Goal: Task Accomplishment & Management: Use online tool/utility

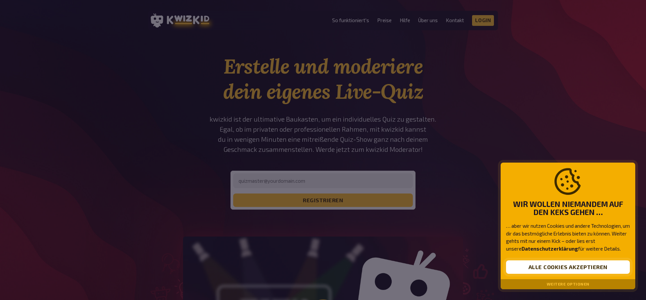
click at [588, 271] on button "Alle Cookies akzeptieren" at bounding box center [568, 267] width 124 height 13
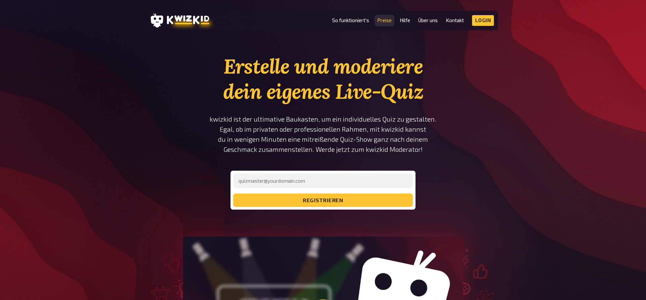
click at [385, 18] on link "Preise" at bounding box center [384, 20] width 14 height 6
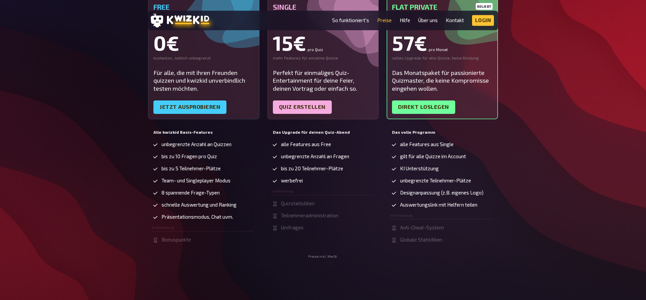
scroll to position [137, 0]
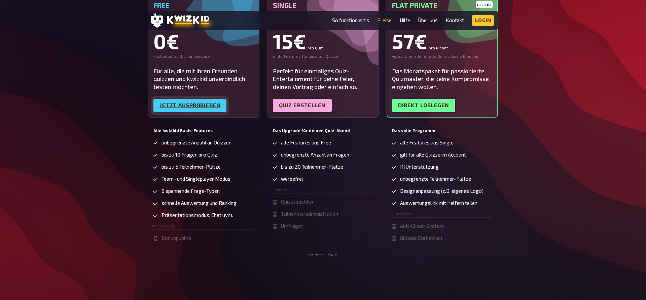
click at [198, 107] on link "Jetzt ausprobieren" at bounding box center [189, 105] width 73 height 13
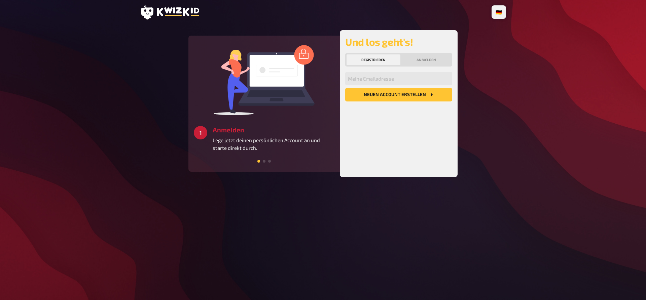
click at [391, 101] on button "Neuen Account Erstellen" at bounding box center [398, 94] width 107 height 13
click at [429, 93] on icon "Neuen Account Erstellen" at bounding box center [430, 94] width 5 height 5
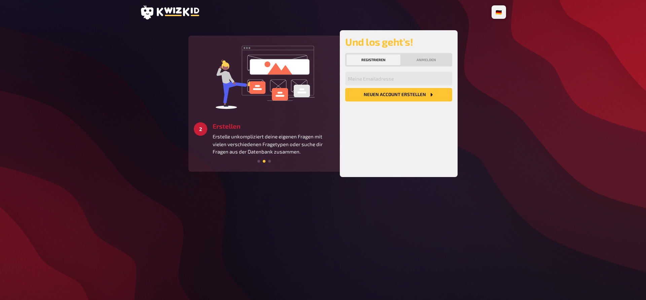
click at [429, 93] on icon "Neuen Account Erstellen" at bounding box center [430, 94] width 5 height 5
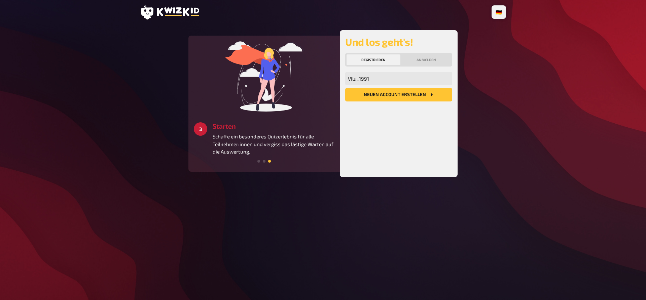
click at [426, 140] on div "Vilu_1991 Meine Emailadresse Neuen Account Erstellen" at bounding box center [398, 122] width 107 height 100
drag, startPoint x: 387, startPoint y: 79, endPoint x: 237, endPoint y: 97, distance: 151.1
click at [345, 85] on input "Vilu_1991" at bounding box center [398, 78] width 107 height 13
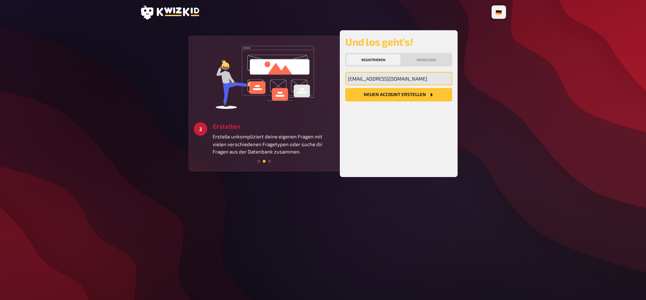
type input "babyjane1991@web.de"
click at [376, 93] on button "Neuen Account Erstellen" at bounding box center [398, 94] width 107 height 13
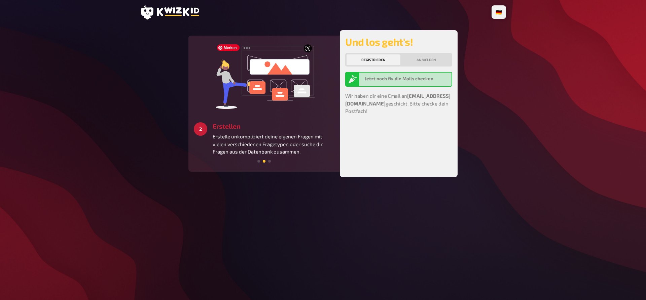
click at [260, 108] on img at bounding box center [264, 76] width 101 height 71
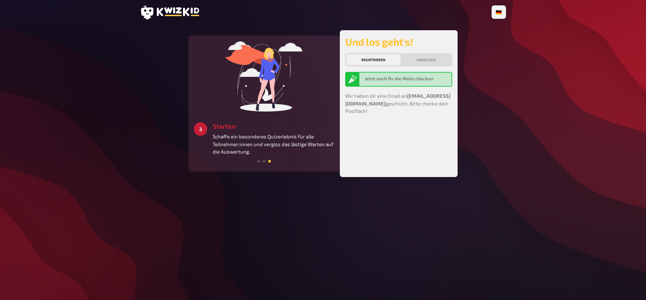
click at [137, 16] on div "🇩🇪 Deutsch 🇺🇸 English 🇳🇱 Nederlands 2 Erstellen Erstelle unkompliziert deine ei…" at bounding box center [323, 150] width 377 height 300
click at [152, 9] on icon at bounding box center [147, 12] width 12 height 14
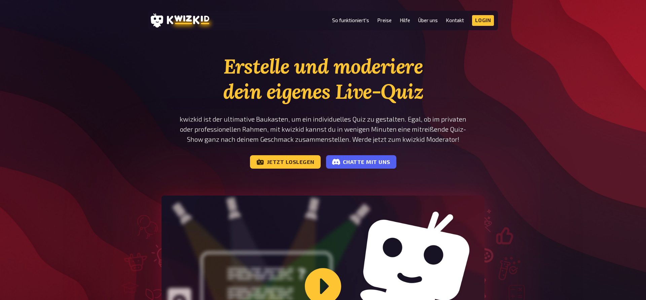
click at [494, 18] on header "MENU So funktioniert's Preise Hilfe Über uns Kontakt Impressum Login Discord In…" at bounding box center [323, 21] width 350 height 20
click at [490, 18] on link "Login" at bounding box center [483, 20] width 22 height 11
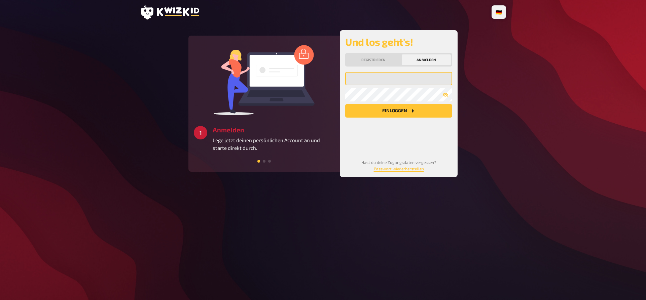
click at [370, 79] on input "email" at bounding box center [398, 78] width 107 height 13
click at [394, 79] on input "email" at bounding box center [398, 78] width 107 height 13
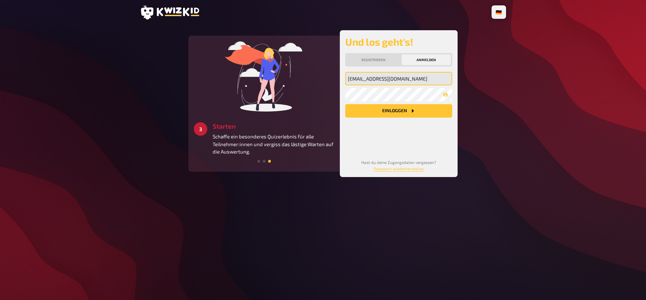
type input "[EMAIL_ADDRESS][DOMAIN_NAME]"
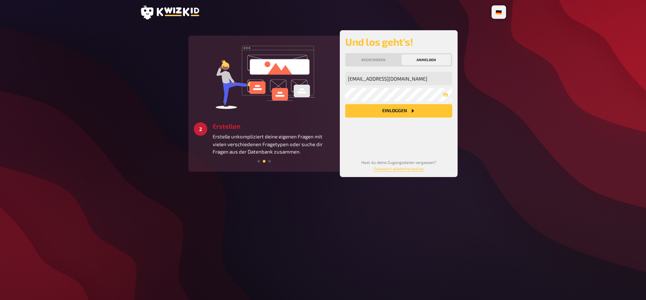
click at [432, 115] on button "Einloggen" at bounding box center [398, 110] width 107 height 13
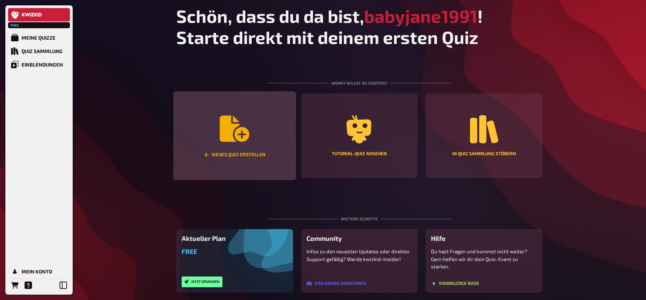
click at [231, 138] on icon "Neues Quiz erstellen" at bounding box center [235, 129] width 30 height 26
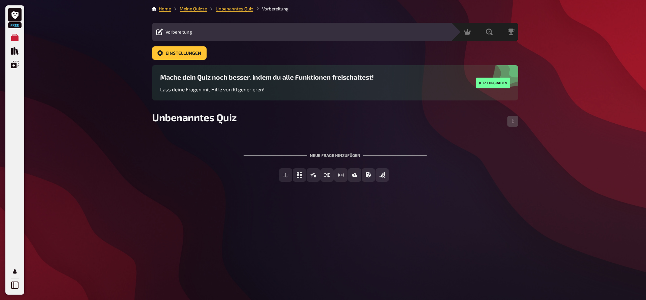
click at [221, 27] on div "Vorbereitung Inhalte Bearbeiten Quiz Lobby" at bounding box center [301, 32] width 299 height 18
click at [272, 156] on div "Neue Frage hinzufügen" at bounding box center [334, 152] width 183 height 21
click at [275, 150] on div "Neue Frage hinzufügen" at bounding box center [334, 152] width 183 height 21
click at [184, 116] on span "Unbenanntes Quiz" at bounding box center [194, 117] width 85 height 12
click at [221, 117] on span "Unbenanntes Quiz" at bounding box center [194, 117] width 85 height 12
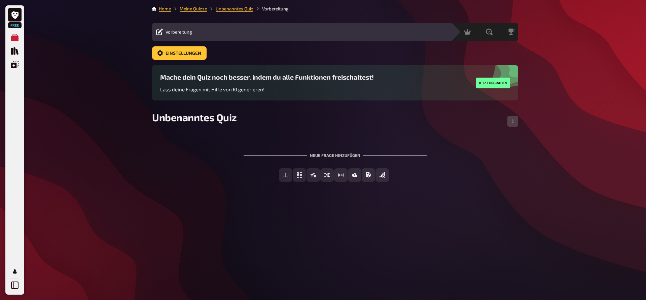
click at [238, 117] on div "Unbenanntes Quiz" at bounding box center [335, 121] width 366 height 20
click at [237, 117] on div "Unbenanntes Quiz" at bounding box center [335, 121] width 366 height 20
drag, startPoint x: 234, startPoint y: 119, endPoint x: 124, endPoint y: 120, distance: 110.0
click at [124, 121] on div "Free Meine Quizze Quiz Sammlung Einblendungen Mein Konto Home Meine Quizze Unbe…" at bounding box center [323, 150] width 646 height 300
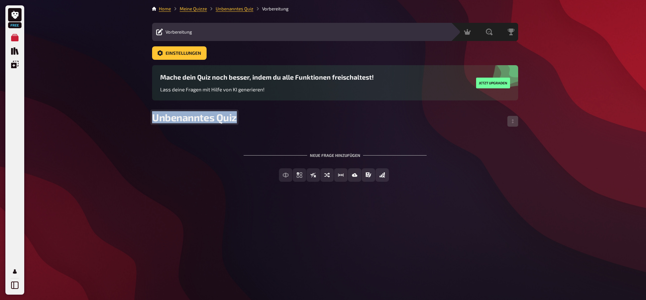
drag, startPoint x: 155, startPoint y: 119, endPoint x: 272, endPoint y: 126, distance: 117.6
click at [272, 126] on div "Unbenanntes Quiz" at bounding box center [335, 121] width 366 height 20
click at [346, 155] on div "Neue Frage hinzufügen" at bounding box center [334, 152] width 183 height 21
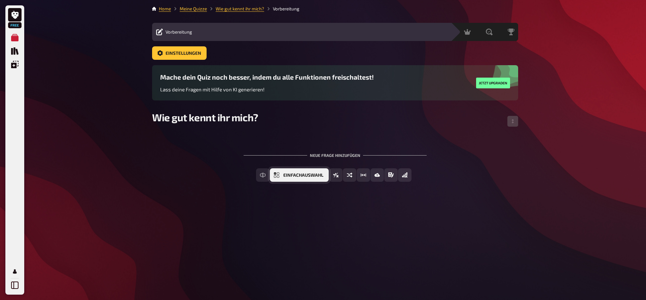
click at [293, 175] on span "Einfachauswahl" at bounding box center [303, 175] width 40 height 5
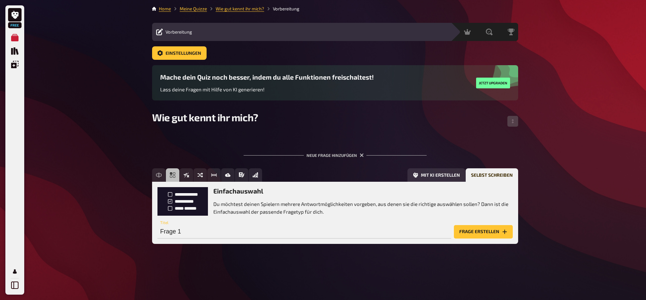
click at [500, 233] on button "Frage erstellen" at bounding box center [483, 231] width 59 height 13
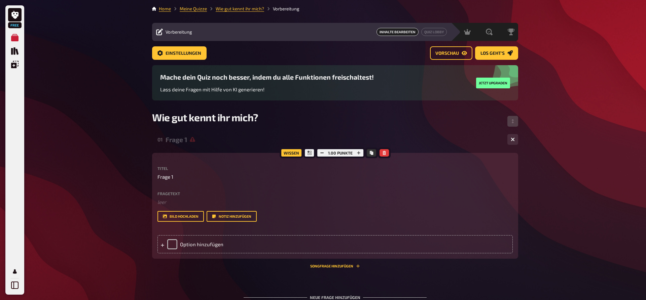
click at [185, 177] on p "Frage 1" at bounding box center [334, 177] width 355 height 8
click at [157, 179] on div "Wissen 1.00 Punkte Titel Frage 1 Fragetext ﻿ leer Hier hinziehen für Dateiuploa…" at bounding box center [335, 206] width 366 height 106
click at [166, 180] on span "Frage 1" at bounding box center [165, 177] width 16 height 8
click at [175, 178] on p "Frage 1" at bounding box center [334, 177] width 355 height 8
click at [174, 175] on p "Frage 1" at bounding box center [334, 177] width 355 height 8
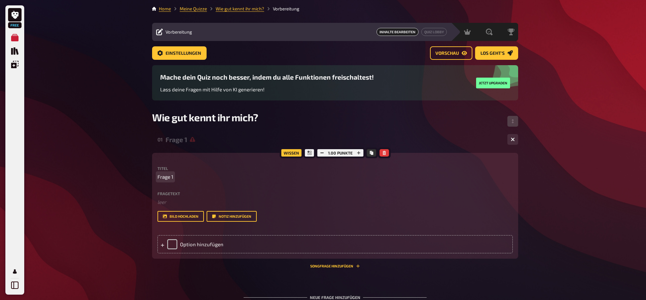
click at [170, 177] on span "Frage 1" at bounding box center [165, 177] width 16 height 8
drag, startPoint x: 171, startPoint y: 178, endPoint x: 146, endPoint y: 182, distance: 26.2
click at [146, 182] on div "Free Meine Quizze Quiz Sammlung Einblendungen Mein Konto Home Meine Quizze Wie …" at bounding box center [323, 183] width 646 height 367
click at [210, 254] on div "Option hinzufügen" at bounding box center [334, 244] width 355 height 18
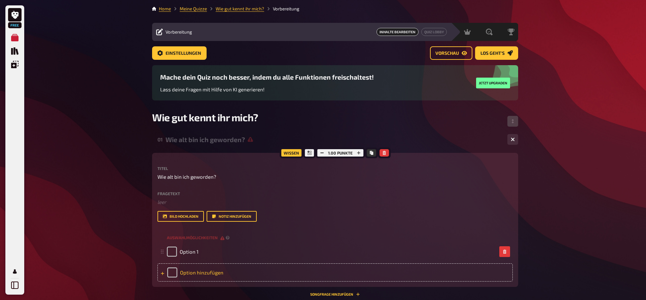
click at [197, 277] on div "Option hinzufügen" at bounding box center [334, 273] width 355 height 18
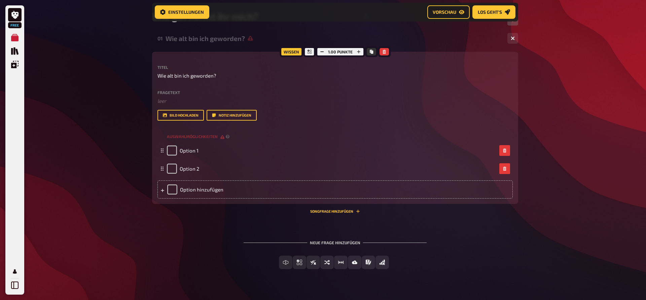
scroll to position [108, 0]
click at [212, 194] on div "Option hinzufügen" at bounding box center [334, 189] width 355 height 18
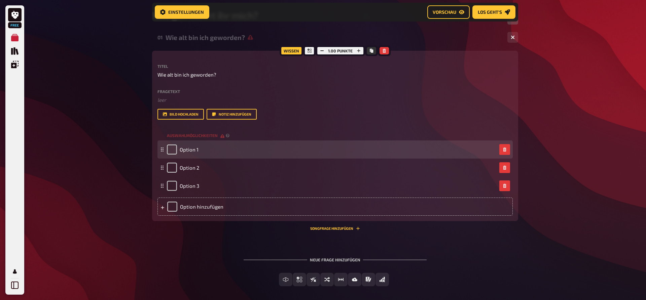
click at [212, 155] on div "Option 1" at bounding box center [332, 150] width 330 height 10
drag, startPoint x: 204, startPoint y: 154, endPoint x: 159, endPoint y: 159, distance: 44.6
click at [159, 159] on div "Option 1" at bounding box center [334, 150] width 355 height 18
click at [284, 159] on div "Option 1" at bounding box center [334, 150] width 355 height 18
drag, startPoint x: 201, startPoint y: 157, endPoint x: 208, endPoint y: 155, distance: 7.3
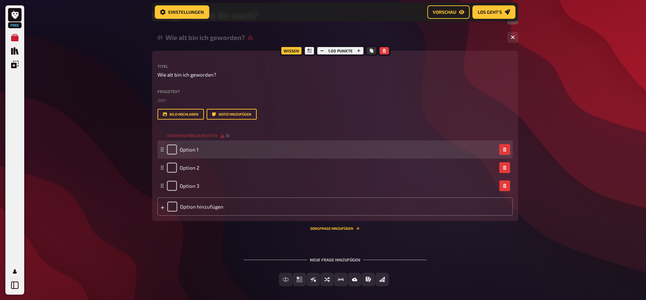
click at [207, 155] on div "Option 1" at bounding box center [332, 150] width 330 height 10
click at [195, 153] on span "Option 1" at bounding box center [189, 150] width 19 height 6
click at [207, 154] on div "Option 1" at bounding box center [332, 150] width 330 height 10
click at [198, 153] on span "Option 1" at bounding box center [189, 150] width 19 height 6
drag, startPoint x: 198, startPoint y: 157, endPoint x: 157, endPoint y: 156, distance: 40.4
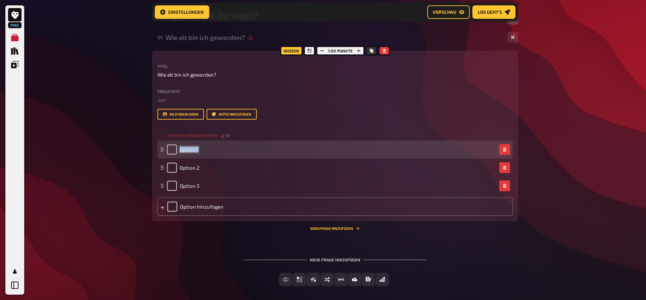
click at [159, 157] on div "Option 1" at bounding box center [334, 150] width 355 height 18
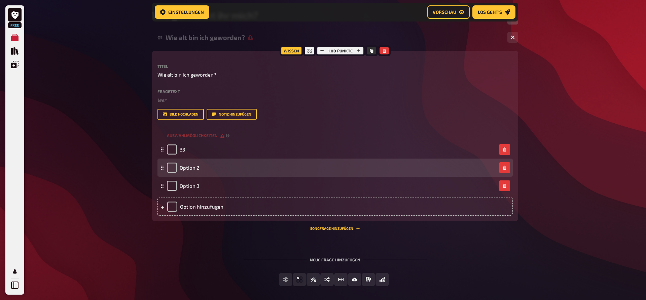
click at [201, 173] on div "Option 2" at bounding box center [332, 168] width 330 height 10
click at [198, 171] on span "Option 2" at bounding box center [190, 168] width 20 height 6
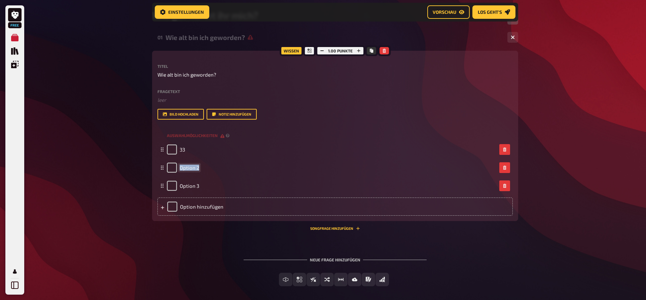
drag, startPoint x: 198, startPoint y: 177, endPoint x: 153, endPoint y: 180, distance: 45.2
click at [153, 180] on div "Wissen 1.00 Punkte Titel Wie alt bin ich geworden? Fragetext ﻿ leer Hier hinzie…" at bounding box center [335, 136] width 366 height 170
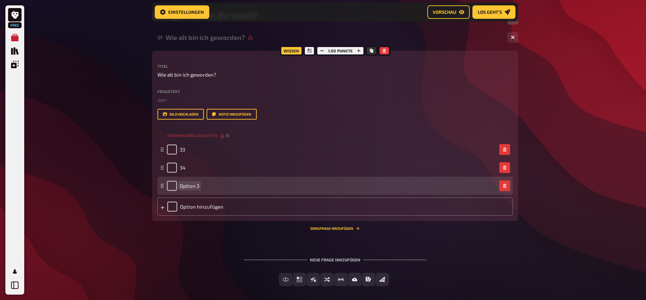
click at [192, 189] on span "Option 3" at bounding box center [190, 186] width 20 height 6
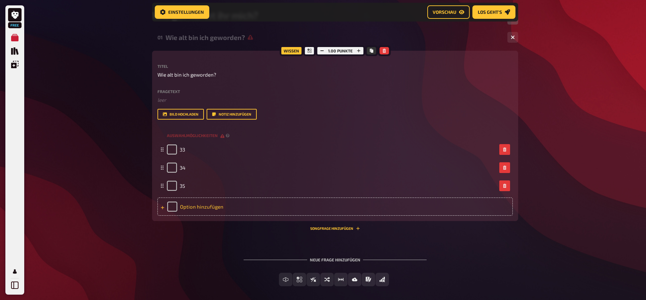
click at [166, 216] on div "Option hinzufügen" at bounding box center [334, 207] width 355 height 18
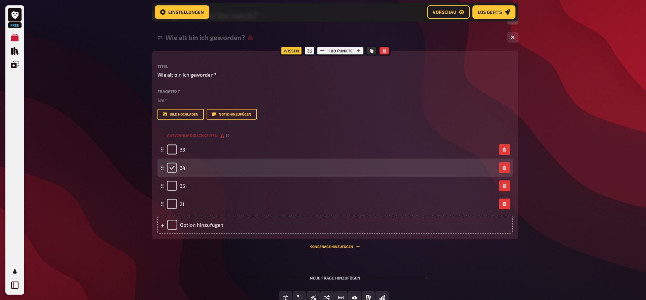
click at [174, 173] on input "checkbox" at bounding box center [172, 168] width 10 height 10
checkbox input "true"
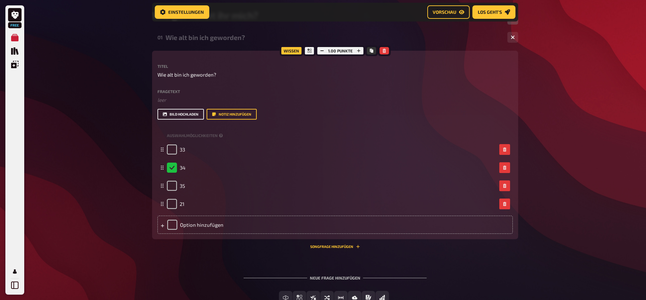
click at [193, 119] on button "Bild hochladen" at bounding box center [180, 114] width 46 height 11
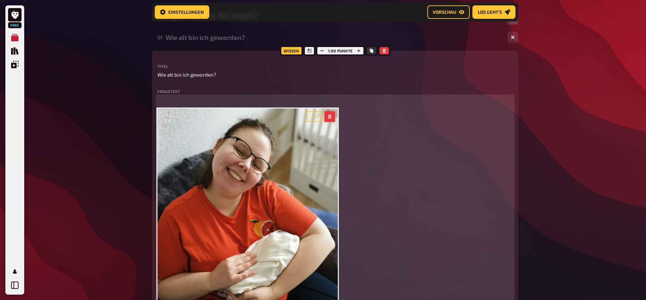
click at [334, 117] on button "button" at bounding box center [329, 116] width 11 height 11
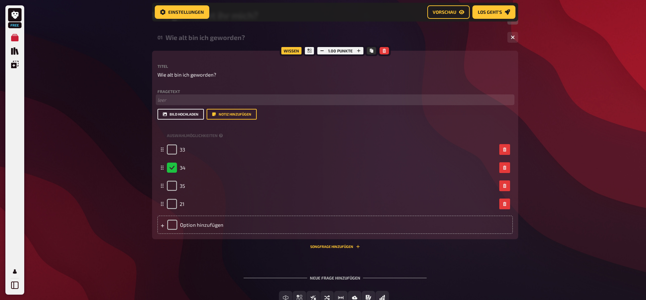
click at [180, 119] on button "Bild hochladen" at bounding box center [180, 114] width 46 height 11
click at [294, 52] on div "Wissen" at bounding box center [291, 50] width 24 height 11
click at [450, 10] on span "Vorschau" at bounding box center [444, 12] width 24 height 5
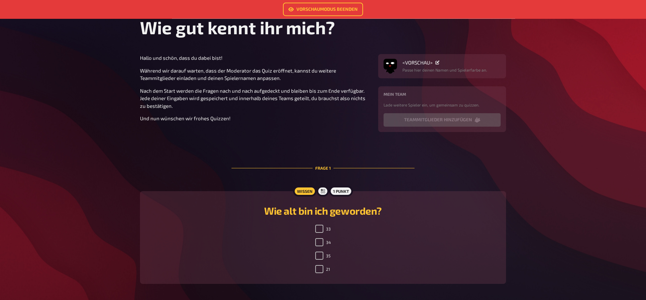
scroll to position [72, 0]
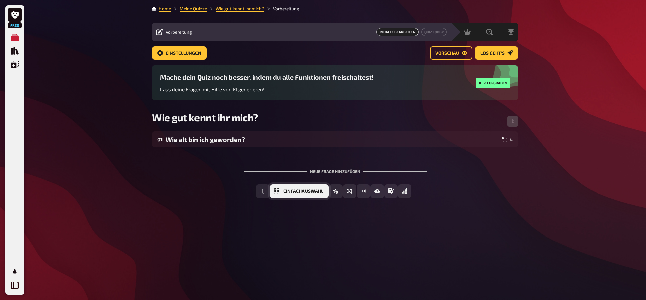
click at [319, 192] on span "Einfachauswahl" at bounding box center [303, 191] width 40 height 5
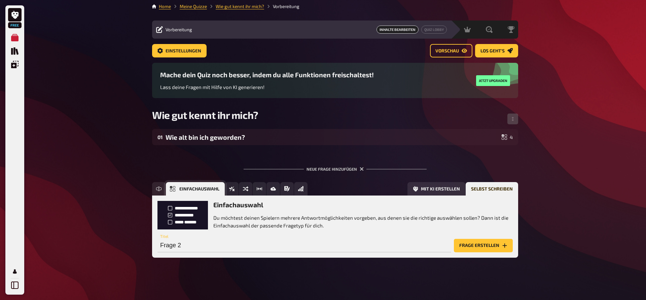
scroll to position [3, 0]
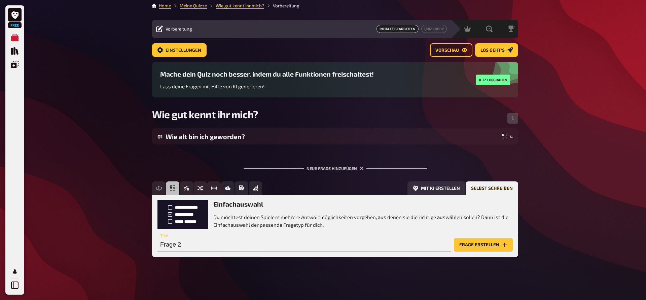
click at [466, 245] on button "Frage erstellen" at bounding box center [483, 244] width 59 height 13
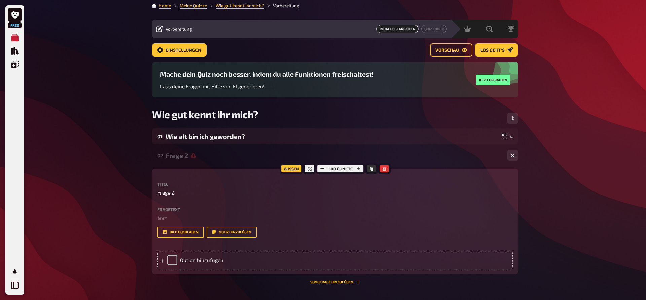
click at [199, 194] on p "Frage 2" at bounding box center [334, 193] width 355 height 8
drag, startPoint x: 172, startPoint y: 194, endPoint x: 110, endPoint y: 191, distance: 62.6
click at [110, 191] on div "Free Meine Quizze Quiz Sammlung Einblendungen Mein Konto Home Meine Quizze Wie …" at bounding box center [323, 190] width 646 height 386
click at [160, 263] on icon at bounding box center [162, 261] width 4 height 4
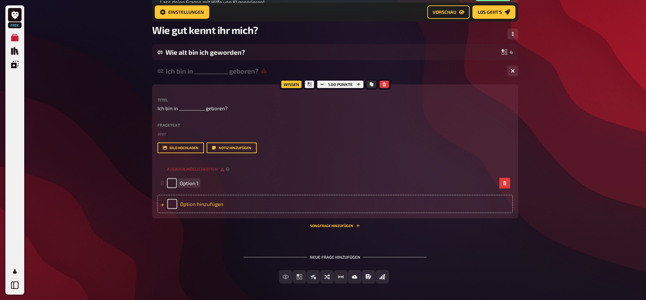
scroll to position [106, 0]
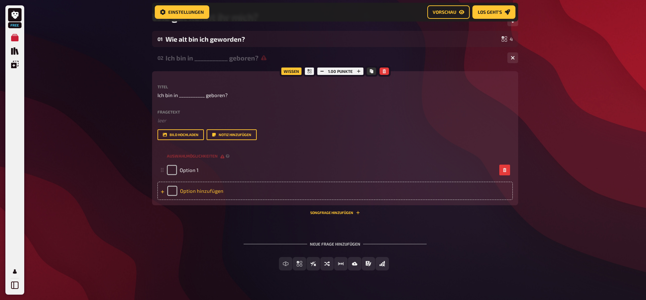
click at [162, 194] on icon at bounding box center [162, 192] width 4 height 4
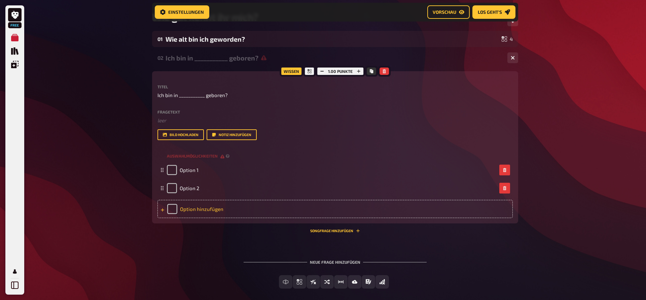
click at [161, 212] on icon at bounding box center [162, 210] width 4 height 4
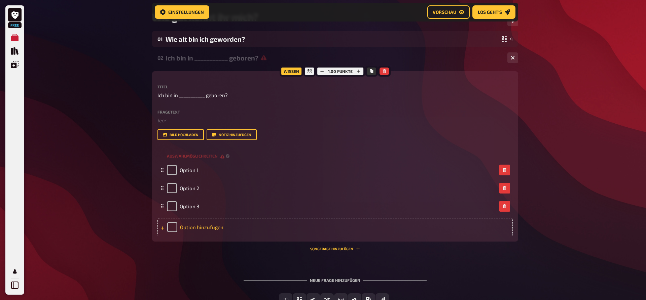
click at [158, 236] on div "Option hinzufügen" at bounding box center [334, 227] width 355 height 18
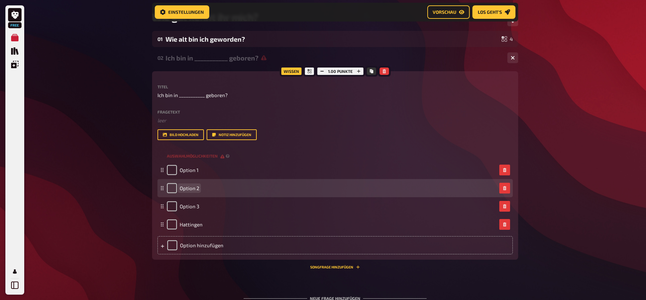
click at [195, 191] on span "Option 2" at bounding box center [190, 188] width 20 height 6
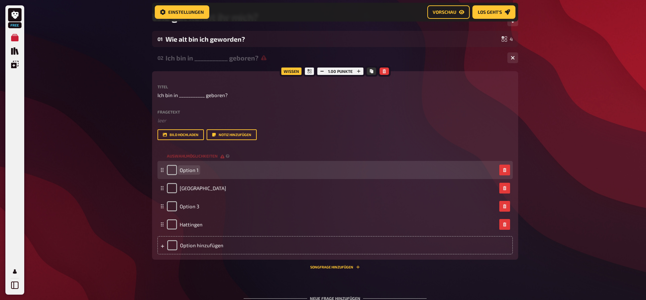
click at [191, 173] on span "Option 1" at bounding box center [189, 170] width 19 height 6
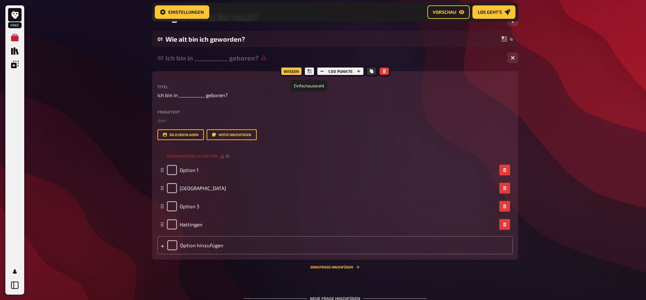
click at [309, 71] on icon at bounding box center [309, 71] width 4 height 4
click at [308, 70] on icon at bounding box center [309, 71] width 4 height 4
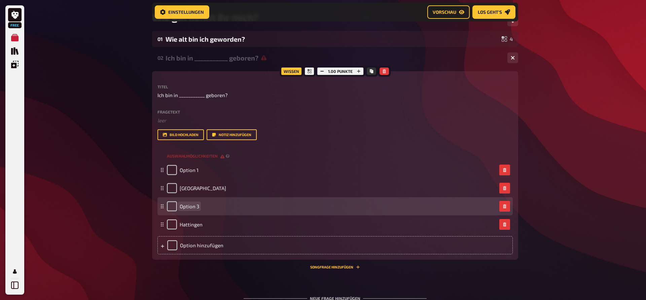
click at [197, 209] on span "Option 3" at bounding box center [190, 206] width 20 height 6
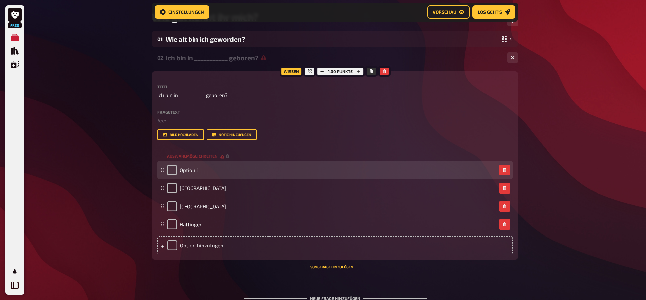
click at [213, 175] on div "Option 1" at bounding box center [332, 170] width 330 height 10
click at [202, 175] on div "Option 1" at bounding box center [332, 170] width 330 height 10
click at [188, 173] on span "Option 1" at bounding box center [189, 170] width 19 height 6
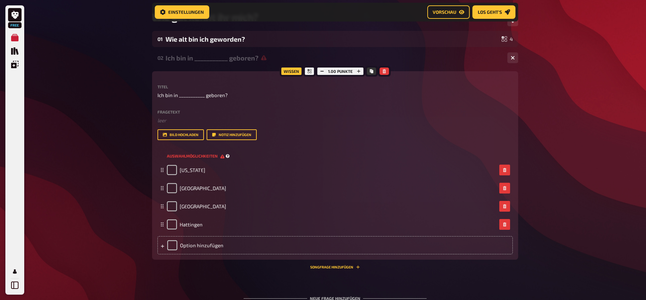
click at [222, 159] on span "Auswahlmöglichkeiten" at bounding box center [195, 156] width 57 height 6
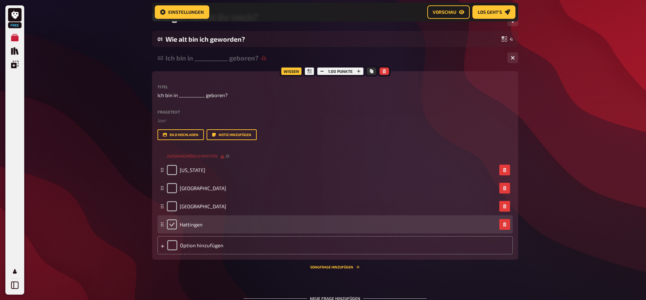
click at [172, 230] on input "checkbox" at bounding box center [172, 225] width 10 height 10
checkbox input "true"
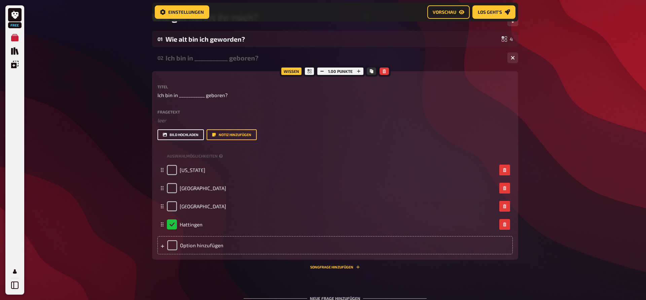
click at [177, 140] on button "Bild hochladen" at bounding box center [180, 134] width 46 height 11
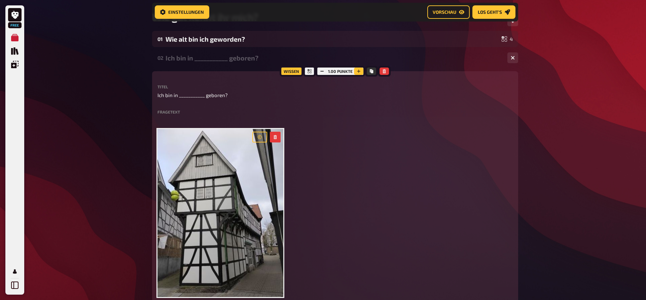
click at [361, 70] on button "button" at bounding box center [358, 71] width 9 height 7
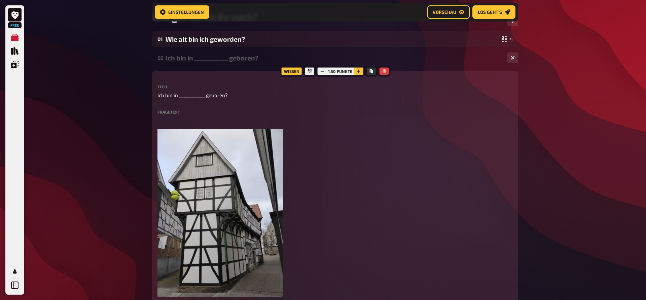
click at [361, 70] on button "button" at bounding box center [357, 71] width 9 height 7
click at [361, 70] on button "button" at bounding box center [358, 71] width 9 height 7
click at [323, 71] on icon "button" at bounding box center [321, 71] width 4 height 4
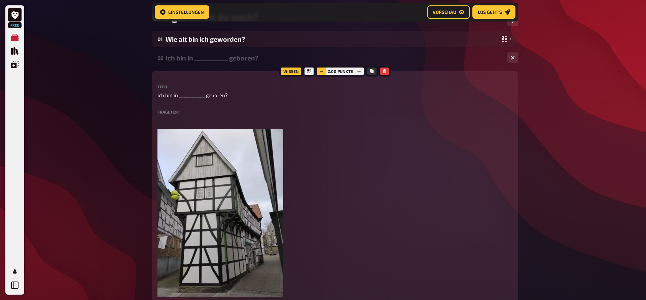
click at [323, 71] on icon "button" at bounding box center [321, 71] width 4 height 4
click at [323, 71] on icon "button" at bounding box center [322, 71] width 4 height 4
click at [450, 12] on span "Vorschau" at bounding box center [444, 12] width 24 height 5
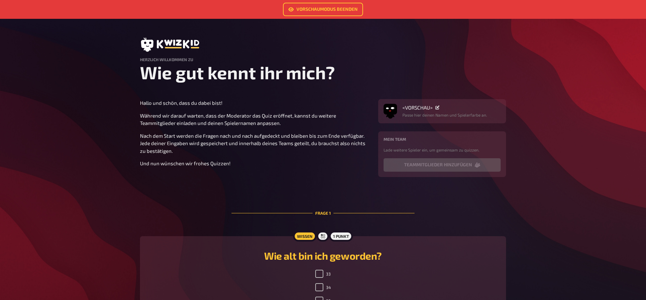
click at [423, 118] on div "<VORSCHAU> Passe hier deinen Namen und Spielerfarbe an." at bounding box center [442, 111] width 128 height 24
click at [418, 109] on span "<VORSCHAU>" at bounding box center [417, 108] width 30 height 6
click at [390, 111] on img "button" at bounding box center [389, 109] width 13 height 13
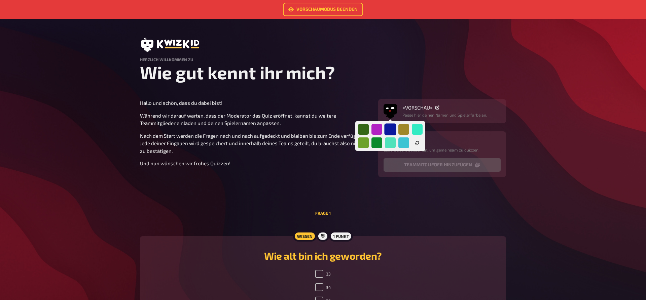
click at [389, 127] on div at bounding box center [390, 129] width 12 height 12
click at [385, 141] on div at bounding box center [390, 143] width 12 height 12
click at [406, 141] on div at bounding box center [403, 143] width 12 height 12
click at [369, 138] on div at bounding box center [390, 136] width 65 height 24
click at [369, 148] on div at bounding box center [390, 136] width 65 height 24
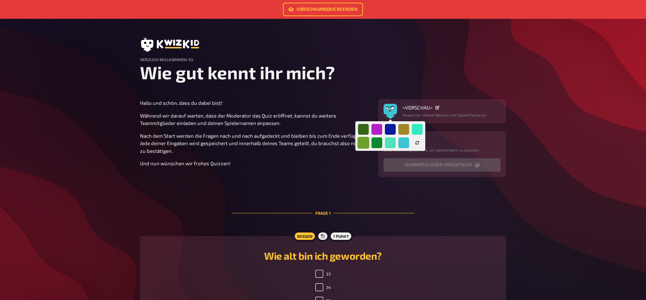
click at [363, 140] on div at bounding box center [363, 143] width 12 height 12
click at [364, 132] on div at bounding box center [363, 129] width 12 height 12
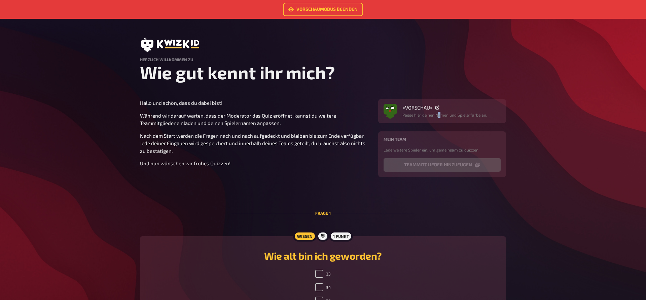
click at [439, 112] on div "<VORSCHAU> Passe hier deinen Namen und Spielerfarbe an." at bounding box center [444, 111] width 85 height 13
click at [448, 107] on div "<VORSCHAU>" at bounding box center [444, 108] width 85 height 6
click at [434, 109] on div "<VORSCHAU>" at bounding box center [444, 108] width 85 height 6
click at [440, 106] on div "<VORSCHAU>" at bounding box center [444, 108] width 85 height 6
click at [438, 107] on icon at bounding box center [437, 108] width 4 height 4
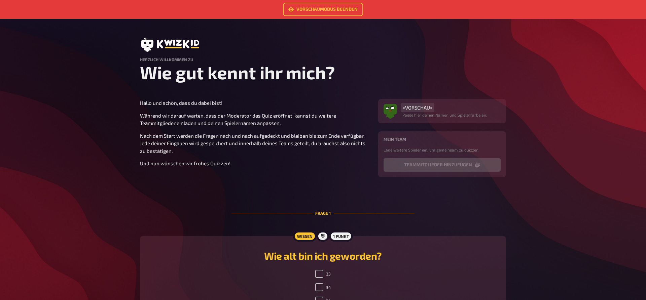
click at [428, 106] on span "<VORSCHAU>" at bounding box center [417, 108] width 30 height 6
click at [430, 124] on div "<VORSCHAU> Passe hier deinen Namen und Spielerfarbe an. Mein Team Lade weitere …" at bounding box center [442, 138] width 128 height 78
click at [416, 107] on span "<VORSCHAU>" at bounding box center [417, 108] width 30 height 6
drag, startPoint x: 416, startPoint y: 107, endPoint x: 396, endPoint y: 107, distance: 20.5
click at [397, 108] on div "<VORSCHAU> Passe hier deinen Namen und Spielerfarbe an." at bounding box center [441, 111] width 117 height 13
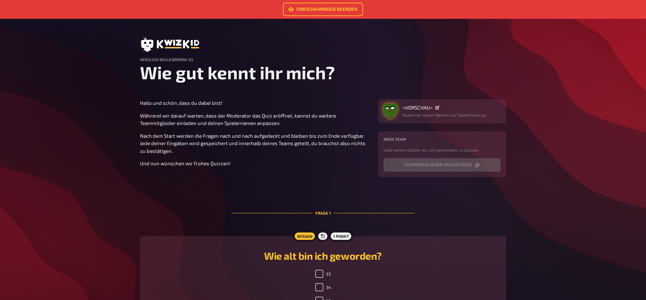
click at [390, 106] on img "button" at bounding box center [389, 109] width 13 height 13
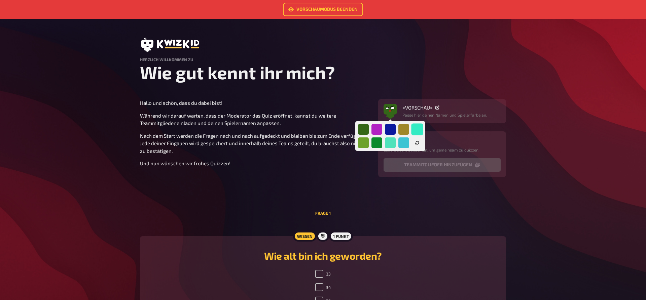
click at [418, 127] on div at bounding box center [417, 129] width 12 height 12
click at [404, 139] on div at bounding box center [403, 143] width 12 height 12
click at [389, 141] on div at bounding box center [390, 143] width 12 height 12
click at [402, 139] on div at bounding box center [403, 143] width 12 height 12
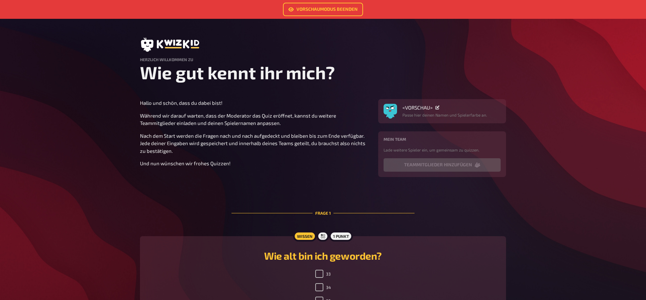
click at [336, 13] on link "Vorschaumodus beenden" at bounding box center [323, 9] width 80 height 13
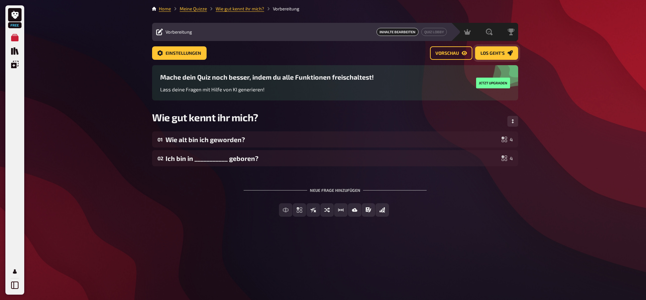
click at [506, 55] on link "Los geht's" at bounding box center [496, 52] width 43 height 13
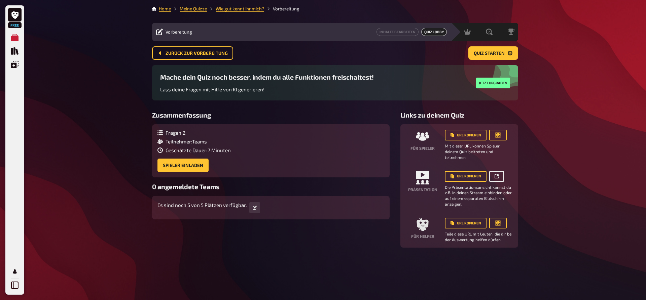
click at [500, 178] on link at bounding box center [496, 176] width 15 height 11
click at [489, 52] on span "Quiz starten" at bounding box center [488, 53] width 31 height 5
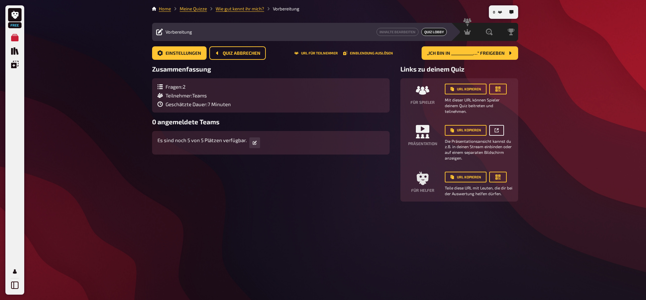
click at [498, 127] on link at bounding box center [496, 130] width 15 height 11
click at [499, 129] on link at bounding box center [496, 130] width 15 height 11
click at [472, 129] on button "URL kopieren" at bounding box center [466, 130] width 42 height 11
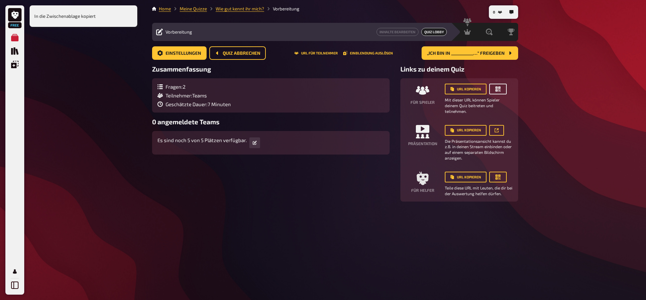
click at [500, 90] on icon "button" at bounding box center [497, 89] width 7 height 7
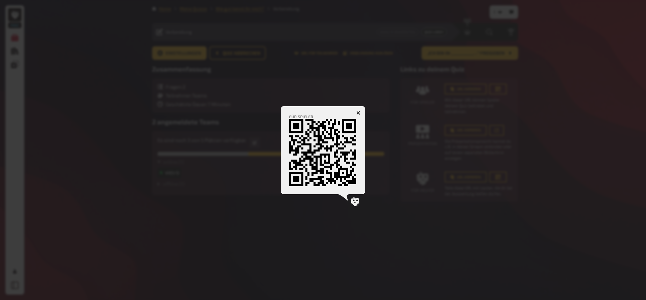
click at [356, 113] on button "button" at bounding box center [358, 113] width 11 height 11
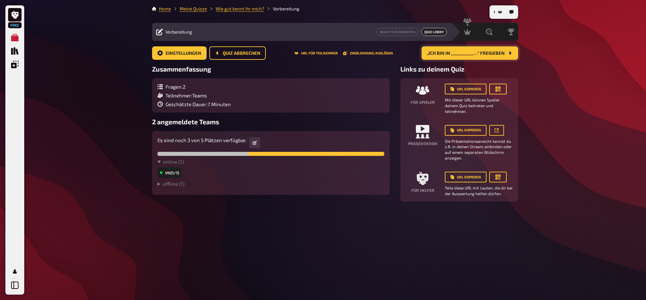
click at [506, 54] on button "„Ich bin in ___________…“ freigeben" at bounding box center [469, 52] width 97 height 13
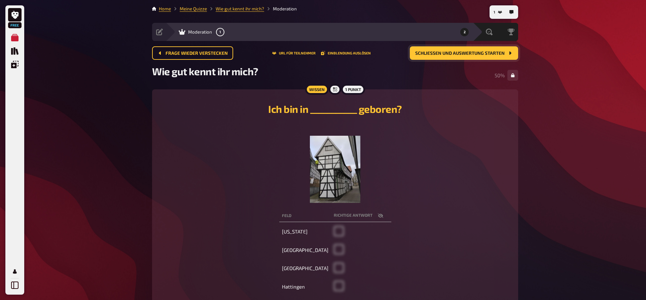
click at [465, 53] on span "Schließen und Auswertung starten" at bounding box center [459, 53] width 89 height 5
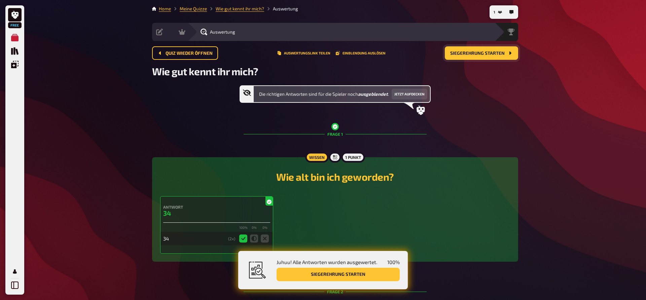
click at [488, 46] on main "Home Meine Quizze Wie gut kennt ihr mich? Auswertung Vorbereitung Inhalte Bearb…" at bounding box center [335, 217] width 366 height 425
click at [487, 50] on button "Siegerehrung starten" at bounding box center [481, 52] width 73 height 13
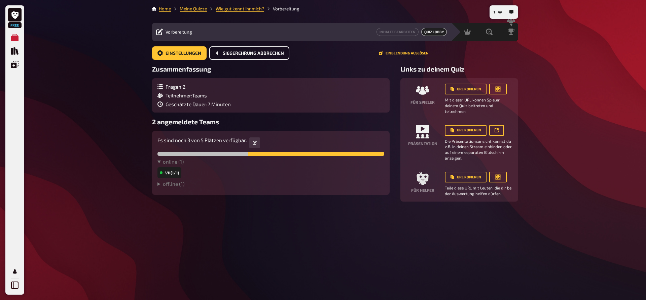
click at [271, 53] on span "Siegerehrung abbrechen" at bounding box center [253, 53] width 61 height 5
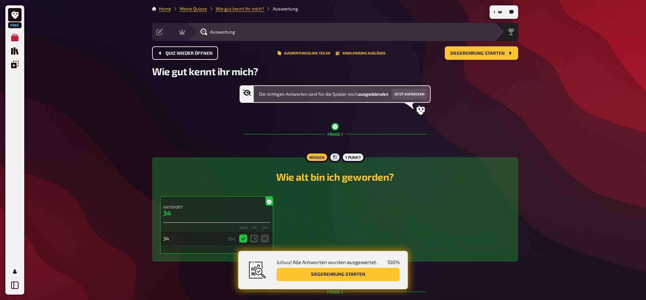
click at [185, 54] on span "Quiz wieder öffnen" at bounding box center [188, 53] width 47 height 5
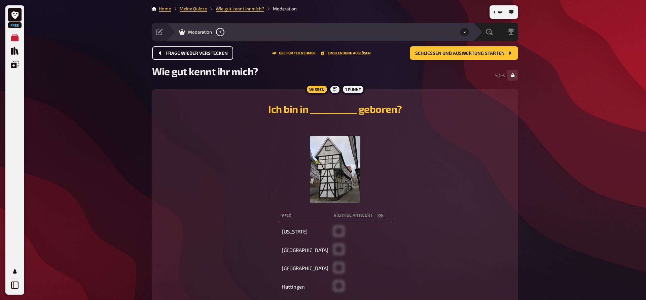
click at [170, 51] on span "Frage wieder verstecken" at bounding box center [196, 53] width 62 height 5
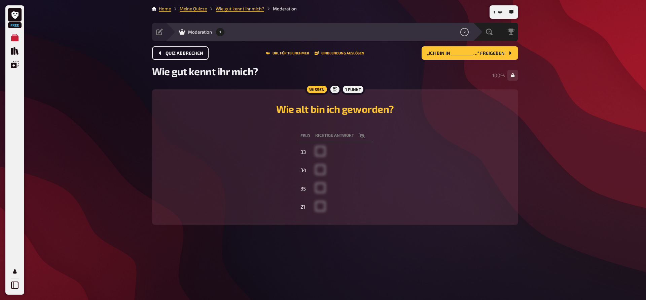
click at [170, 58] on button "Quiz abbrechen" at bounding box center [180, 52] width 56 height 13
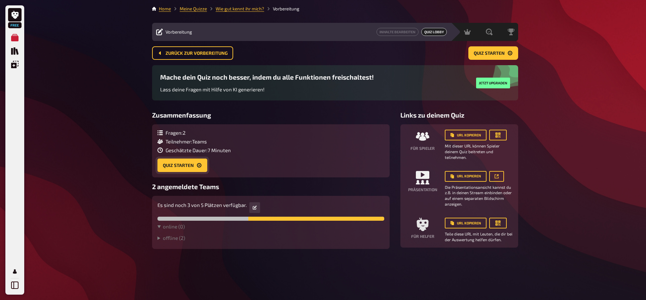
click at [175, 164] on button "Quiz starten" at bounding box center [182, 165] width 50 height 13
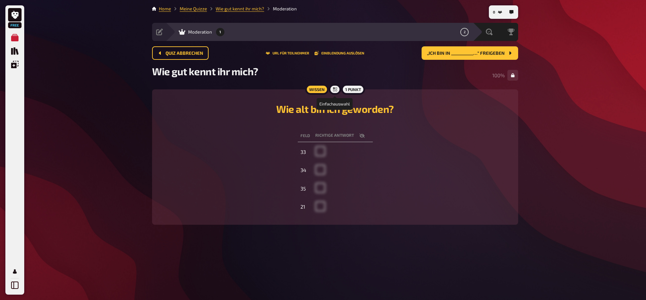
click at [335, 90] on icon at bounding box center [335, 89] width 4 height 4
click at [346, 52] on button "Einblendung auslösen" at bounding box center [339, 53] width 50 height 4
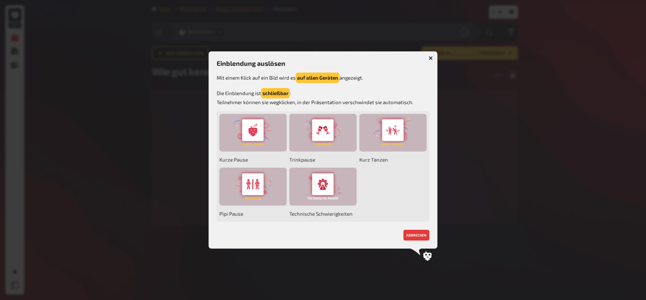
click at [428, 58] on icon "button" at bounding box center [430, 58] width 4 height 4
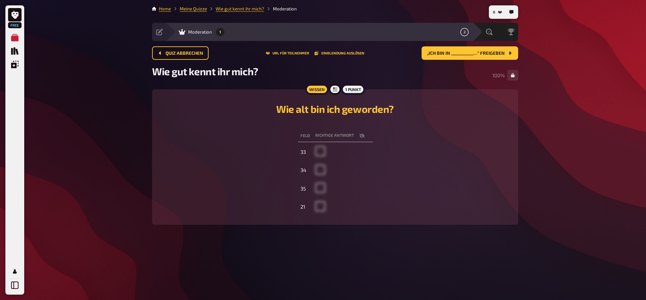
click at [281, 49] on div "Quiz abbrechen URL für Teilnehmer Einblendung auslösen „Ich bin in ___________……" at bounding box center [335, 52] width 366 height 13
click at [281, 53] on button "URL für Teilnehmer" at bounding box center [287, 53] width 43 height 4
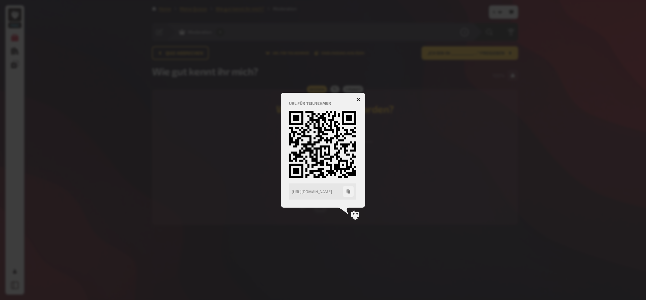
click at [358, 98] on icon "button" at bounding box center [358, 100] width 4 height 4
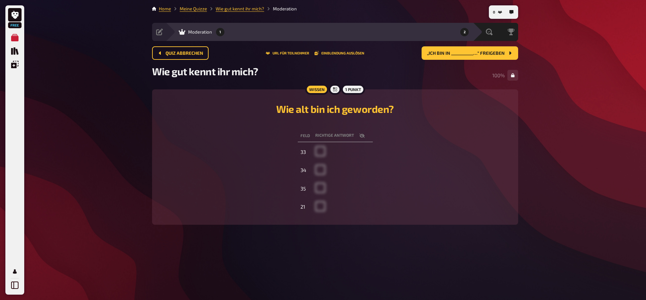
click at [466, 31] on button "2" at bounding box center [464, 32] width 11 height 11
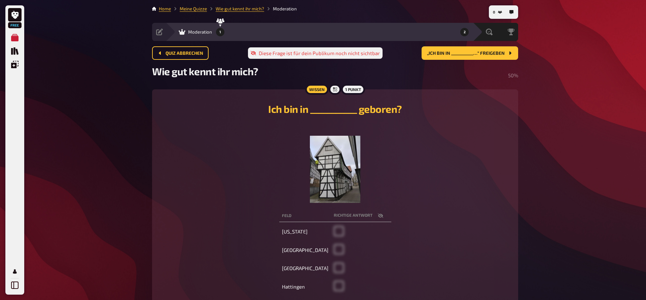
click at [219, 33] on button "1" at bounding box center [220, 32] width 11 height 11
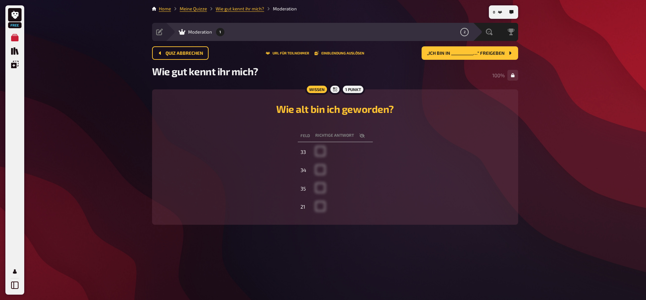
click at [199, 33] on span "Moderation" at bounding box center [200, 31] width 24 height 5
click at [214, 59] on div "Quiz abbrechen URL für Teilnehmer Einblendung auslösen „Ich bin in ___________……" at bounding box center [335, 52] width 366 height 13
click at [153, 53] on div "0 Home Meine Quizze Wie gut kennt ihr mich? Moderation Vorbereitung Inhalte Bea…" at bounding box center [335, 150] width 377 height 300
click at [164, 53] on button "Quiz abbrechen" at bounding box center [180, 52] width 56 height 13
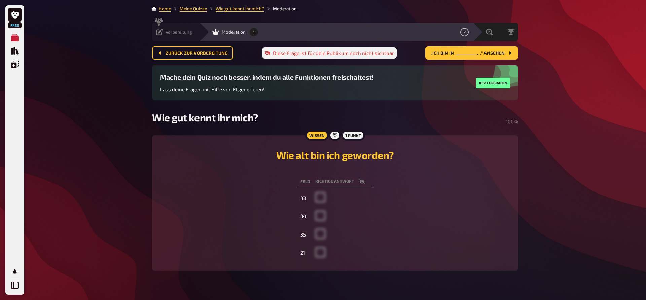
click at [160, 30] on icon at bounding box center [159, 32] width 7 height 7
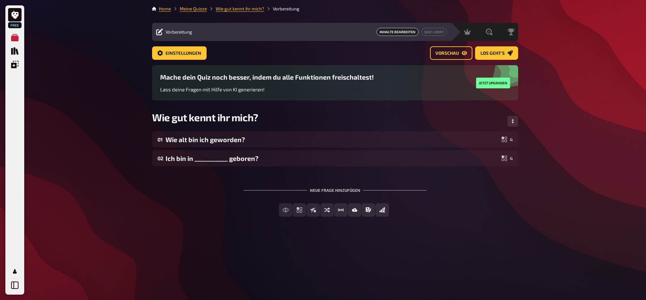
click at [160, 30] on icon at bounding box center [159, 32] width 7 height 7
click at [158, 34] on icon at bounding box center [159, 32] width 7 height 7
click at [183, 32] on span "Vorbereitung" at bounding box center [178, 31] width 27 height 5
click at [182, 53] on span "Einstellungen" at bounding box center [183, 53] width 36 height 5
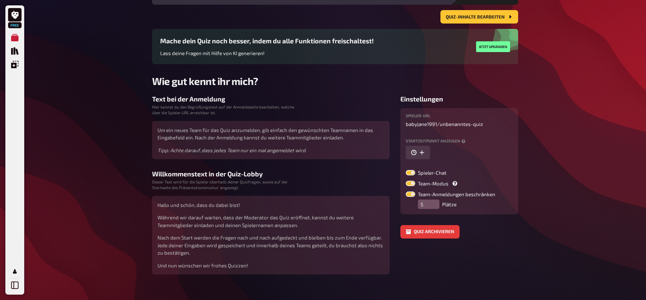
scroll to position [43, 0]
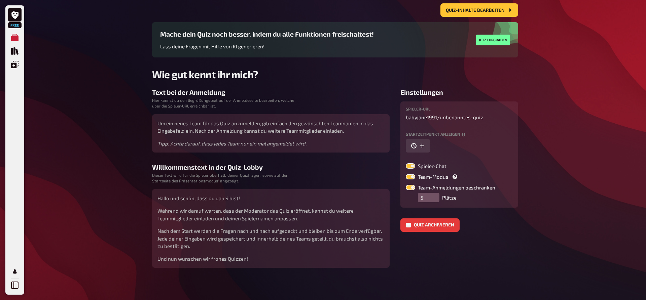
click at [411, 190] on label at bounding box center [410, 187] width 9 height 5
click at [406, 185] on input "Team-Anmeldungen beschränken" at bounding box center [405, 185] width 0 height 0
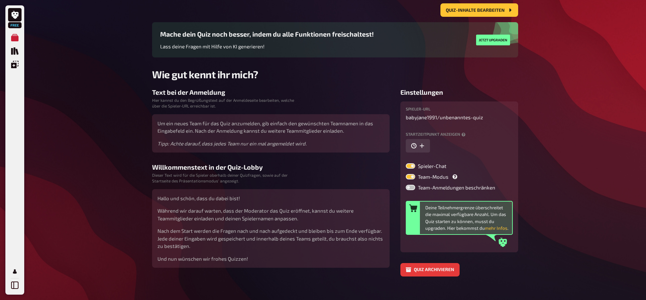
click at [414, 190] on label at bounding box center [410, 187] width 9 height 5
click at [406, 185] on input "Team-Anmeldungen beschränken" at bounding box center [405, 185] width 0 height 0
checkbox input "true"
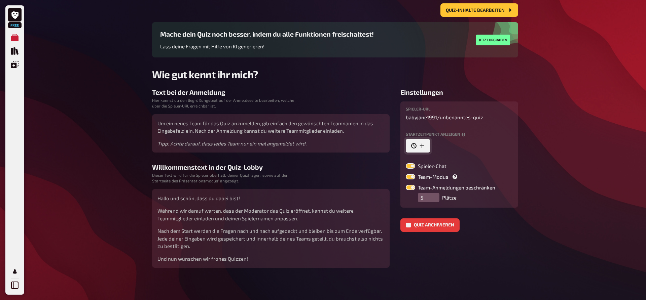
click at [423, 143] on button "button" at bounding box center [418, 145] width 24 height 13
click at [485, 147] on icon "button" at bounding box center [487, 146] width 4 height 4
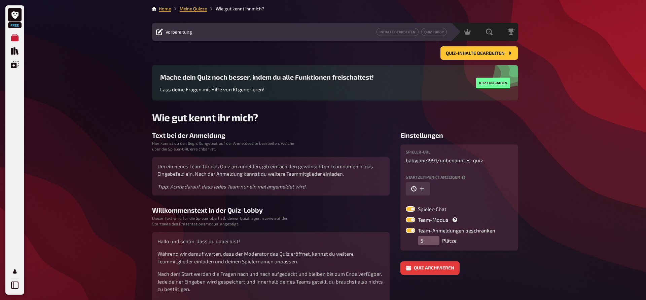
click at [480, 46] on main "Home Meine Quizze Wie gut kennt ihr mich? Vorbereitung Inhalte Bearbeiten Quiz …" at bounding box center [335, 158] width 366 height 306
click at [480, 51] on button "Quiz-Inhalte bearbeiten" at bounding box center [479, 52] width 78 height 13
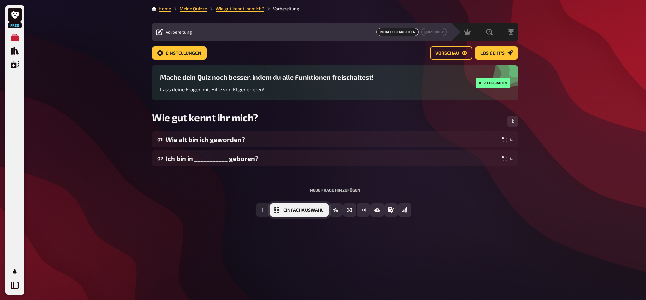
click at [317, 211] on span "Einfachauswahl" at bounding box center [303, 210] width 40 height 5
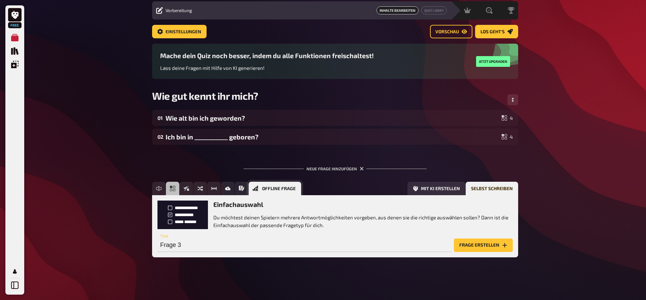
scroll to position [22, 0]
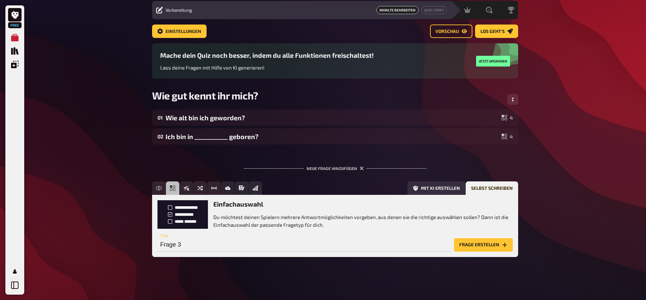
click at [470, 249] on button "Frage erstellen" at bounding box center [483, 244] width 59 height 13
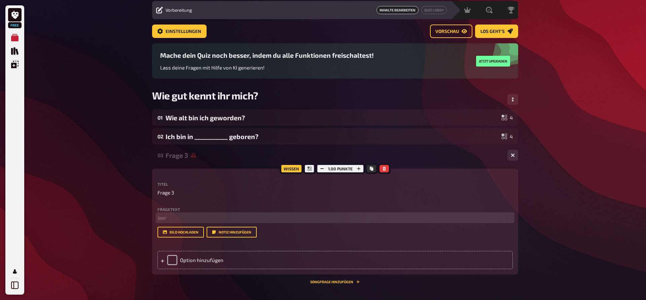
click at [196, 217] on p "﻿ leer" at bounding box center [334, 218] width 355 height 8
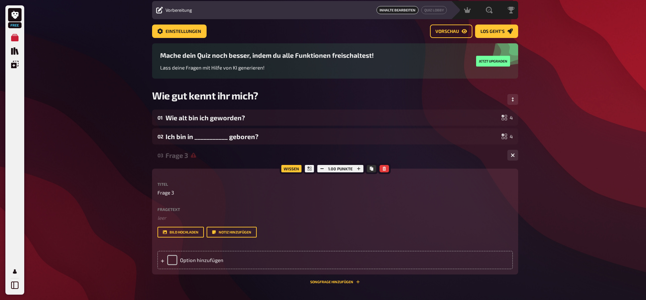
click at [209, 192] on p "Frage 3" at bounding box center [334, 193] width 355 height 8
click at [187, 187] on div "Titel Frage 3" at bounding box center [334, 189] width 355 height 14
click at [182, 191] on p "Frage 3" at bounding box center [334, 193] width 355 height 8
click at [170, 194] on span "Frage 3" at bounding box center [165, 193] width 16 height 8
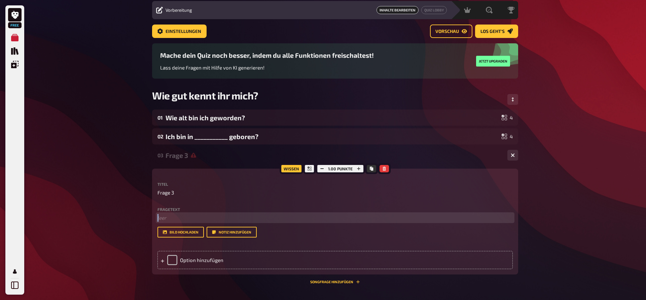
click at [176, 222] on p "﻿ leer" at bounding box center [334, 218] width 355 height 8
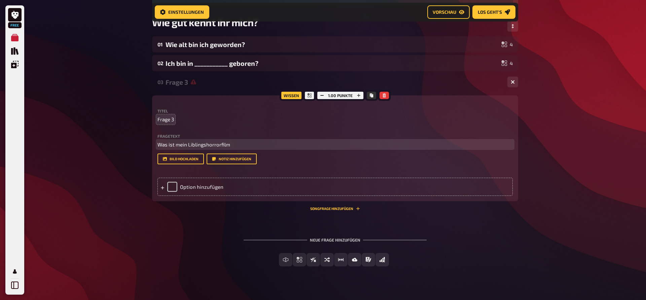
scroll to position [105, 0]
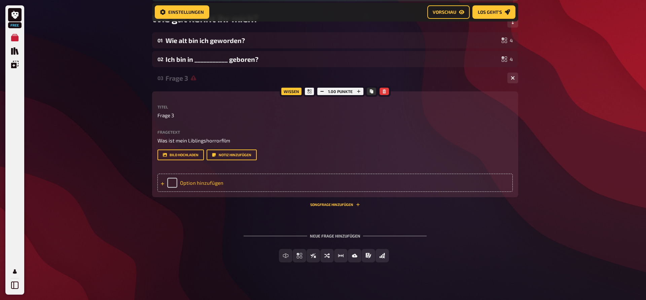
click at [164, 186] on div at bounding box center [162, 183] width 4 height 6
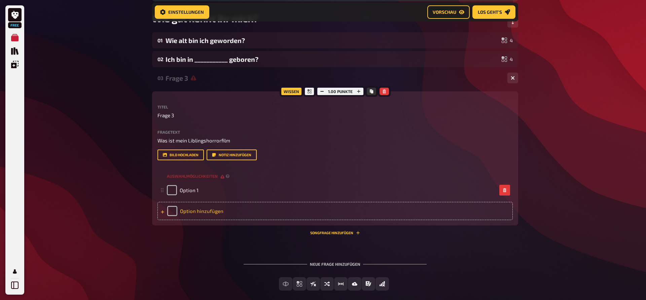
click at [164, 186] on div "Option 1" at bounding box center [334, 190] width 355 height 18
click at [159, 207] on div "Option hinzufügen" at bounding box center [334, 211] width 355 height 18
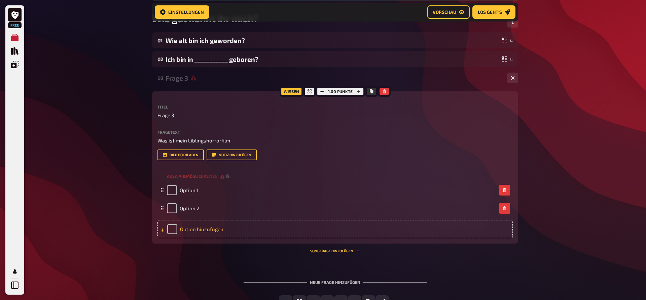
click at [162, 230] on icon at bounding box center [162, 230] width 4 height 4
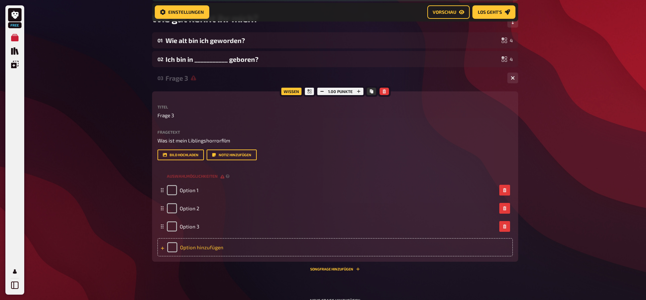
click at [165, 247] on div "Option hinzufügen" at bounding box center [334, 247] width 355 height 18
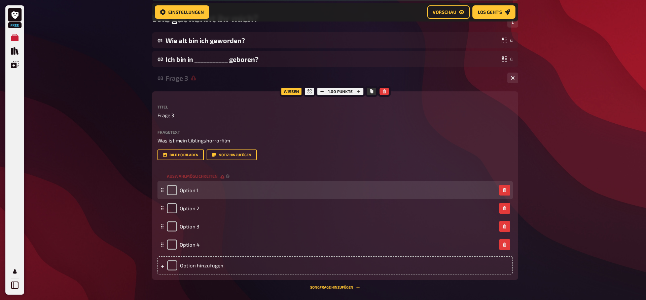
click at [205, 193] on div "Option 1" at bounding box center [332, 190] width 330 height 10
click at [197, 191] on span "Option 1" at bounding box center [189, 190] width 19 height 6
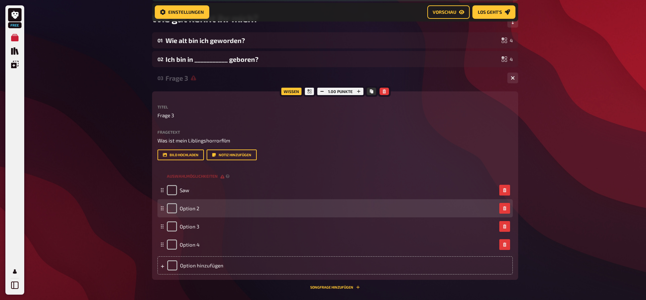
click at [225, 208] on div "Option 2" at bounding box center [332, 208] width 330 height 10
click at [208, 209] on div "Option 2" at bounding box center [332, 208] width 330 height 10
click at [197, 210] on span "Option 2" at bounding box center [190, 208] width 20 height 6
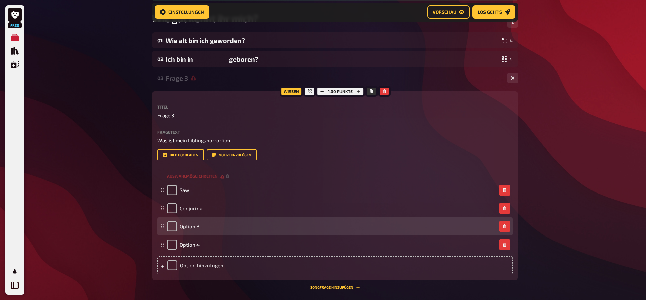
drag, startPoint x: 217, startPoint y: 222, endPoint x: 209, endPoint y: 222, distance: 8.1
click at [216, 222] on div "Option 3" at bounding box center [334, 227] width 355 height 18
click at [199, 227] on div "Option 3" at bounding box center [332, 227] width 330 height 10
click at [198, 229] on span "Option 3" at bounding box center [190, 227] width 20 height 6
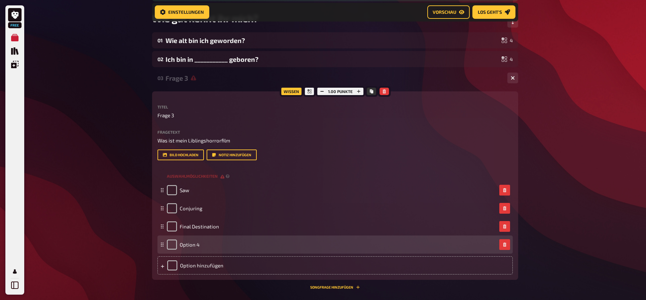
click at [190, 248] on div "Option 4" at bounding box center [183, 245] width 33 height 10
click at [195, 244] on span "Option 4" at bounding box center [190, 245] width 20 height 6
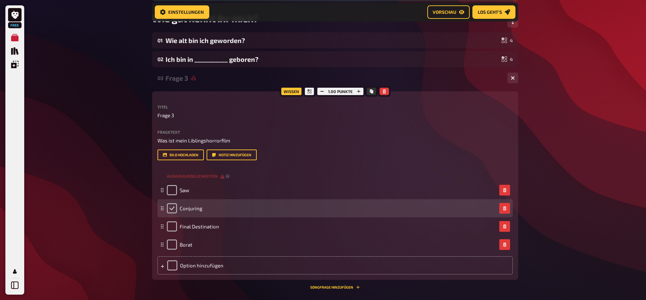
click at [175, 207] on input "checkbox" at bounding box center [172, 208] width 10 height 10
checkbox input "true"
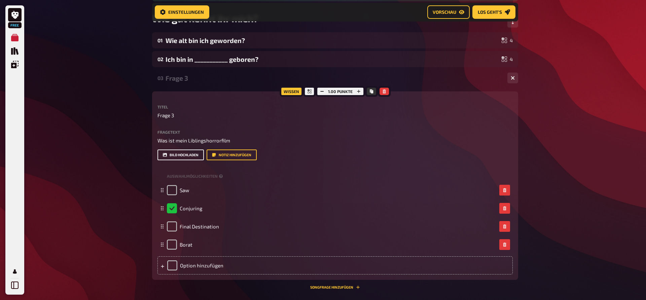
click at [192, 151] on button "Bild hochladen" at bounding box center [180, 155] width 46 height 11
click at [335, 288] on button "Songfrage hinzufügen" at bounding box center [335, 287] width 50 height 4
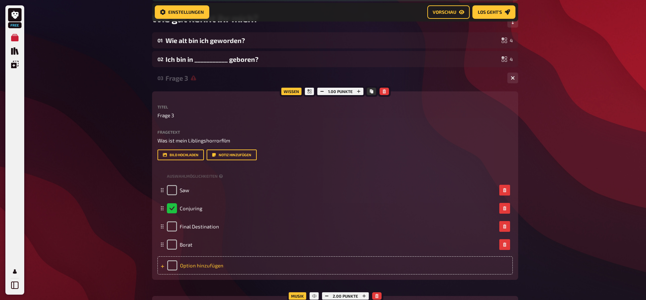
scroll to position [242, 0]
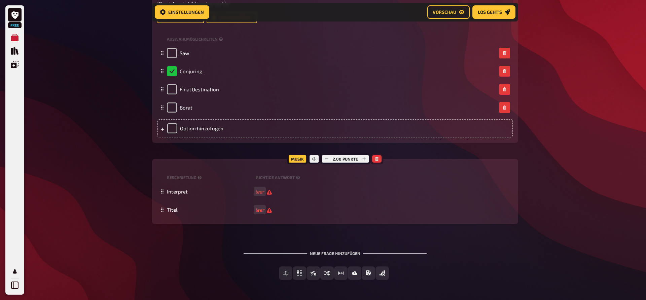
click at [379, 156] on button "button" at bounding box center [376, 158] width 9 height 7
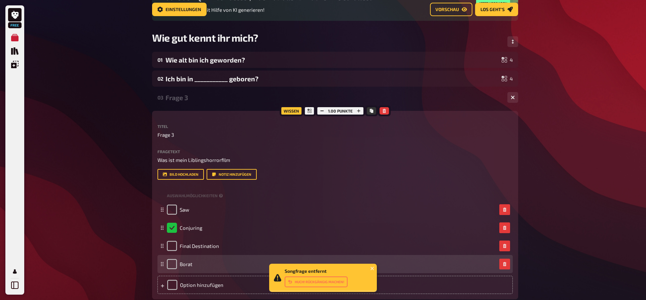
scroll to position [21, 0]
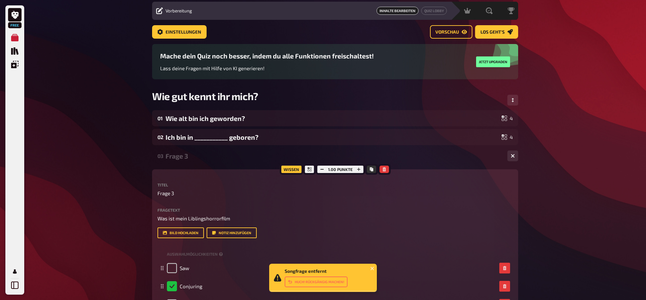
click at [573, 181] on div "Free Meine Quizze Quiz Sammlung Einblendungen Mein Konto Songfrage entfernt Huc…" at bounding box center [323, 223] width 646 height 488
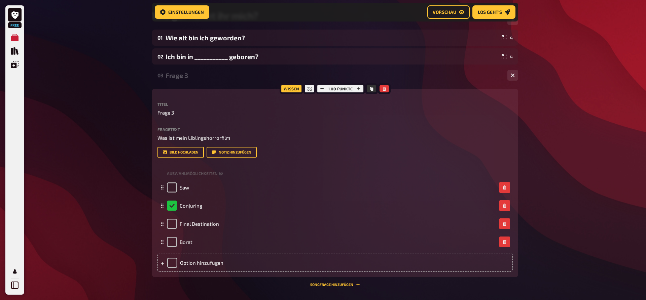
scroll to position [158, 0]
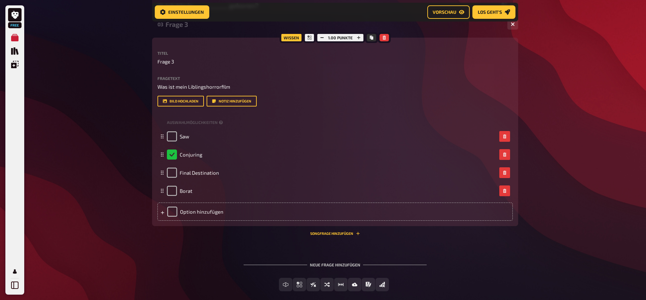
click at [573, 181] on div "Free Meine Quizze Quiz Sammlung Einblendungen Mein Konto Home Meine Quizze Wie …" at bounding box center [323, 88] width 646 height 493
click at [333, 263] on div "Neue Frage hinzufügen" at bounding box center [334, 262] width 183 height 21
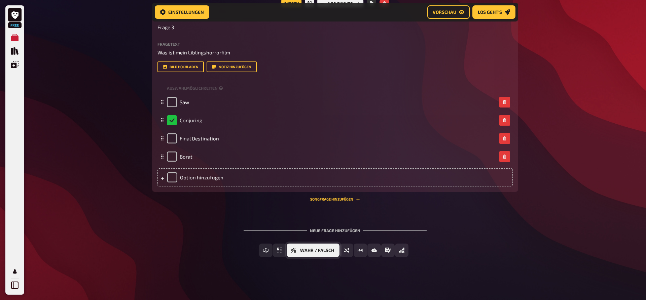
click at [316, 253] on span "Wahr / Falsch" at bounding box center [317, 250] width 34 height 5
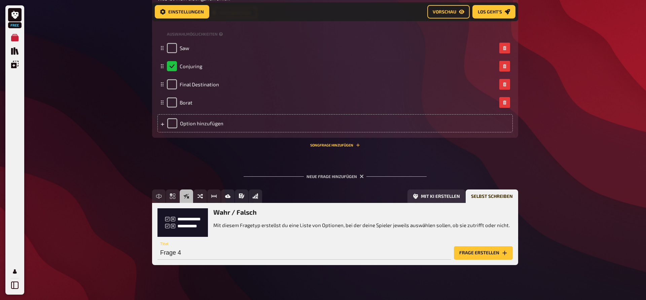
scroll to position [247, 0]
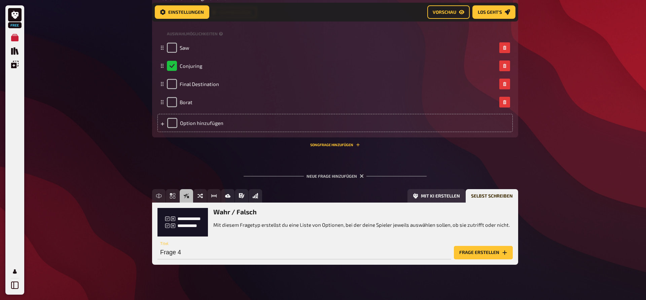
click at [487, 255] on button "Frage erstellen" at bounding box center [483, 252] width 59 height 13
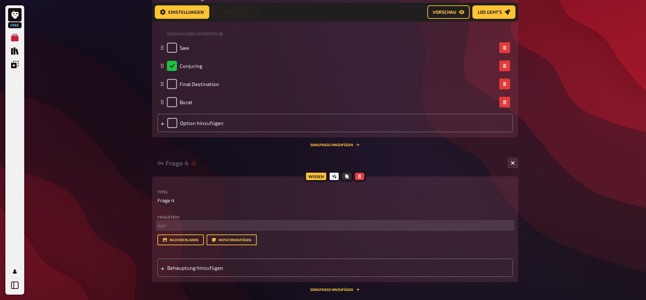
click at [182, 226] on p "﻿ leer" at bounding box center [334, 226] width 355 height 8
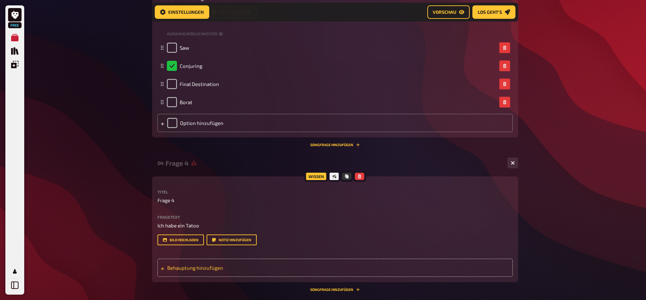
click at [194, 272] on div "Behauptung hinzufügen" at bounding box center [334, 268] width 355 height 18
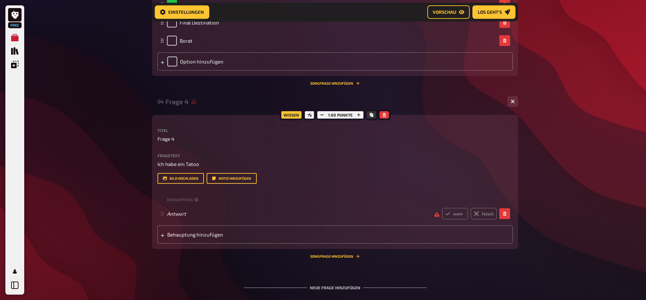
scroll to position [316, 0]
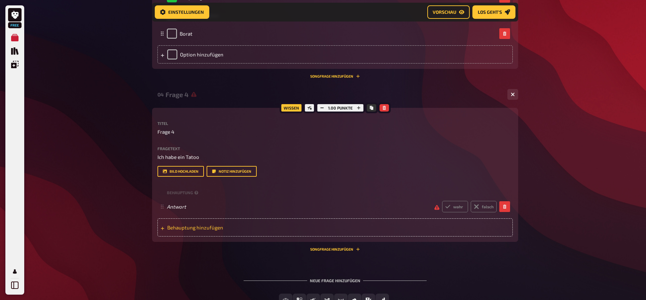
click at [182, 228] on span "Behauptung hinzufügen" at bounding box center [219, 228] width 105 height 6
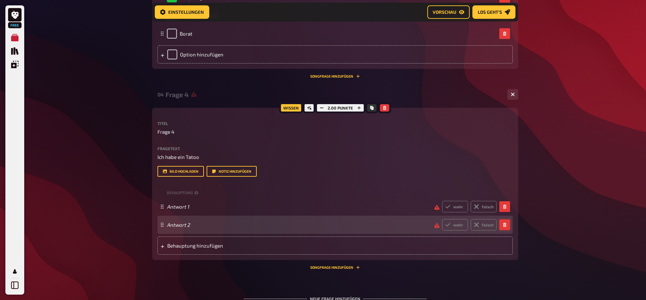
click at [509, 225] on button "button" at bounding box center [504, 225] width 11 height 11
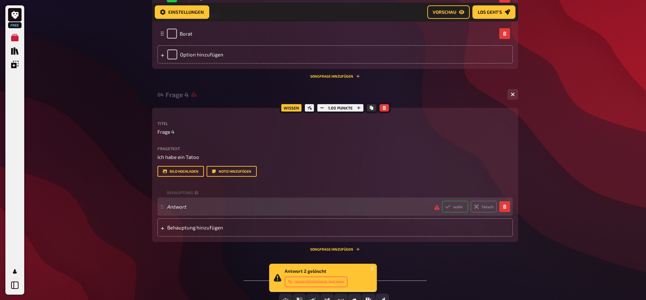
click at [457, 206] on label "wahr" at bounding box center [455, 206] width 26 height 11
click at [442, 201] on input "wahr" at bounding box center [441, 201] width 0 height 0
radio input "true"
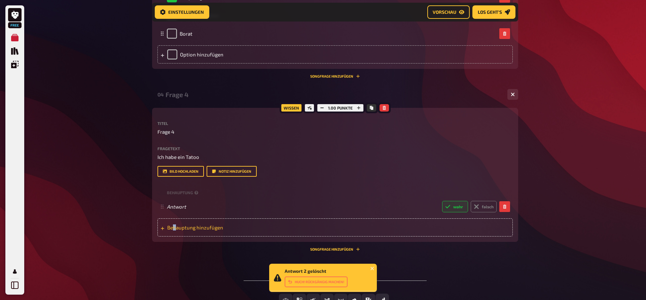
click at [175, 227] on span "Behauptung hinzufügen" at bounding box center [219, 228] width 105 height 6
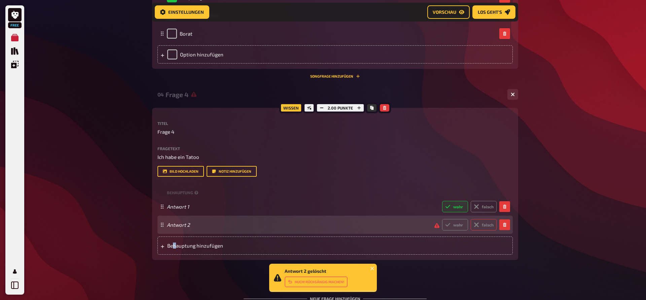
click at [490, 225] on label "falsch" at bounding box center [483, 224] width 26 height 11
click at [442, 219] on input "falsch" at bounding box center [441, 219] width 0 height 0
radio input "true"
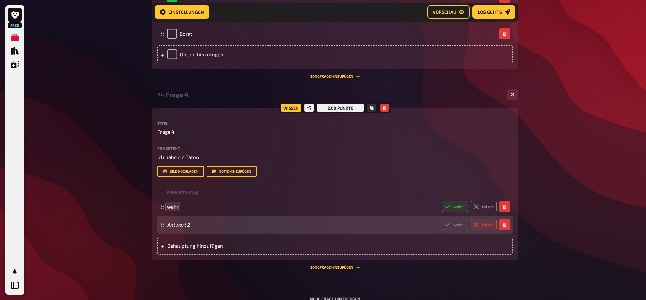
click at [192, 227] on span "Antwort 2" at bounding box center [302, 225] width 270 height 6
click at [94, 233] on div "Free Meine Quizze Quiz Sammlung Einblendungen Mein Konto Home Meine Quizze Wie …" at bounding box center [323, 26] width 646 height 684
click at [593, 86] on div "Free Meine Quizze Quiz Sammlung Einblendungen Mein Konto Home Meine Quizze Wie …" at bounding box center [323, 26] width 646 height 684
click at [322, 108] on icon "button" at bounding box center [321, 108] width 4 height 4
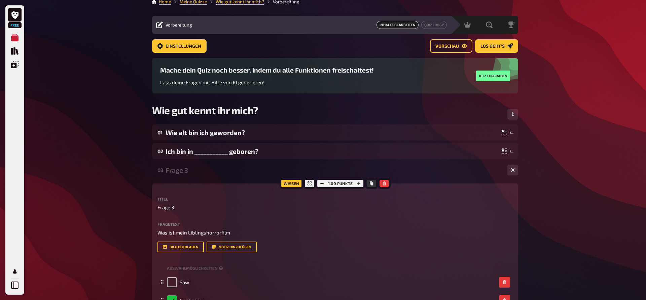
scroll to position [0, 0]
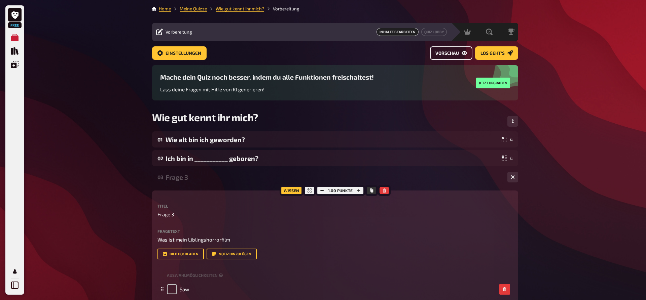
click at [449, 57] on link "Vorschau" at bounding box center [451, 52] width 42 height 13
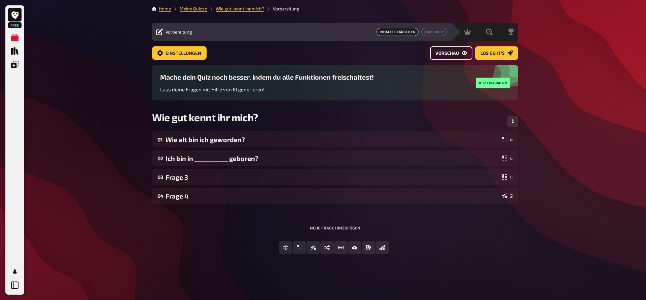
click at [465, 52] on icon "Vorschau" at bounding box center [463, 53] width 5 height 4
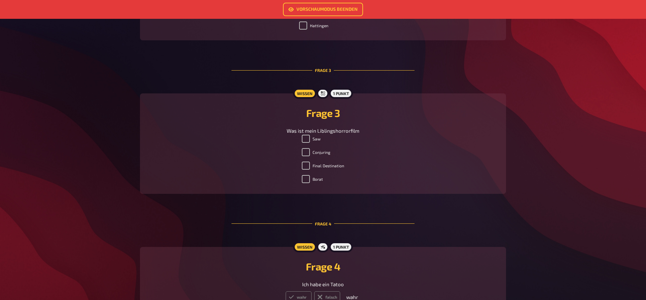
scroll to position [343, 0]
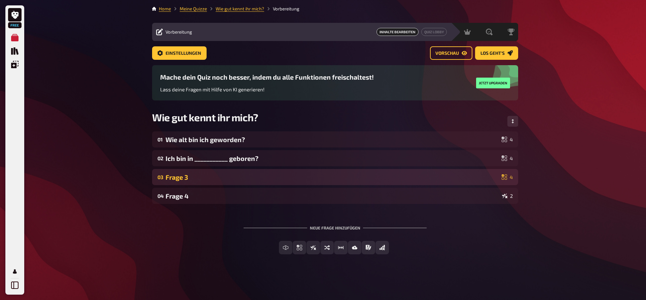
click at [213, 177] on div "Frage 3" at bounding box center [331, 178] width 333 height 8
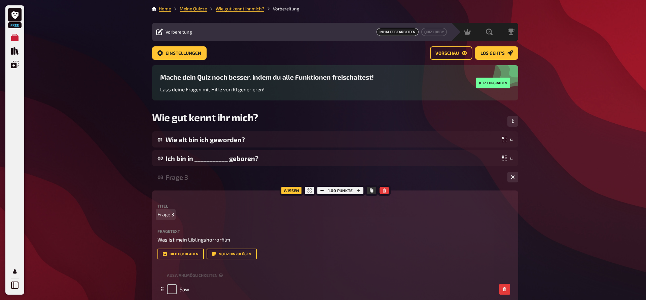
click at [173, 214] on span "Frage 3" at bounding box center [165, 215] width 16 height 8
drag, startPoint x: 176, startPoint y: 214, endPoint x: 125, endPoint y: 216, distance: 50.8
click at [126, 216] on div "Free Meine Quizze Quiz Sammlung Einblendungen Mein Konto Home Meine Quizze Wie …" at bounding box center [323, 253] width 646 height 506
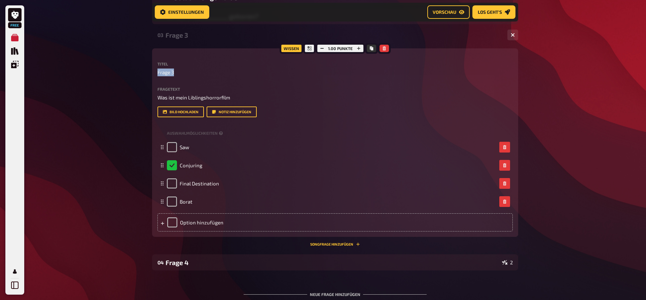
scroll to position [69, 0]
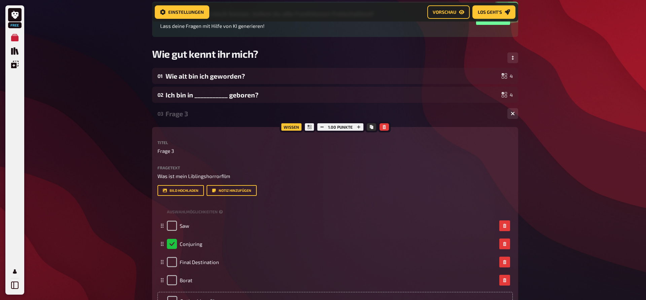
click at [186, 153] on p "Frage 3" at bounding box center [334, 151] width 355 height 8
drag, startPoint x: 186, startPoint y: 153, endPoint x: 124, endPoint y: 148, distance: 62.0
click at [124, 148] on div "Free Meine Quizze Quiz Sammlung Einblendungen Mein Konto Home Meine Quizze Wie …" at bounding box center [323, 187] width 646 height 512
click at [251, 152] on p "Frage 3" at bounding box center [334, 151] width 355 height 8
click at [206, 153] on p "Frage 3" at bounding box center [334, 151] width 355 height 8
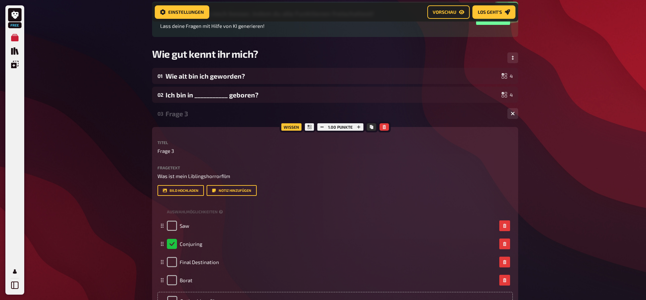
drag, startPoint x: 190, startPoint y: 155, endPoint x: 163, endPoint y: 155, distance: 26.6
click at [188, 155] on div "Titel Frage 3 Fragetext Was ist mein Liblingshorrorfilm Hier hinziehen für Date…" at bounding box center [334, 168] width 355 height 55
click at [163, 155] on span "Frage 3" at bounding box center [165, 151] width 16 height 8
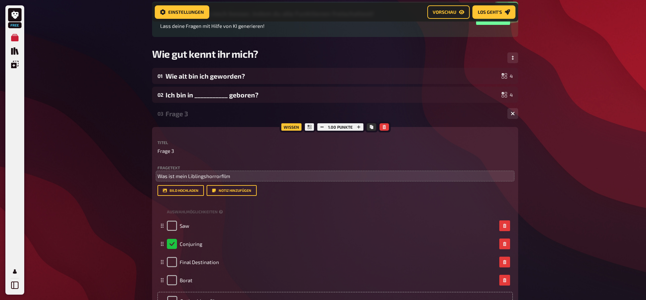
drag, startPoint x: 215, startPoint y: 170, endPoint x: 221, endPoint y: 172, distance: 6.8
click at [216, 171] on div "Fragetext Was ist mein Liblingshorrorfilm Hier hinziehen für Dateiupload" at bounding box center [334, 173] width 355 height 14
click at [231, 177] on p "Was ist mein Liblingshorrorfilm" at bounding box center [334, 176] width 355 height 8
drag, startPoint x: 239, startPoint y: 177, endPoint x: 0, endPoint y: 176, distance: 238.7
click at [0, 176] on div "Free Meine Quizze Quiz Sammlung Einblendungen Mein Konto Home Meine Quizze Wie …" at bounding box center [323, 187] width 646 height 512
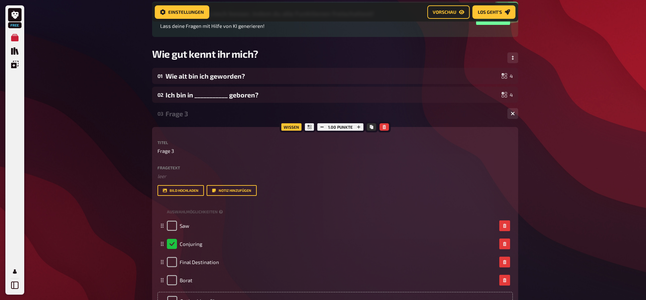
click at [183, 152] on p "Frage 3" at bounding box center [334, 151] width 355 height 8
click at [174, 149] on span "Frage 3" at bounding box center [165, 151] width 16 height 8
click at [174, 150] on span "Frage 3" at bounding box center [165, 151] width 16 height 8
click at [74, 180] on div "Free Meine Quizze Quiz Sammlung Einblendungen Mein Konto Home Meine Quizze Wie …" at bounding box center [323, 187] width 646 height 512
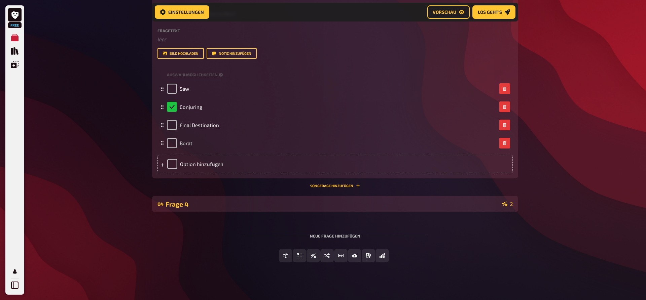
click at [198, 208] on div "Frage 4" at bounding box center [332, 204] width 334 height 8
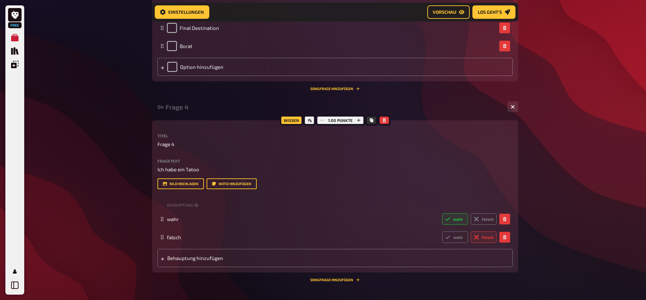
scroll to position [309, 0]
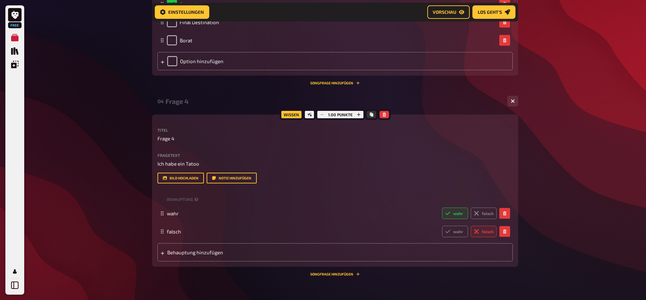
click at [178, 143] on p "Frage 4" at bounding box center [334, 139] width 355 height 8
click at [170, 143] on span "Frage 4" at bounding box center [165, 139] width 17 height 8
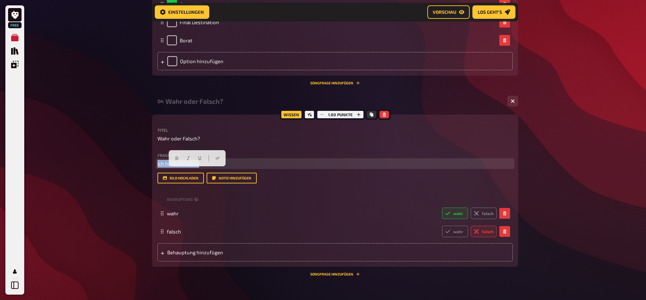
drag, startPoint x: 205, startPoint y: 172, endPoint x: 42, endPoint y: 170, distance: 162.8
click at [43, 171] on div "Free Meine Quizze Quiz Sammlung Einblendungen Mein Konto Home Meine Quizze Wie …" at bounding box center [323, 33] width 646 height 684
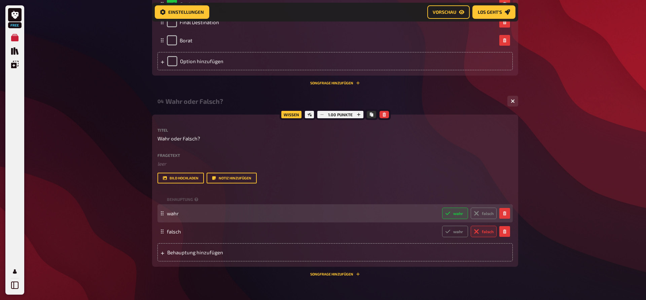
click at [211, 223] on div "wahr wahr falsch" at bounding box center [334, 213] width 355 height 18
click at [191, 219] on div "wahr wahr falsch" at bounding box center [332, 213] width 330 height 11
click at [181, 217] on span "wahr" at bounding box center [302, 213] width 270 height 6
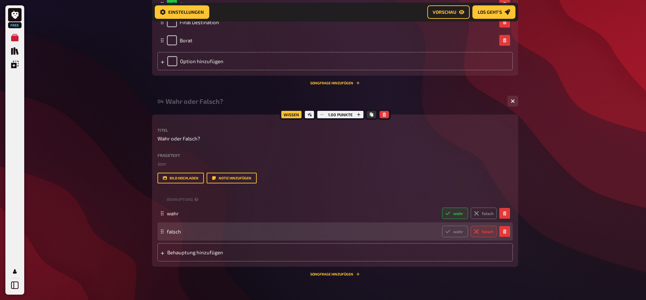
click at [511, 241] on div "falsch wahr falsch" at bounding box center [334, 232] width 355 height 18
click at [506, 237] on button "button" at bounding box center [504, 231] width 11 height 11
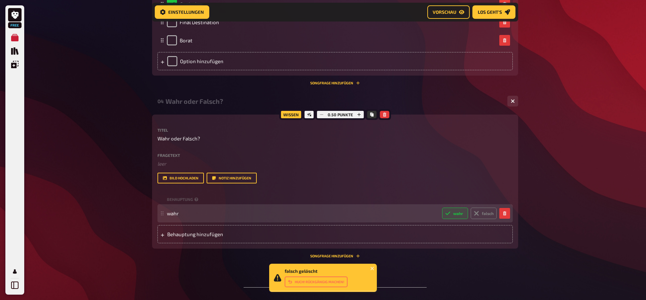
click at [191, 219] on div "wahr wahr falsch" at bounding box center [332, 213] width 330 height 11
click at [177, 217] on span "wahr" at bounding box center [173, 213] width 12 height 6
drag, startPoint x: 181, startPoint y: 229, endPoint x: 174, endPoint y: 226, distance: 8.0
click at [174, 217] on span "wahr" at bounding box center [302, 213] width 270 height 6
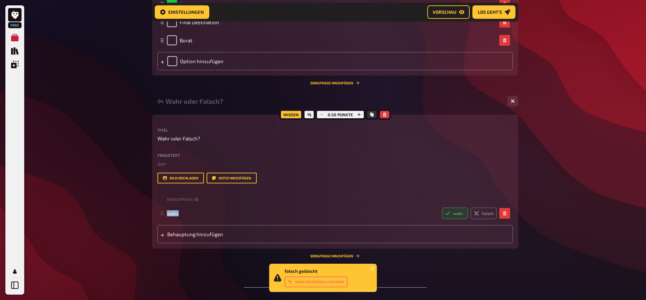
drag, startPoint x: 180, startPoint y: 226, endPoint x: 153, endPoint y: 228, distance: 26.6
click at [158, 223] on div "wahr wahr falsch" at bounding box center [334, 213] width 355 height 18
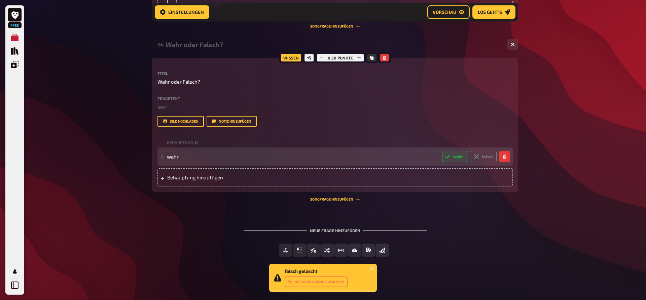
click at [174, 153] on div "wahr wahr falsch" at bounding box center [332, 156] width 330 height 11
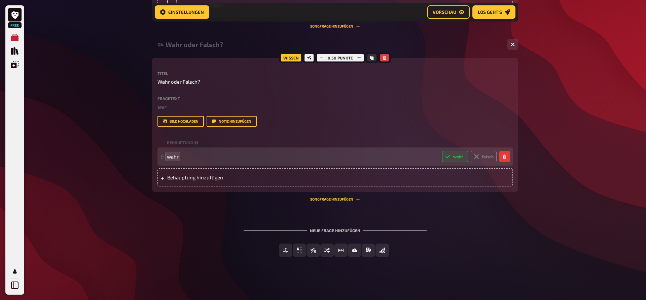
click at [180, 157] on span "wahr" at bounding box center [302, 157] width 270 height 6
click at [179, 156] on span "wahr" at bounding box center [173, 157] width 12 height 6
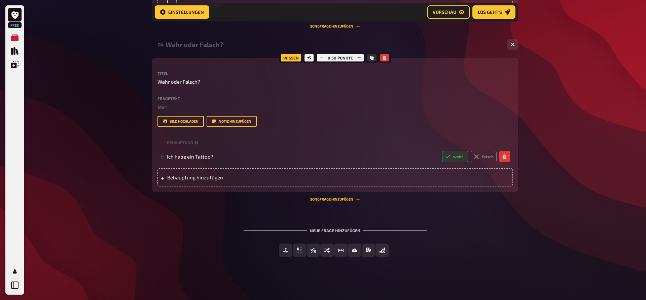
click at [190, 243] on div "Neue Frage hinzufügen Freitext Eingabe Einfachauswahl Wahr / Falsch Sortierfrag…" at bounding box center [335, 243] width 366 height 50
click at [190, 120] on button "Bild hochladen" at bounding box center [180, 121] width 46 height 11
click at [180, 121] on button "Bild hochladen" at bounding box center [180, 121] width 46 height 11
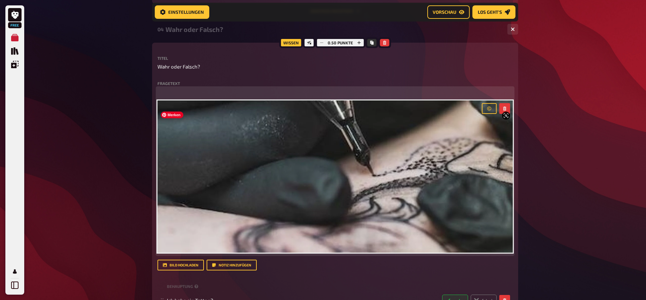
scroll to position [533, 0]
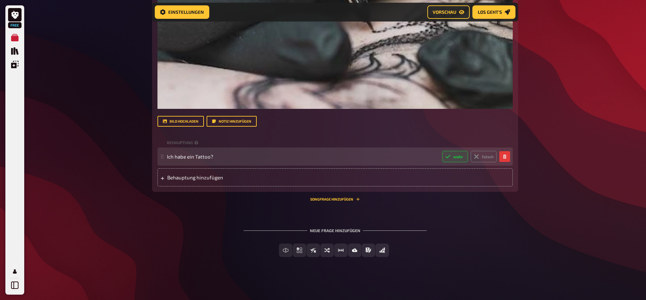
click at [222, 156] on span "Ich habe ein Tattoo?" at bounding box center [302, 157] width 270 height 6
click at [218, 158] on span "Ich habe ein Tattoo?" at bounding box center [302, 157] width 270 height 6
click at [212, 157] on span "Ich habe ein Tattoo?" at bounding box center [190, 157] width 46 height 6
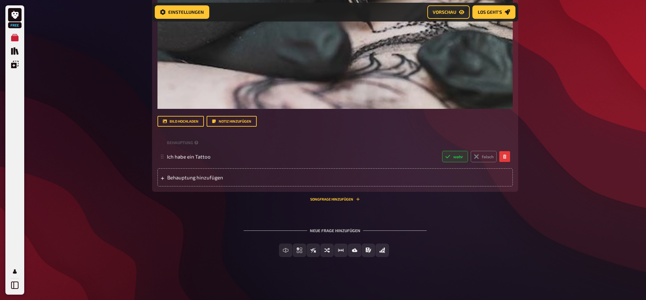
click at [338, 252] on span "Bild-Antwort" at bounding box center [338, 250] width 0 height 5
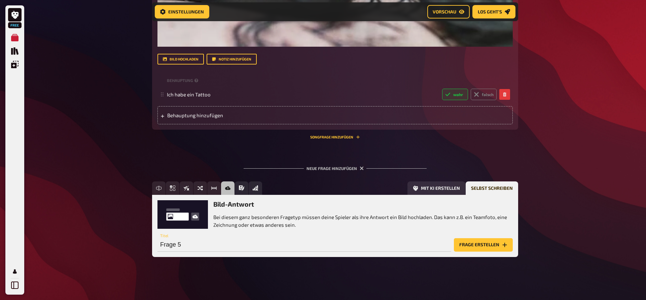
scroll to position [594, 0]
click at [260, 189] on button "Offline Frage" at bounding box center [274, 188] width 52 height 13
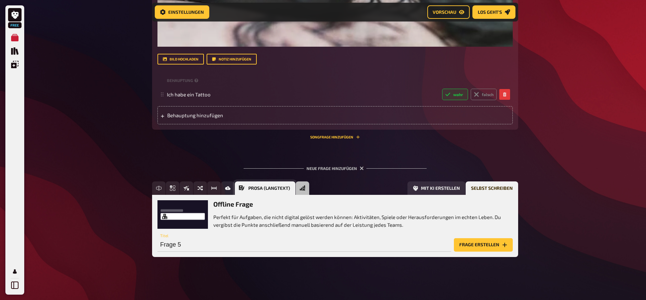
click at [243, 188] on icon "Prosa (Langtext)" at bounding box center [241, 188] width 5 height 5
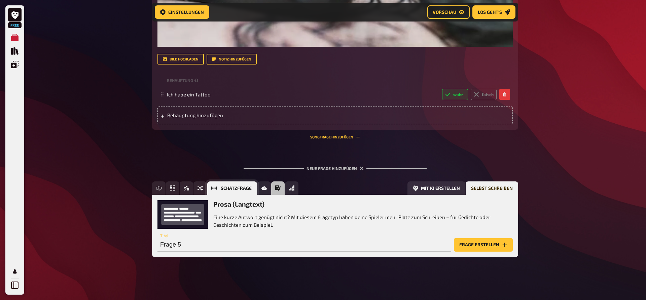
click at [218, 190] on button "Schätzfrage" at bounding box center [232, 188] width 50 height 13
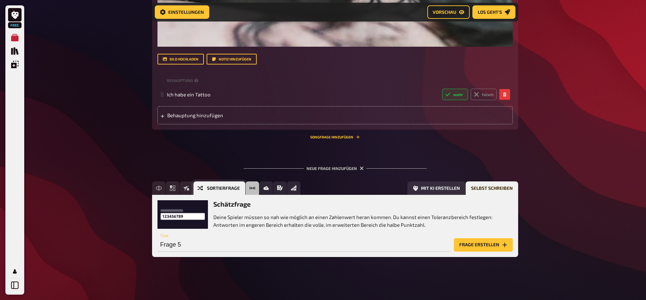
click at [202, 190] on icon "Sortierfrage" at bounding box center [199, 188] width 5 height 5
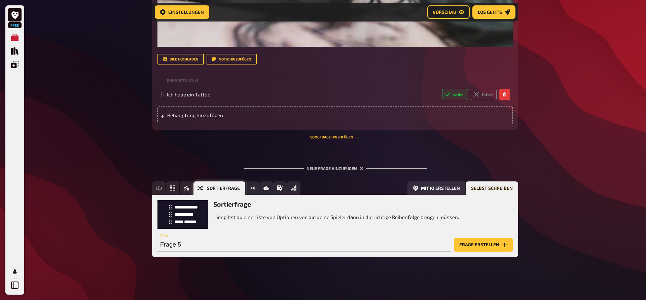
click at [202, 190] on icon "Sortierfrage" at bounding box center [199, 188] width 5 height 5
click at [474, 244] on button "Frage erstellen" at bounding box center [483, 244] width 59 height 13
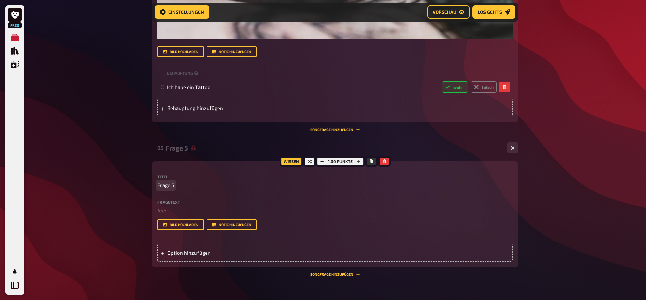
click at [172, 189] on span "Frage 5" at bounding box center [165, 186] width 16 height 8
click at [175, 189] on p "Frage 5" at bounding box center [334, 186] width 355 height 8
click at [177, 189] on p "Frage 5" at bounding box center [334, 186] width 355 height 8
click at [173, 189] on p "Frage 5" at bounding box center [334, 186] width 355 height 8
drag, startPoint x: 175, startPoint y: 192, endPoint x: 143, endPoint y: 199, distance: 33.4
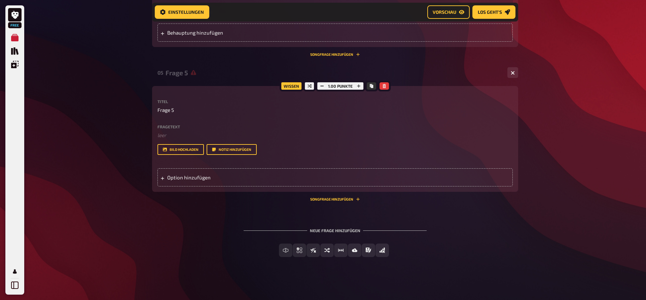
click at [176, 106] on p "Frage 5" at bounding box center [334, 110] width 355 height 8
click at [175, 106] on p "Frage 5" at bounding box center [334, 110] width 355 height 8
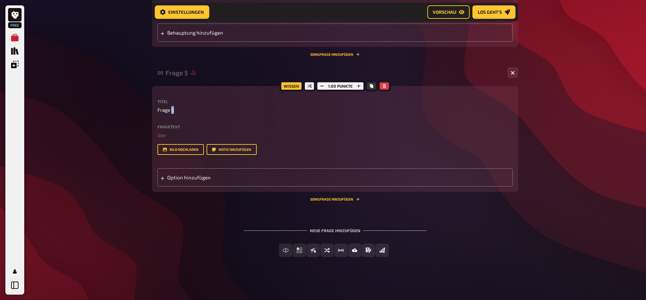
click at [175, 106] on p "Frage 5" at bounding box center [334, 110] width 355 height 8
click at [172, 106] on span "Frage 5" at bounding box center [165, 110] width 16 height 8
click at [174, 106] on p "Frage 5" at bounding box center [334, 110] width 355 height 8
click at [173, 106] on span "Frage 5" at bounding box center [165, 110] width 16 height 8
drag, startPoint x: 173, startPoint y: 103, endPoint x: 134, endPoint y: 96, distance: 40.0
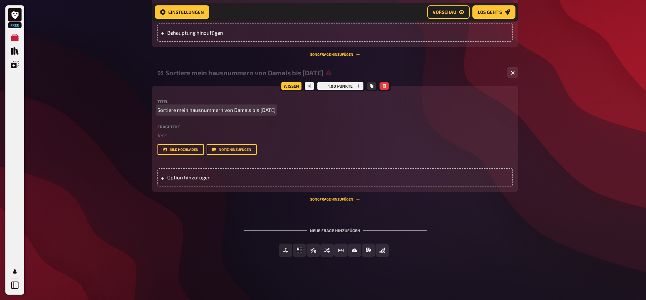
click at [191, 106] on span "Sortiere mein hausnummern von Damals bis Heute" at bounding box center [216, 110] width 118 height 8
click at [217, 176] on div "Option hinzufügen" at bounding box center [334, 177] width 355 height 18
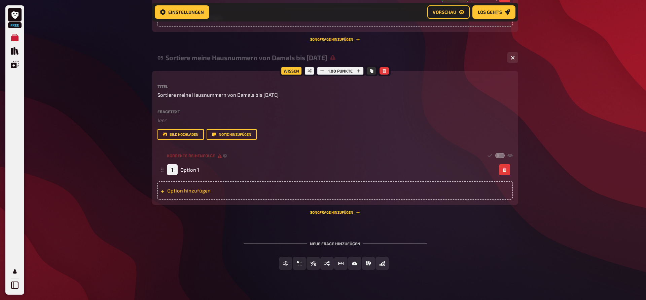
click at [182, 200] on div "Option hinzufügen" at bounding box center [334, 191] width 355 height 18
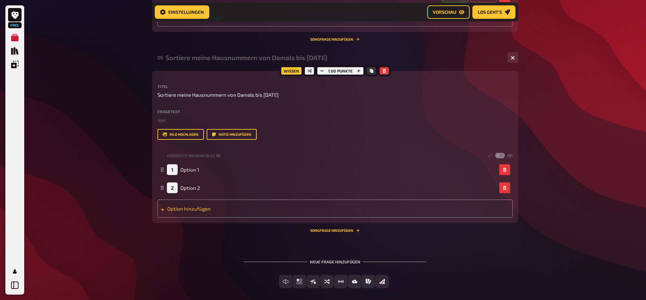
click at [181, 218] on div "Option hinzufügen" at bounding box center [334, 209] width 355 height 18
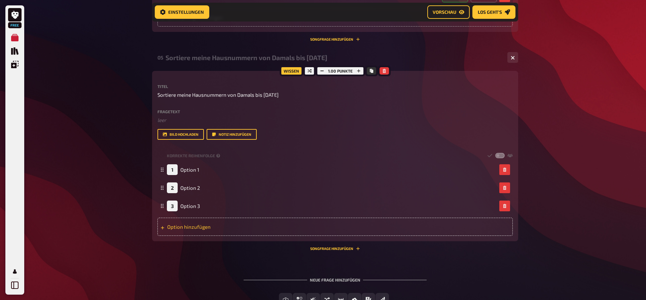
click at [180, 236] on div "Option hinzufügen" at bounding box center [334, 227] width 355 height 18
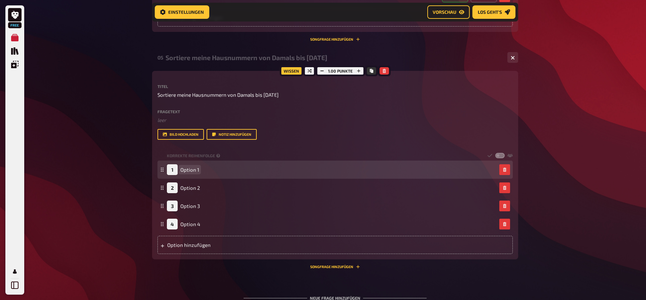
click at [195, 173] on span "Option 1" at bounding box center [189, 170] width 19 height 6
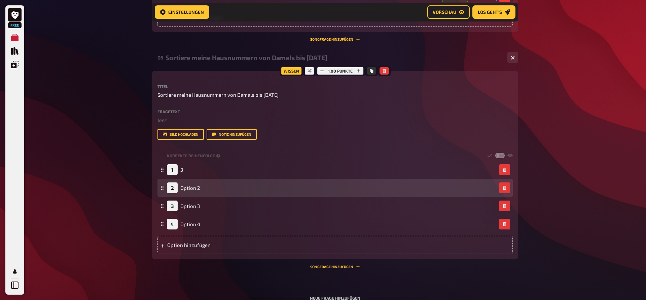
click at [205, 193] on div "2 Option 2" at bounding box center [332, 188] width 330 height 11
click at [204, 193] on div "2 Option 2" at bounding box center [332, 188] width 330 height 11
click at [200, 193] on div "2 Option 2" at bounding box center [332, 188] width 330 height 11
click at [198, 191] on span "Option 2" at bounding box center [190, 188] width 20 height 6
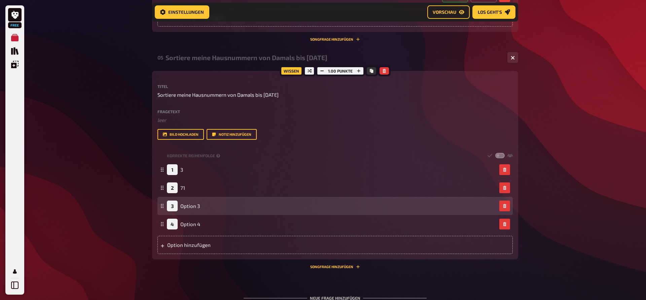
click at [203, 212] on div "3 Option 3" at bounding box center [332, 206] width 330 height 11
click at [196, 212] on div "3 Option 3" at bounding box center [183, 206] width 33 height 11
click at [200, 212] on div "3 Option 3" at bounding box center [332, 206] width 330 height 11
click at [198, 209] on span "Option 3" at bounding box center [190, 206] width 20 height 6
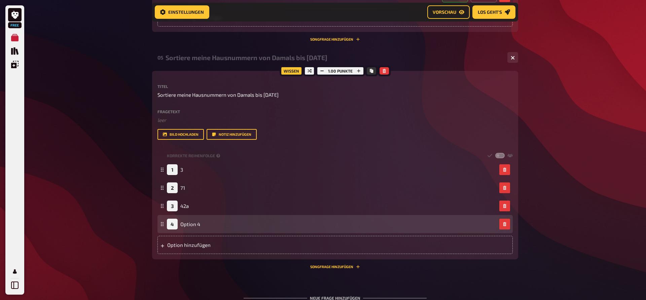
click at [219, 230] on div "4 Option 4" at bounding box center [332, 224] width 330 height 11
click at [208, 230] on div "4 Option 4" at bounding box center [332, 224] width 330 height 11
click at [199, 227] on span "Option 4" at bounding box center [190, 224] width 20 height 6
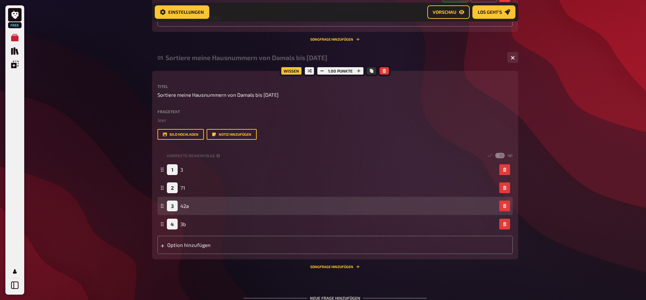
click at [211, 213] on div "3 42a" at bounding box center [334, 206] width 355 height 18
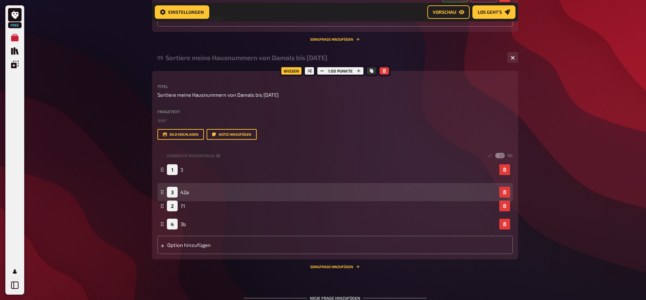
drag, startPoint x: 164, startPoint y: 223, endPoint x: 163, endPoint y: 209, distance: 14.5
click at [163, 201] on div "3 42a" at bounding box center [334, 192] width 355 height 18
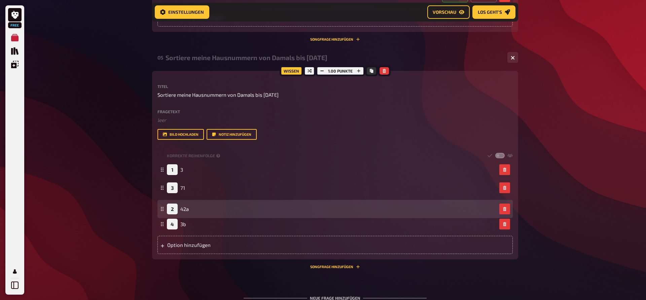
drag, startPoint x: 164, startPoint y: 204, endPoint x: 166, endPoint y: 228, distance: 23.4
click at [166, 228] on fieldset "1 3 2 42a 3 71 4 3b To pick up a draggable item, press the space bar. While dra…" at bounding box center [334, 197] width 355 height 73
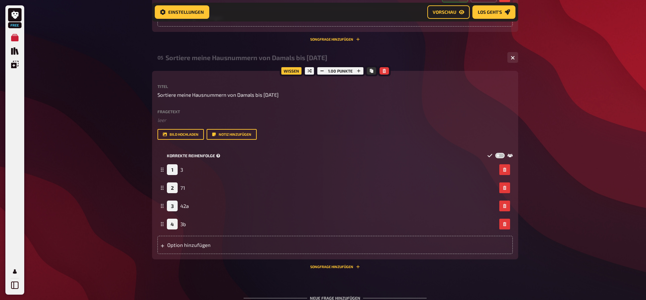
click at [499, 159] on label at bounding box center [499, 156] width 9 height 6
click at [495, 153] on input "checkbox" at bounding box center [495, 153] width 0 height 0
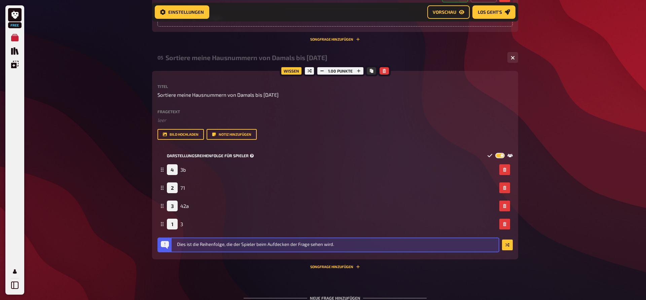
click at [499, 159] on label at bounding box center [499, 156] width 9 height 6
click at [495, 153] on input "checkbox" at bounding box center [495, 153] width 0 height 0
checkbox input "false"
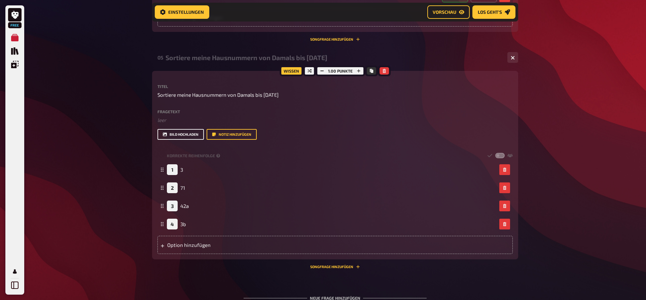
click at [179, 140] on button "Bild hochladen" at bounding box center [180, 134] width 46 height 11
click at [177, 140] on button "Bild hochladen" at bounding box center [180, 134] width 46 height 11
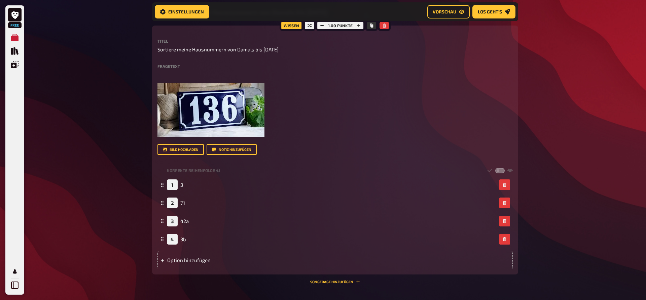
scroll to position [820, 0]
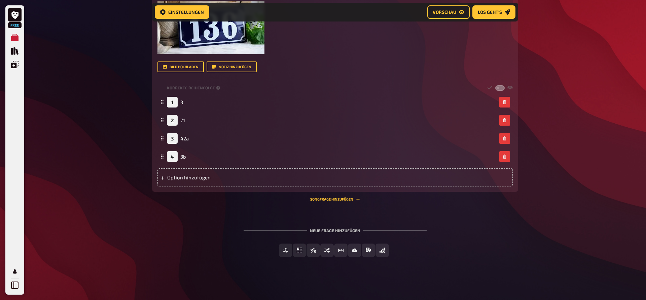
click at [207, 225] on div "Neue Frage hinzufügen Freitext Eingabe Einfachauswahl Wahr / Falsch Sortierfrag…" at bounding box center [335, 243] width 366 height 50
click at [285, 250] on span "Einfachauswahl" at bounding box center [303, 250] width 40 height 5
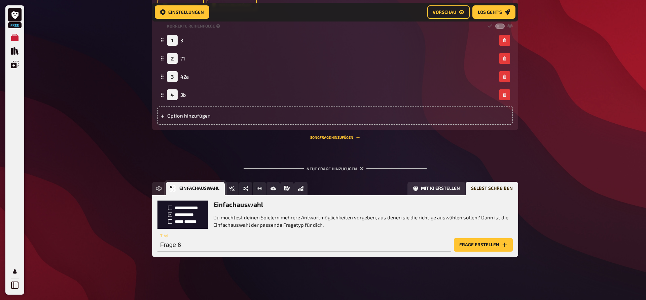
scroll to position [882, 0]
click at [467, 250] on button "Frage erstellen" at bounding box center [483, 244] width 59 height 13
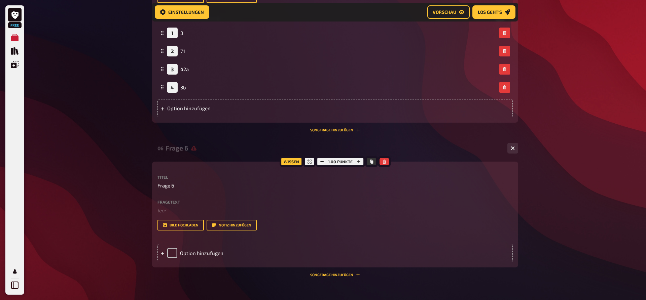
click at [175, 190] on p "Frage 6" at bounding box center [334, 186] width 355 height 8
click at [171, 190] on span "Frage 6" at bounding box center [165, 186] width 17 height 8
click at [162, 256] on icon at bounding box center [162, 253] width 3 height 3
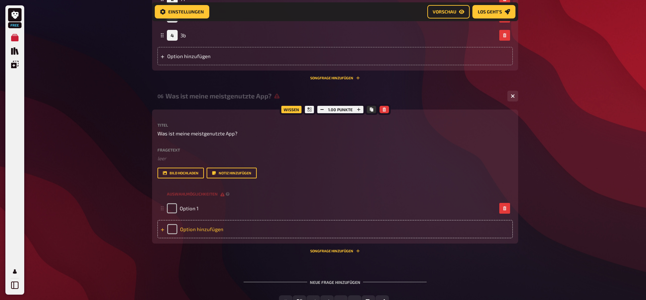
scroll to position [1001, 0]
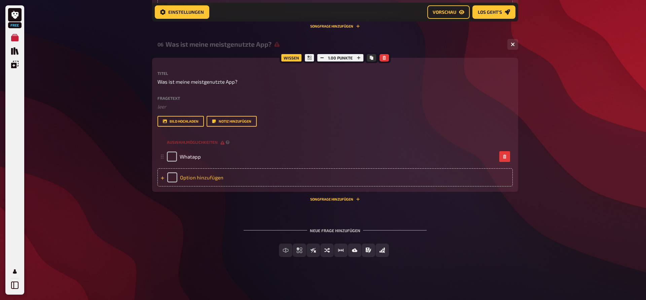
click at [164, 180] on div "Option hinzufügen" at bounding box center [334, 177] width 355 height 18
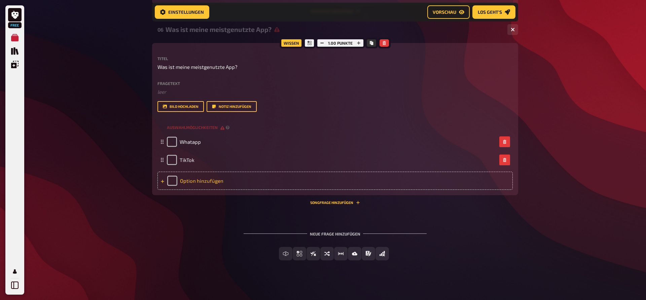
click at [161, 190] on div "Option hinzufügen" at bounding box center [334, 181] width 355 height 18
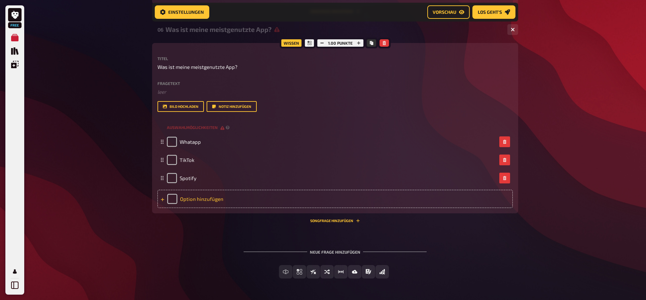
click at [160, 208] on div "Option hinzufügen" at bounding box center [334, 199] width 355 height 18
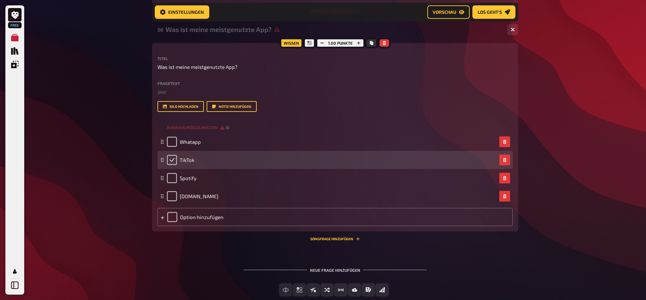
click at [169, 165] on input "checkbox" at bounding box center [172, 160] width 10 height 10
checkbox input "true"
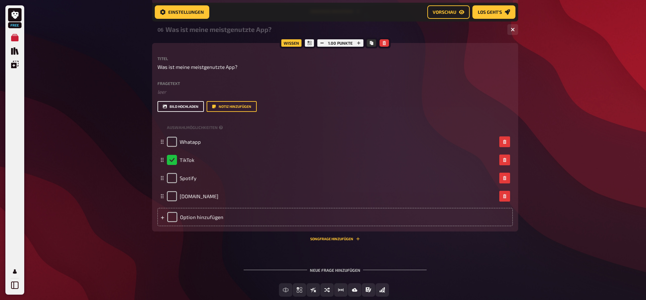
click at [181, 112] on button "Bild hochladen" at bounding box center [180, 106] width 46 height 11
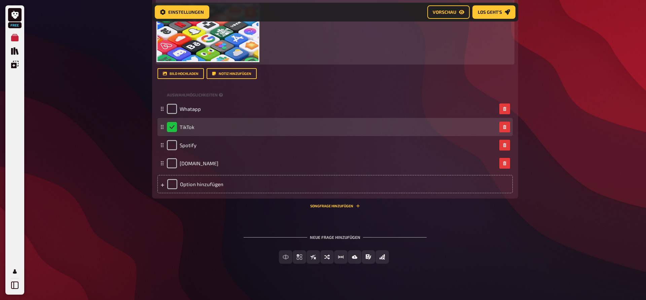
scroll to position [1104, 0]
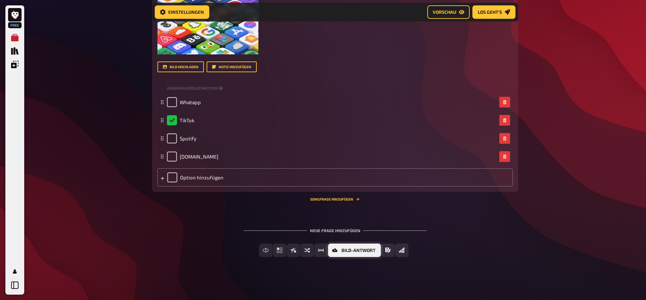
click at [345, 253] on span "Bild-Antwort" at bounding box center [358, 250] width 34 height 5
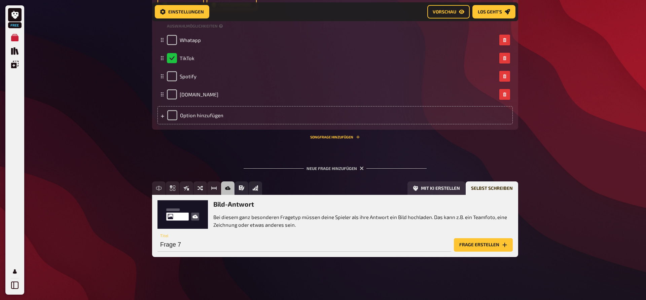
scroll to position [1173, 0]
click at [212, 244] on input "Frage 7" at bounding box center [304, 244] width 294 height 13
type input "Welches isr mein Lieblingstier"
click at [479, 240] on button "Frage erstellen" at bounding box center [483, 244] width 59 height 13
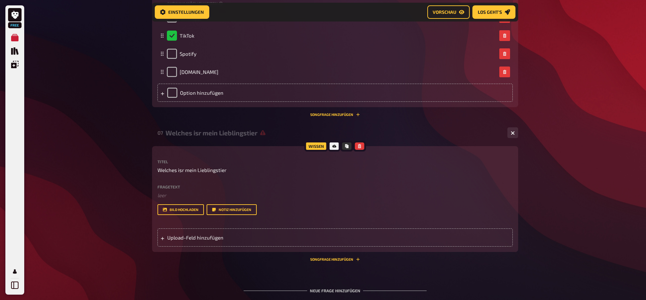
scroll to position [1207, 0]
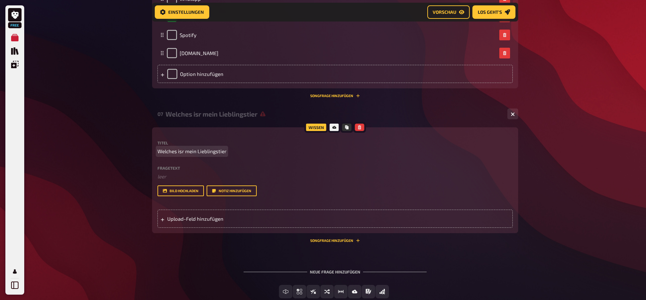
click at [183, 155] on span "Welches isr mein Lieblingstier" at bounding box center [191, 152] width 69 height 8
click at [185, 155] on span "Welches isr mein Lieblingstier" at bounding box center [191, 152] width 69 height 8
click at [168, 222] on span "Upload-Feld hinzufügen" at bounding box center [219, 219] width 105 height 6
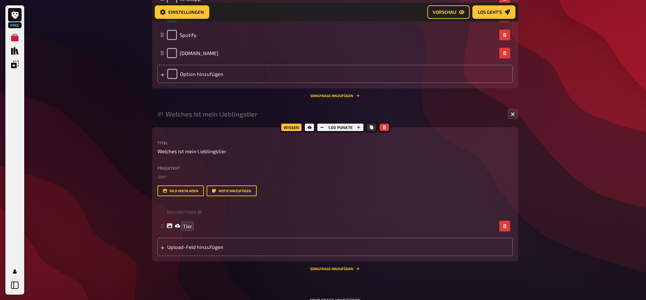
click at [324, 170] on div "Titel Welches ist mein Lieblingstier Fragetext ﻿ leer Hier hinziehen für Dateiu…" at bounding box center [334, 168] width 355 height 55
click at [333, 181] on p "﻿ leer" at bounding box center [334, 177] width 355 height 8
click at [173, 196] on button "Bild hochladen" at bounding box center [180, 191] width 46 height 11
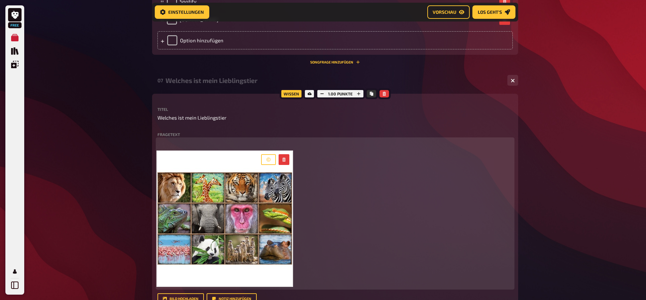
scroll to position [1345, 0]
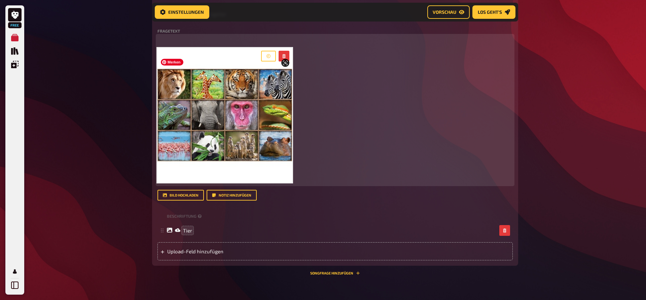
click at [198, 149] on img at bounding box center [224, 115] width 135 height 135
click at [240, 177] on img at bounding box center [224, 115] width 135 height 135
click at [382, 92] on div "﻿ ﻿" at bounding box center [334, 110] width 355 height 149
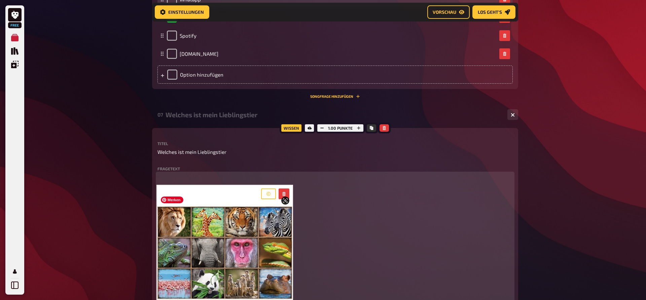
scroll to position [1139, 0]
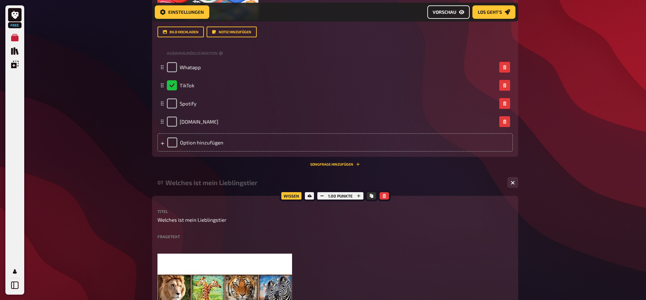
click at [452, 14] on span "Vorschau" at bounding box center [444, 12] width 24 height 5
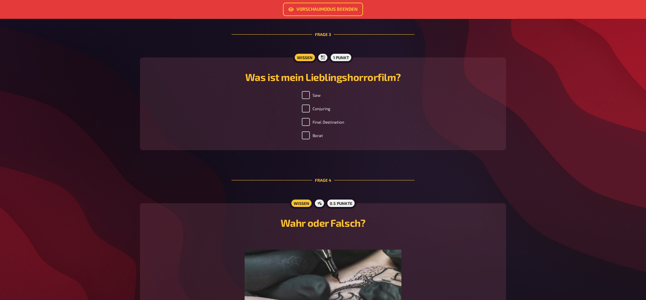
scroll to position [686, 0]
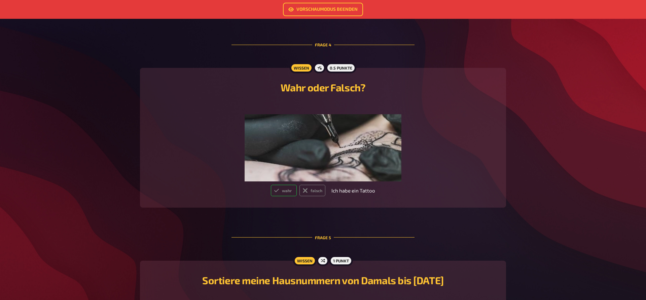
click at [285, 192] on label "wahr" at bounding box center [284, 190] width 26 height 11
click at [271, 185] on input "wahr" at bounding box center [270, 185] width 0 height 0
radio input "false"
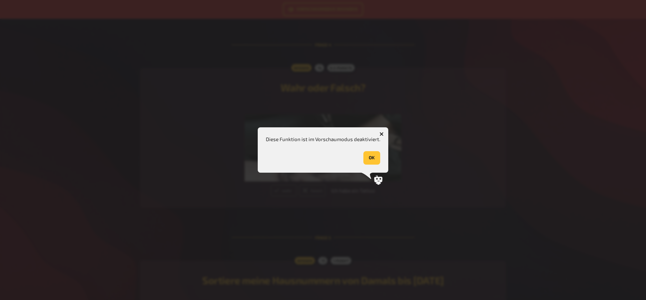
click at [382, 133] on icon "button" at bounding box center [381, 134] width 4 height 4
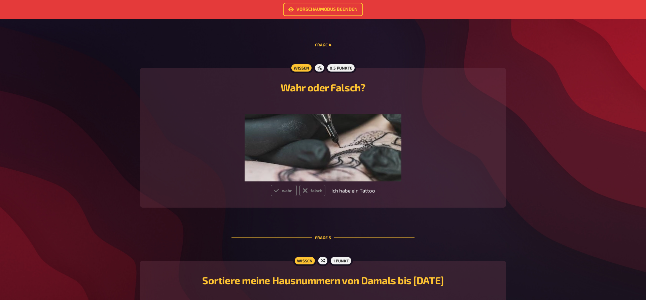
scroll to position [857, 0]
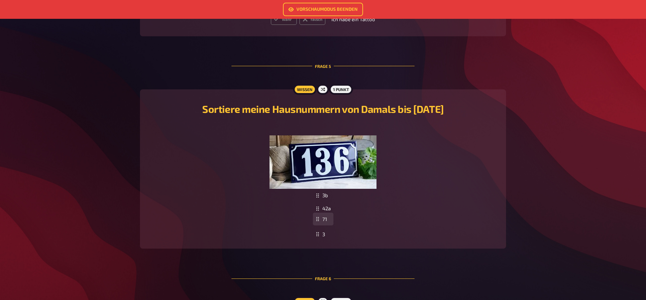
drag, startPoint x: 320, startPoint y: 214, endPoint x: 320, endPoint y: 221, distance: 7.1
click at [320, 221] on div "71" at bounding box center [323, 219] width 21 height 13
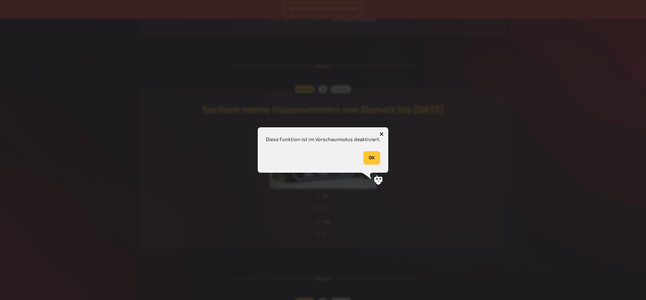
click at [382, 132] on icon "button" at bounding box center [381, 134] width 6 height 6
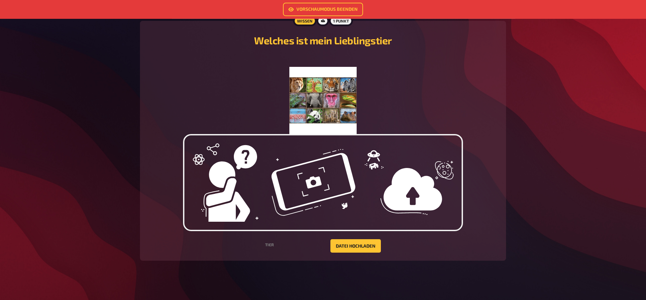
scroll to position [1357, 0]
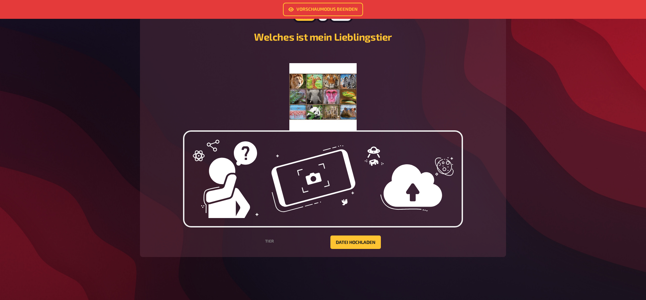
click at [271, 241] on label "Tier" at bounding box center [269, 241] width 9 height 4
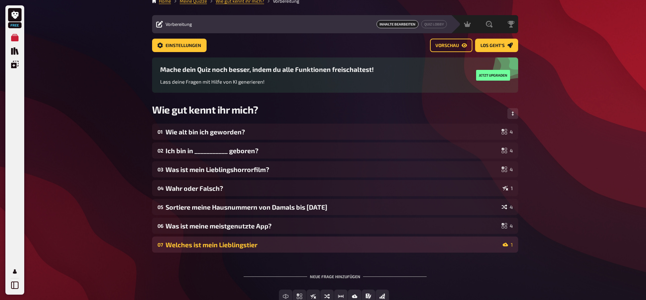
click at [182, 247] on div "Welches ist mein Lieblingstier" at bounding box center [332, 245] width 334 height 8
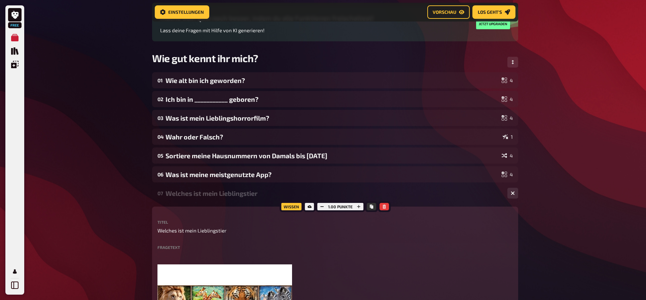
scroll to position [76, 0]
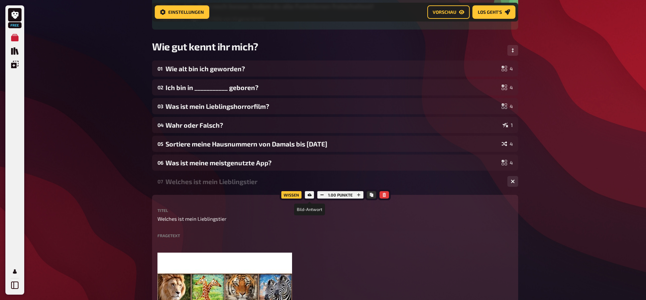
click at [311, 196] on icon at bounding box center [309, 195] width 4 height 4
click at [309, 196] on icon at bounding box center [309, 195] width 4 height 4
click at [383, 195] on icon "button" at bounding box center [383, 195] width 3 height 4
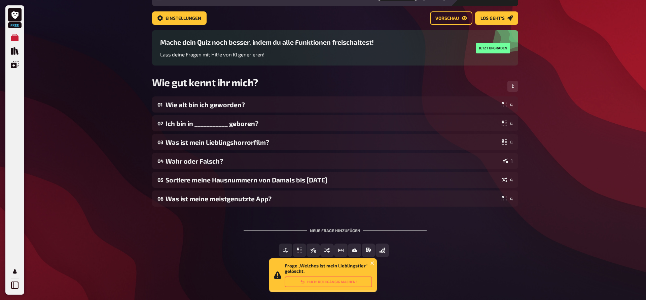
scroll to position [35, 0]
click at [321, 249] on span "Einfachauswahl" at bounding box center [303, 250] width 40 height 5
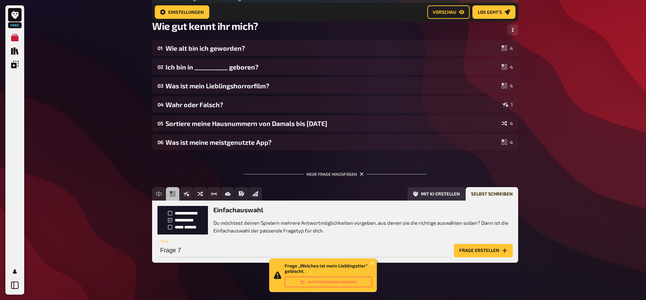
scroll to position [97, 0]
click at [476, 246] on button "Frage erstellen" at bounding box center [483, 250] width 59 height 13
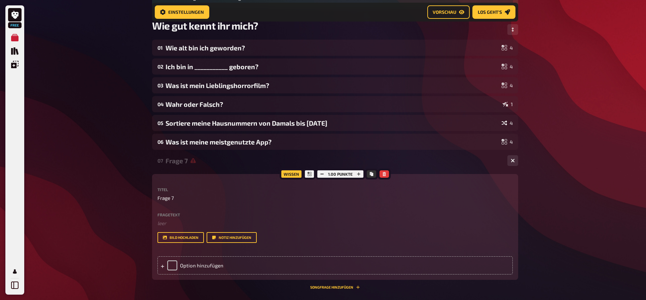
click at [176, 200] on p "Frage 7" at bounding box center [334, 198] width 355 height 8
click at [174, 198] on p "Frage 7" at bounding box center [334, 198] width 355 height 8
drag, startPoint x: 172, startPoint y: 199, endPoint x: 144, endPoint y: 200, distance: 28.3
click at [144, 199] on div "Free Meine Quizze Quiz Sammlung Einblendungen Mein Konto Home Meine Quizze Wie …" at bounding box center [323, 146] width 646 height 486
click at [213, 199] on span "Welches ist mein Lieblinstier?" at bounding box center [191, 198] width 69 height 8
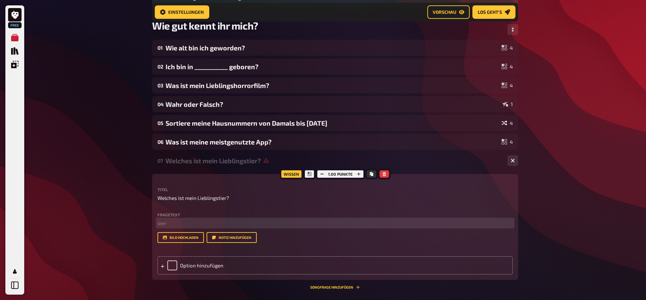
click at [186, 227] on p "﻿ leer" at bounding box center [334, 224] width 355 height 8
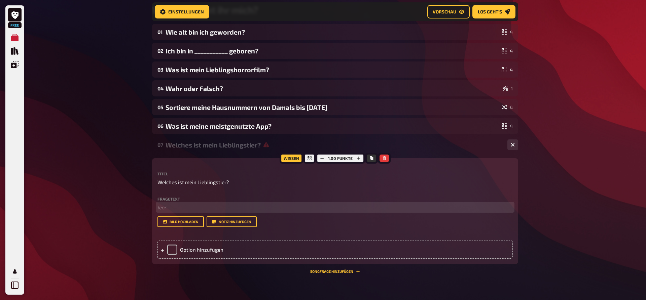
scroll to position [193, 0]
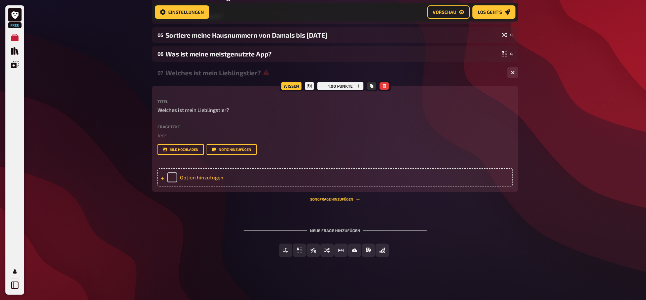
click at [164, 179] on icon at bounding box center [162, 179] width 4 height 4
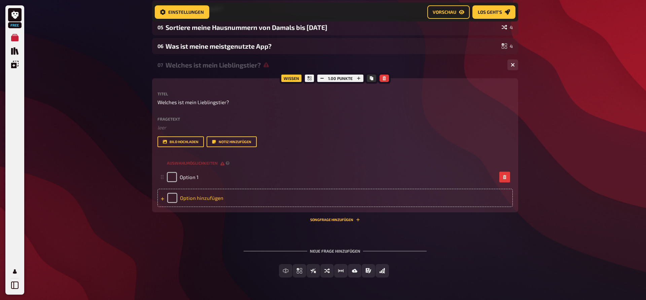
click at [160, 201] on icon at bounding box center [162, 199] width 4 height 4
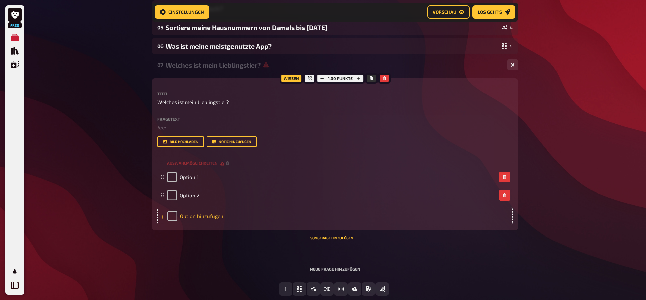
click at [163, 219] on icon at bounding box center [162, 217] width 4 height 4
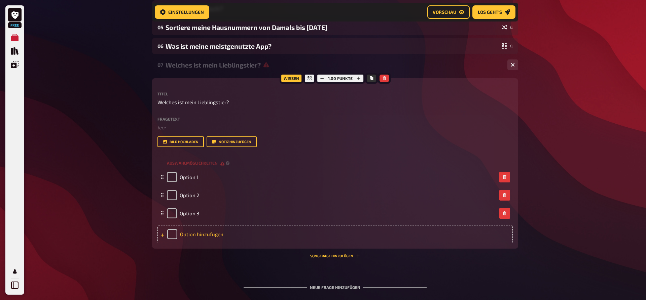
click at [165, 241] on div "Option hinzufügen" at bounding box center [334, 234] width 355 height 18
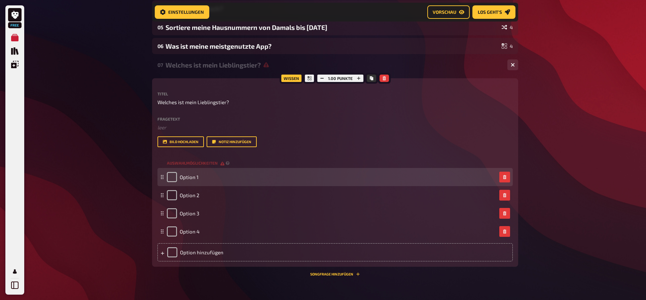
click at [199, 182] on div "Option 1" at bounding box center [332, 177] width 330 height 10
click at [198, 180] on span "Option 1" at bounding box center [189, 177] width 19 height 6
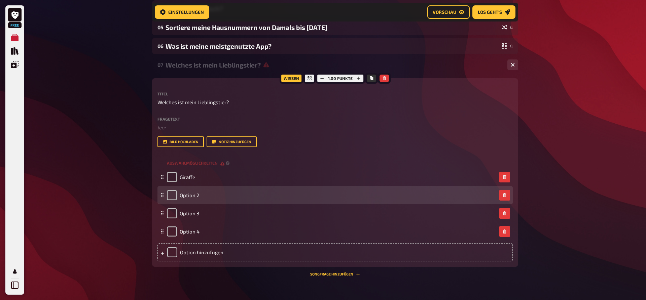
click at [199, 200] on div "Option 2" at bounding box center [332, 195] width 330 height 10
click at [199, 198] on span "Option 2" at bounding box center [190, 195] width 20 height 6
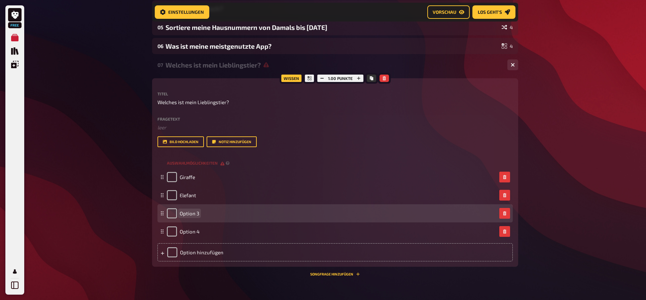
click at [197, 217] on span "Option 3" at bounding box center [190, 213] width 20 height 6
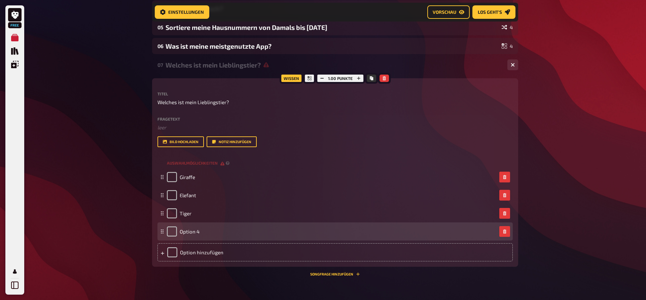
click at [199, 237] on div "Option 4" at bounding box center [332, 232] width 330 height 10
click at [200, 237] on div "Option 4" at bounding box center [332, 232] width 330 height 10
click at [199, 237] on div "Option 4" at bounding box center [332, 232] width 330 height 10
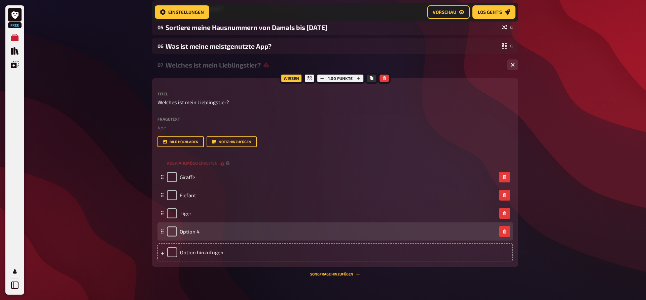
click at [199, 237] on div "Option 4" at bounding box center [332, 232] width 330 height 10
click at [198, 235] on span "Option 4" at bounding box center [190, 232] width 20 height 6
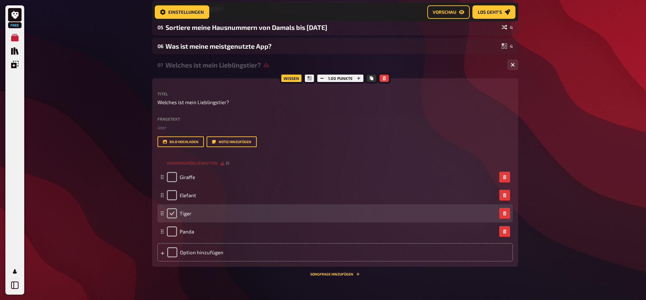
click at [173, 219] on input "checkbox" at bounding box center [172, 213] width 10 height 10
checkbox input "true"
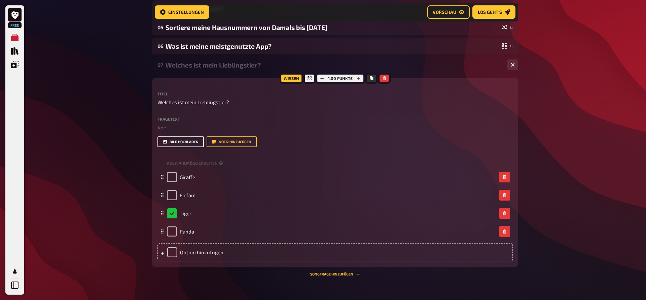
click at [183, 147] on button "Bild hochladen" at bounding box center [180, 142] width 46 height 11
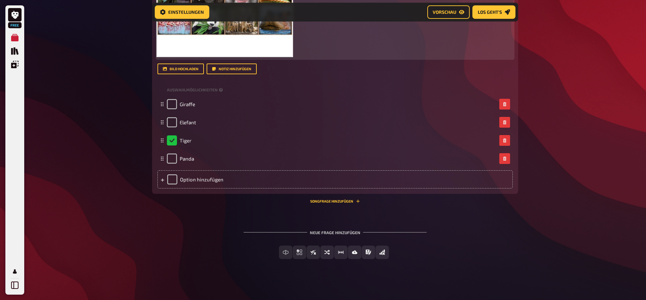
scroll to position [410, 0]
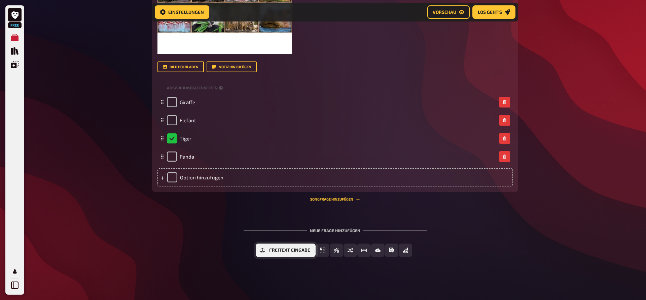
click at [268, 254] on button "Freitext Eingabe" at bounding box center [286, 250] width 60 height 13
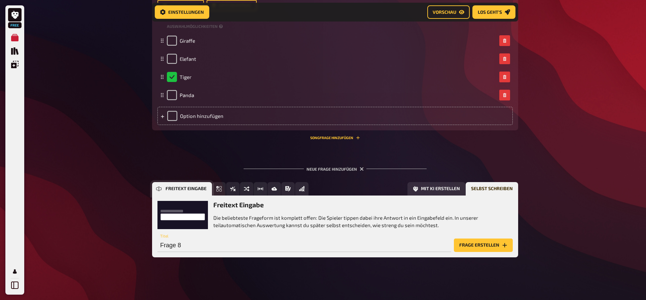
scroll to position [471, 0]
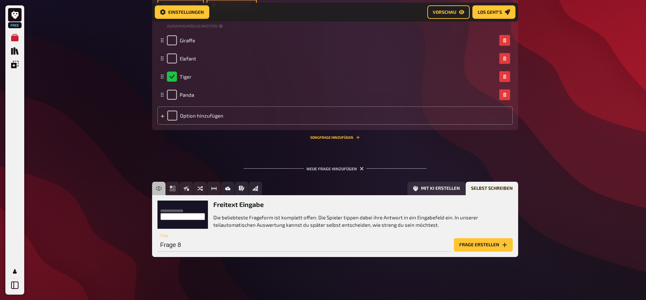
click at [480, 246] on button "Frage erstellen" at bounding box center [483, 244] width 59 height 13
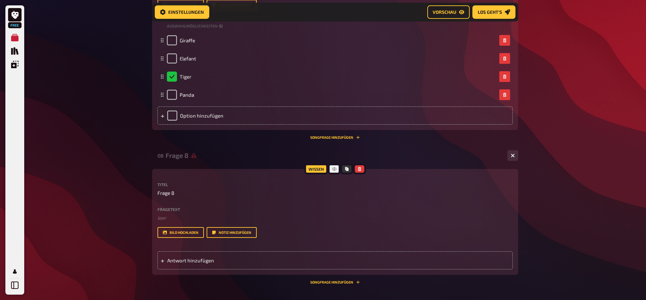
click at [183, 195] on p "Frage 8" at bounding box center [334, 193] width 355 height 8
click at [177, 192] on p "Frage 8" at bounding box center [334, 193] width 355 height 8
click at [176, 192] on p "Frage 8" at bounding box center [334, 193] width 355 height 8
click at [168, 194] on span "Frage 8" at bounding box center [165, 193] width 17 height 8
click at [187, 192] on span "Wie heißen Meine Kater?" at bounding box center [185, 193] width 57 height 8
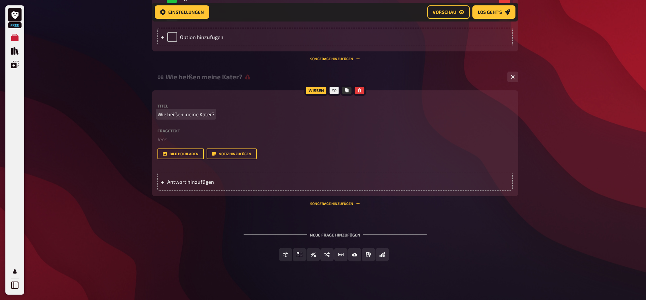
scroll to position [562, 0]
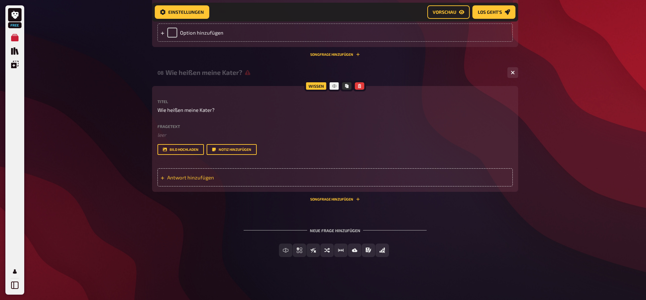
click at [199, 182] on div "Antwort hinzufügen" at bounding box center [334, 177] width 355 height 18
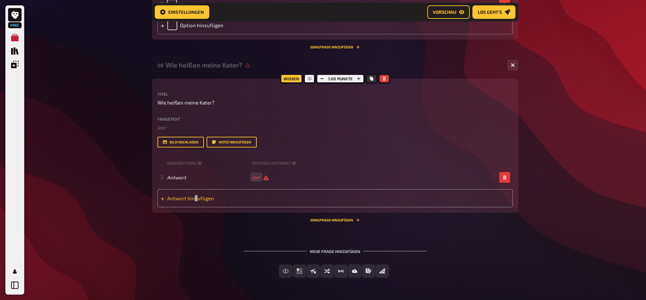
click at [196, 201] on span "Antwort hinzufügen" at bounding box center [219, 198] width 105 height 6
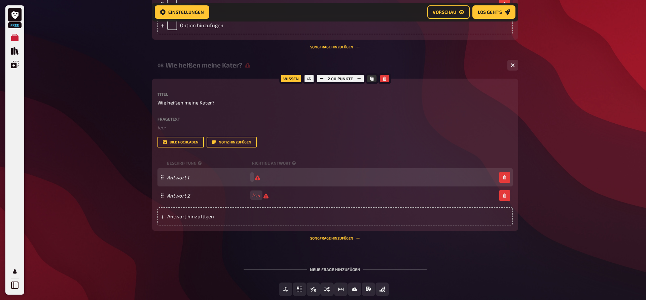
click at [276, 181] on div "Antwort 1" at bounding box center [332, 177] width 330 height 6
click at [251, 181] on div "Antwort 1 leer" at bounding box center [332, 177] width 330 height 6
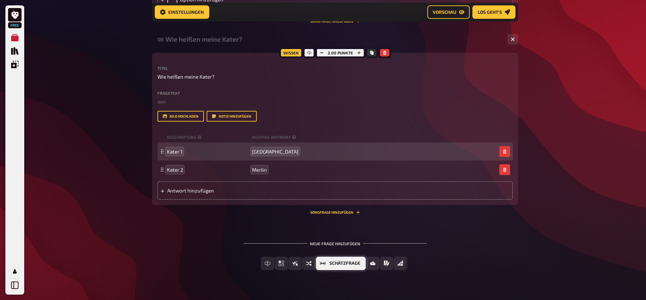
scroll to position [608, 0]
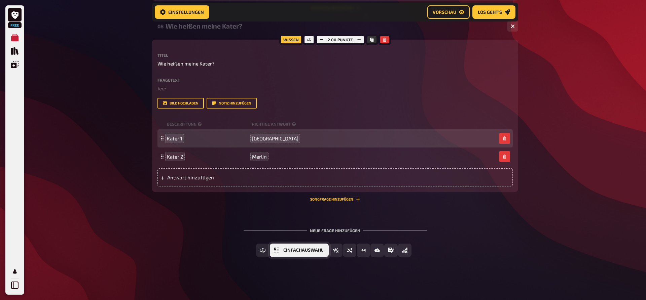
click at [279, 254] on button "Einfachauswahl" at bounding box center [299, 250] width 59 height 13
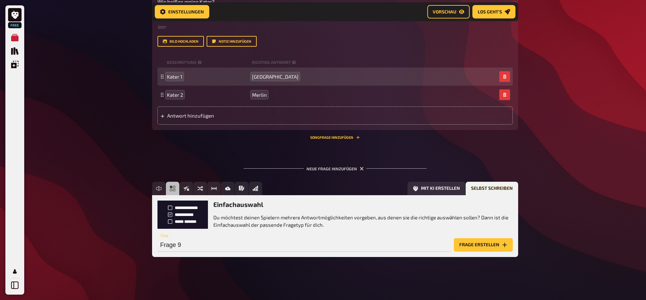
scroll to position [670, 0]
click at [475, 241] on button "Frage erstellen" at bounding box center [483, 244] width 59 height 13
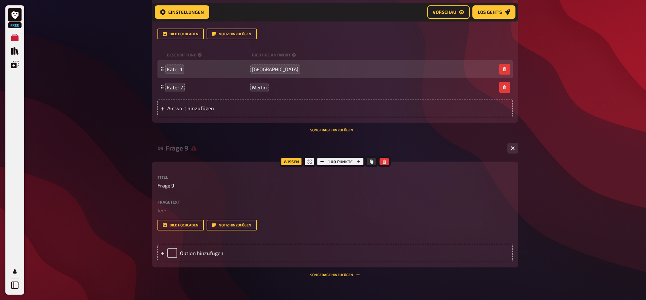
click at [173, 213] on div "Fragetext ﻿ leer Hier hinziehen für Dateiupload" at bounding box center [334, 207] width 355 height 14
click at [176, 190] on p "Frage 9" at bounding box center [334, 186] width 355 height 8
click at [173, 190] on span "Frage 9" at bounding box center [165, 186] width 17 height 8
drag, startPoint x: 173, startPoint y: 193, endPoint x: 132, endPoint y: 195, distance: 40.7
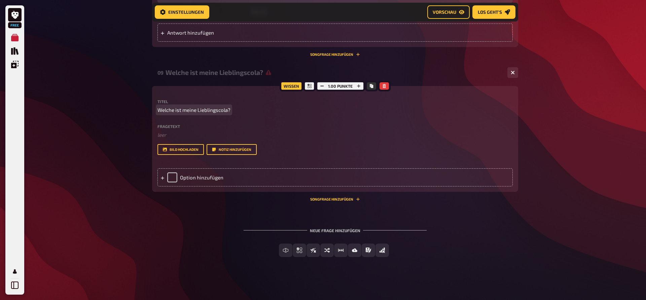
scroll to position [761, 0]
click at [162, 180] on icon at bounding box center [162, 178] width 4 height 4
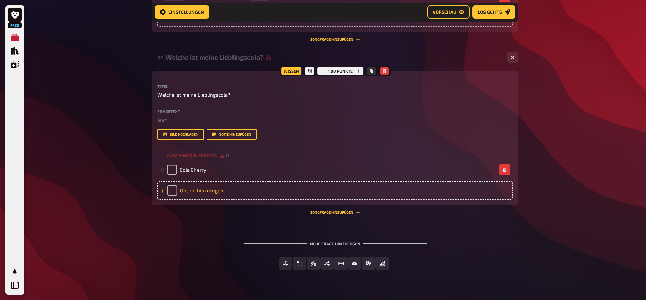
click at [162, 193] on icon at bounding box center [162, 191] width 3 height 3
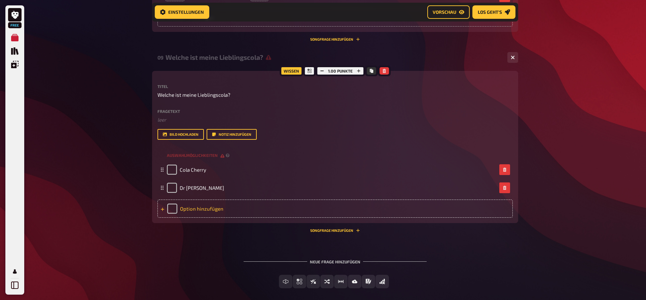
click at [192, 218] on div "Option hinzufügen" at bounding box center [334, 209] width 355 height 18
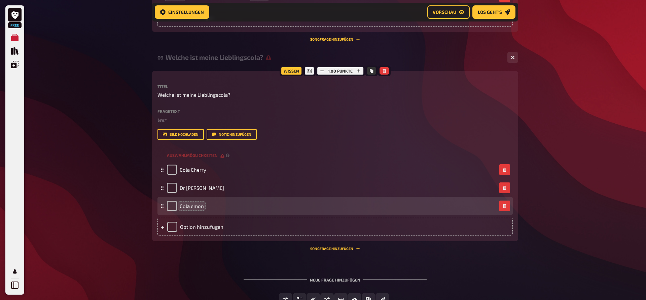
click at [192, 209] on span "Cola emon" at bounding box center [192, 206] width 24 height 6
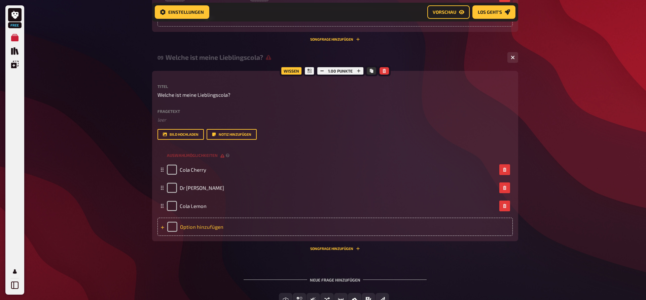
click at [165, 236] on div "Option hinzufügen" at bounding box center [334, 227] width 355 height 18
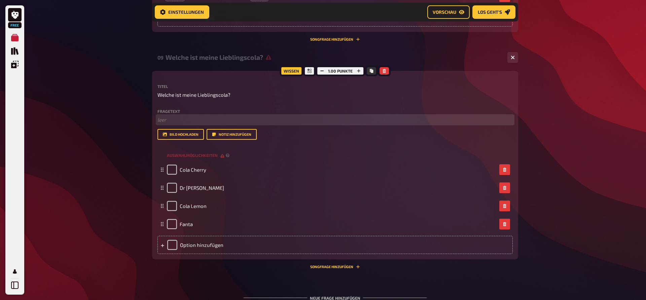
click at [307, 124] on p "﻿ leer" at bounding box center [334, 120] width 355 height 8
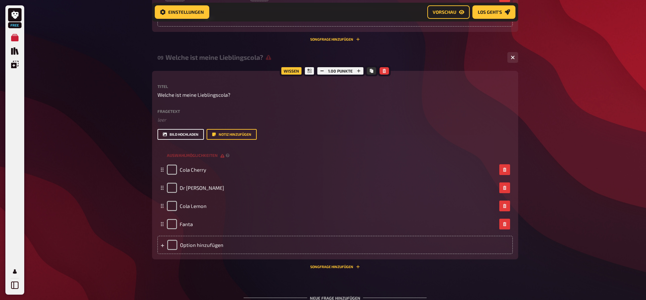
click at [182, 140] on button "Bild hochladen" at bounding box center [180, 134] width 46 height 11
click at [181, 140] on button "Bild hochladen" at bounding box center [180, 134] width 46 height 11
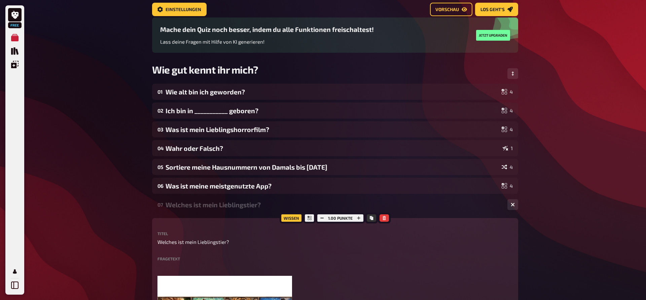
scroll to position [0, 0]
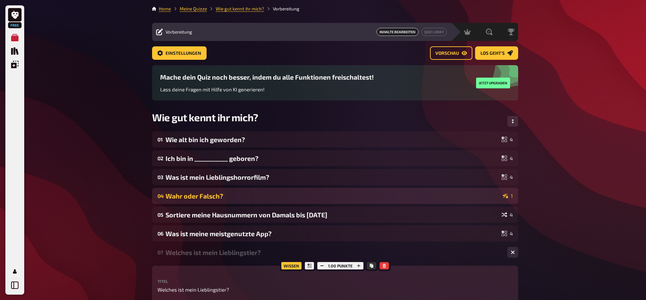
click at [183, 200] on div "04 Wahr oder Falsch? 1" at bounding box center [335, 196] width 366 height 16
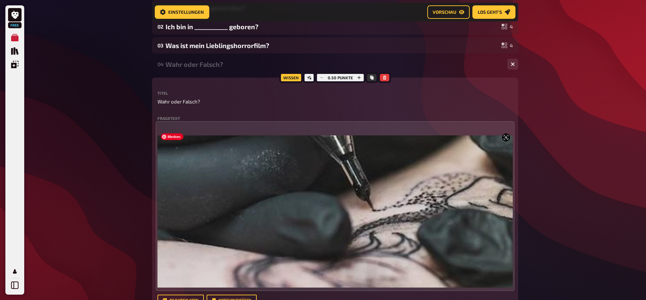
scroll to position [309, 0]
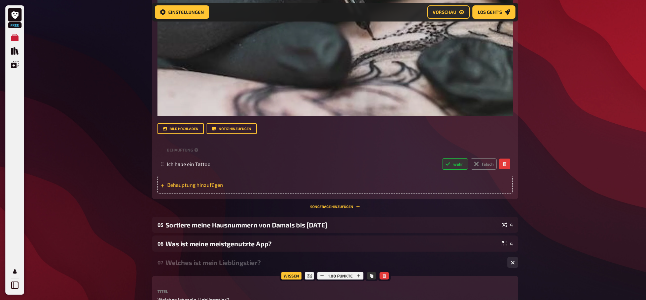
click at [200, 189] on div "Behauptung hinzufügen" at bounding box center [334, 185] width 355 height 18
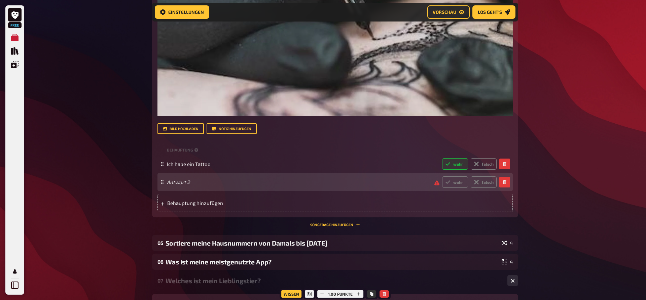
click at [199, 181] on span "Antwort 2" at bounding box center [298, 182] width 262 height 6
click at [461, 182] on label "wahr" at bounding box center [455, 182] width 26 height 11
click at [442, 177] on input "wahr" at bounding box center [441, 176] width 0 height 0
radio input "true"
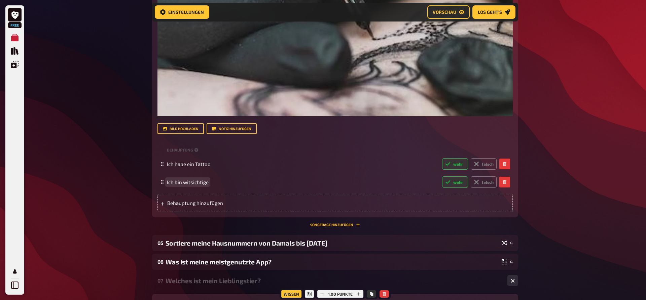
click at [195, 181] on span "Ich bin witsichtige" at bounding box center [188, 182] width 42 height 6
drag, startPoint x: 209, startPoint y: 182, endPoint x: 186, endPoint y: 185, distance: 22.7
click at [186, 185] on span "Ich bin witsichtige" at bounding box center [302, 182] width 270 height 6
click at [209, 182] on span "Ich bin witsichtige" at bounding box center [302, 182] width 270 height 6
click at [202, 185] on span "Ich bin witsichtige" at bounding box center [188, 182] width 42 height 6
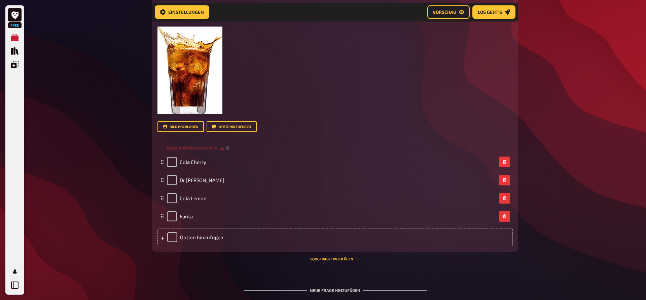
scroll to position [1193, 0]
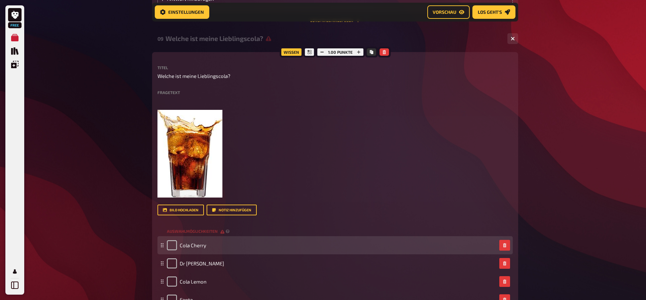
scroll to position [1228, 0]
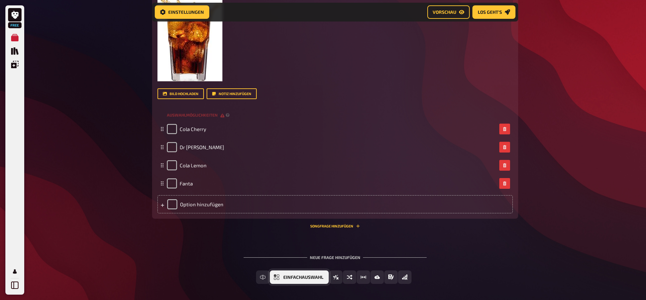
click at [298, 280] on span "Einfachauswahl" at bounding box center [303, 277] width 40 height 5
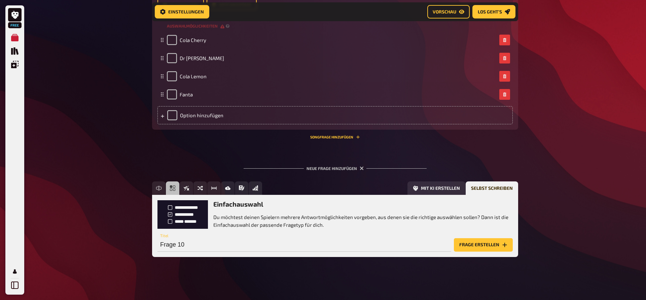
scroll to position [1324, 0]
click at [491, 245] on button "Frage erstellen" at bounding box center [483, 244] width 59 height 13
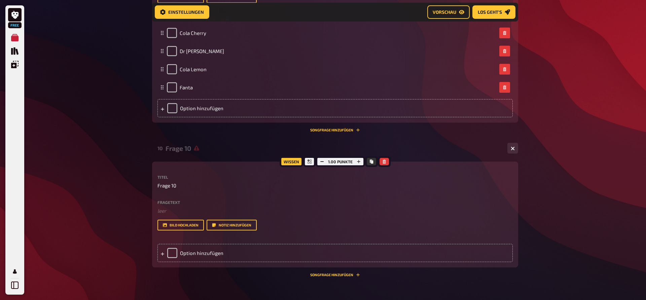
click at [173, 197] on div "Titel Frage 10 Fragetext ﻿ leer Hier hinziehen für Dateiupload Bild hochladen N…" at bounding box center [334, 202] width 355 height 55
click at [176, 190] on span "Frage 10" at bounding box center [166, 186] width 19 height 8
drag, startPoint x: 176, startPoint y: 193, endPoint x: 135, endPoint y: 197, distance: 41.5
click at [161, 256] on div at bounding box center [162, 253] width 4 height 6
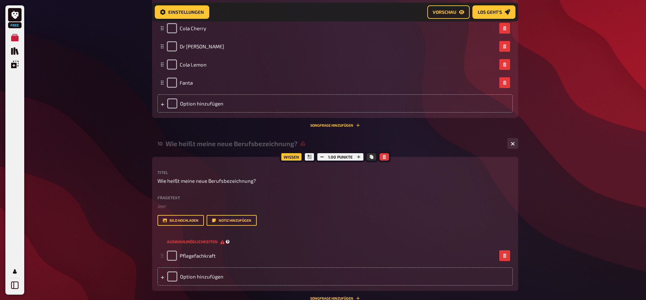
scroll to position [1392, 0]
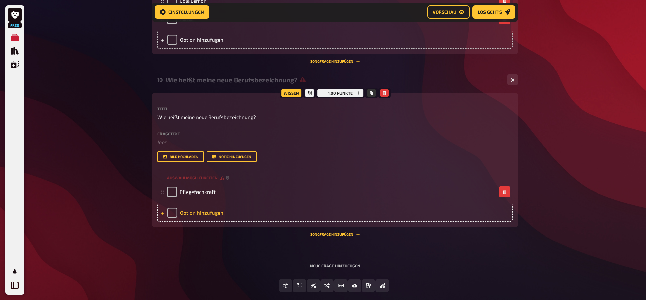
click at [160, 222] on div "Option hinzufügen" at bounding box center [334, 213] width 355 height 18
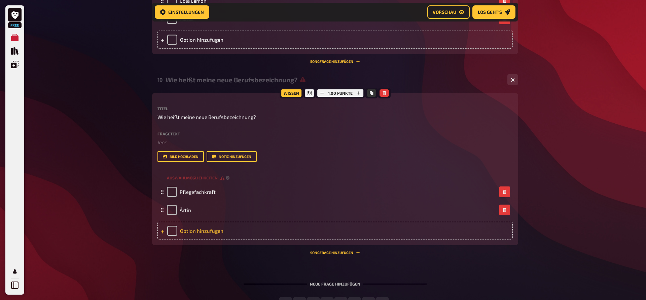
click at [160, 240] on div "Option hinzufügen" at bounding box center [334, 231] width 355 height 18
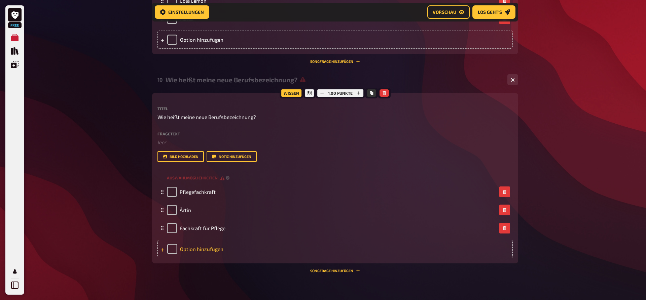
click at [159, 258] on div "Option hinzufügen" at bounding box center [334, 249] width 355 height 18
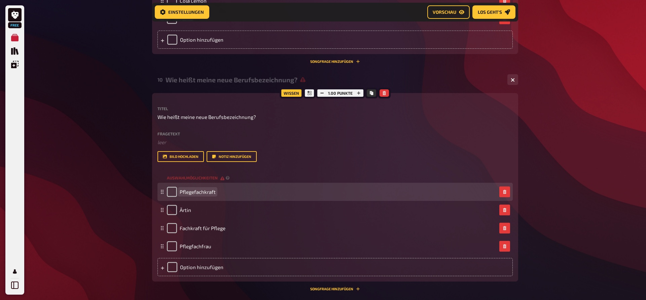
click at [211, 195] on span "Pflegefachkraft" at bounding box center [198, 192] width 36 height 6
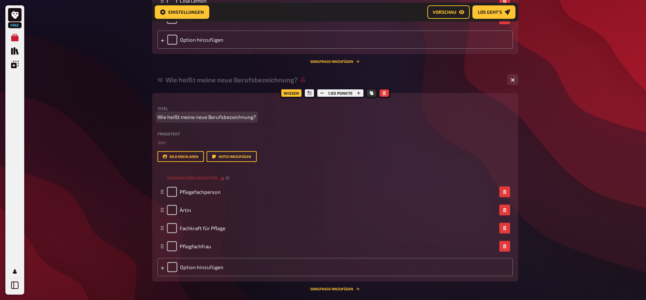
click at [208, 121] on span "Wie heißt meine neue Berufsbezeichnung?" at bounding box center [206, 117] width 99 height 8
click at [195, 121] on span "Wie heißt meine neue Berufsbezeichnung?" at bounding box center [206, 117] width 99 height 8
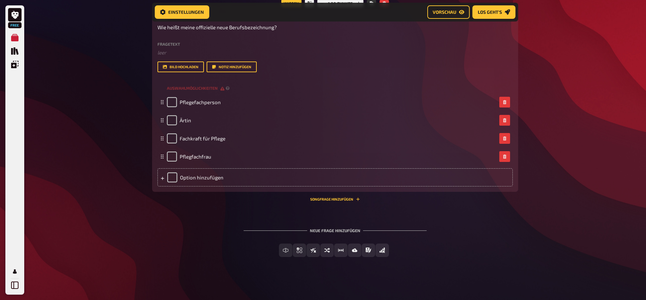
click at [369, 253] on span "Bild-Antwort" at bounding box center [358, 250] width 34 height 5
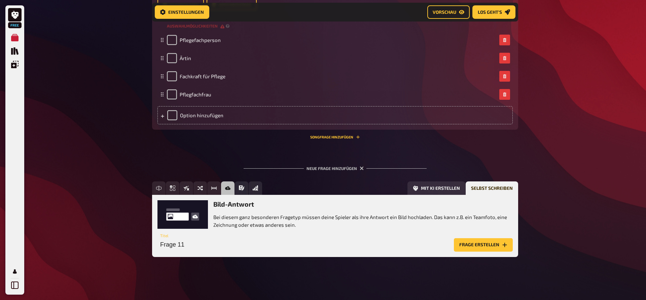
scroll to position [1559, 0]
click at [480, 248] on button "Frage erstellen" at bounding box center [483, 244] width 59 height 13
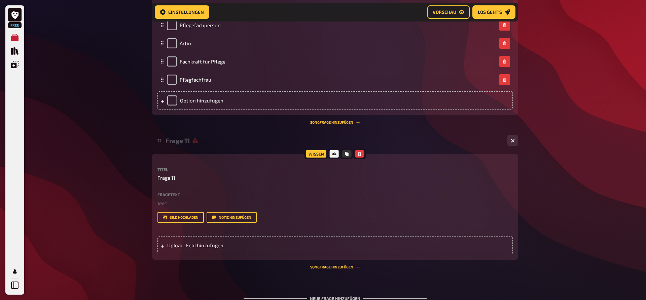
click at [180, 182] on p "Frage 11" at bounding box center [334, 178] width 355 height 8
click at [174, 182] on span "Frage 11" at bounding box center [166, 178] width 18 height 8
drag, startPoint x: 174, startPoint y: 193, endPoint x: 142, endPoint y: 197, distance: 32.5
click at [187, 223] on button "Bild hochladen" at bounding box center [180, 217] width 46 height 11
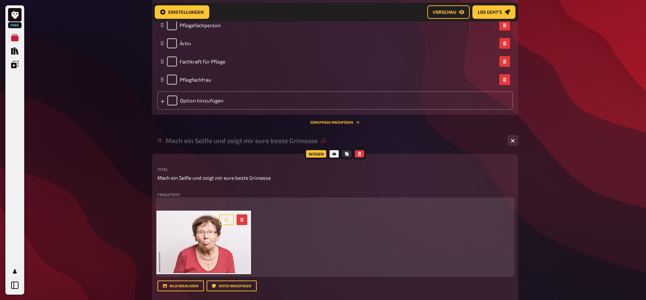
scroll to position [1711, 0]
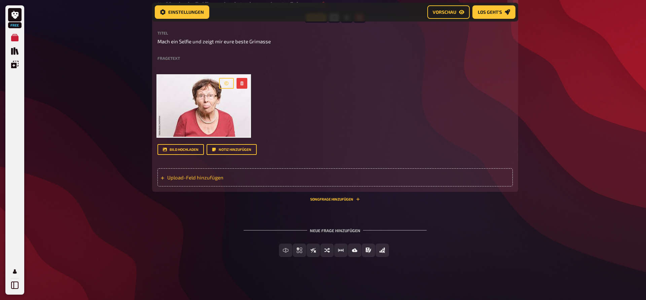
click at [179, 177] on span "Upload-Feld hinzufügen" at bounding box center [219, 178] width 105 height 6
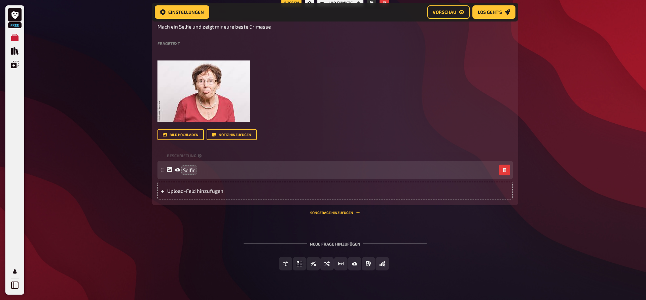
click at [201, 173] on div "Selfir" at bounding box center [332, 170] width 330 height 6
click at [200, 173] on div "Selfir" at bounding box center [332, 170] width 330 height 6
click at [195, 173] on div "Selfir" at bounding box center [332, 170] width 330 height 6
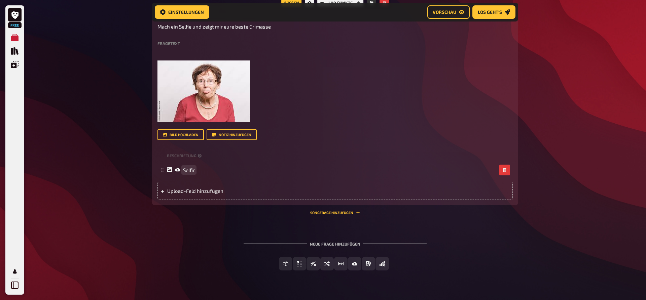
click at [191, 173] on span "Selfir" at bounding box center [189, 170] width 12 height 6
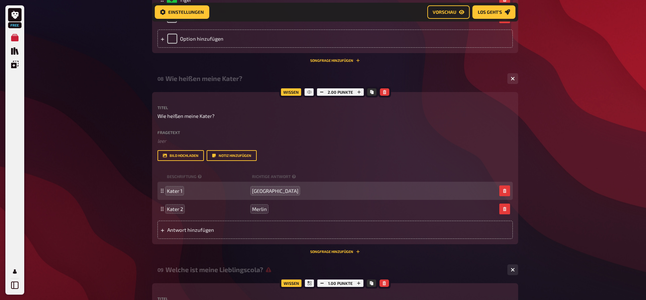
scroll to position [881, 0]
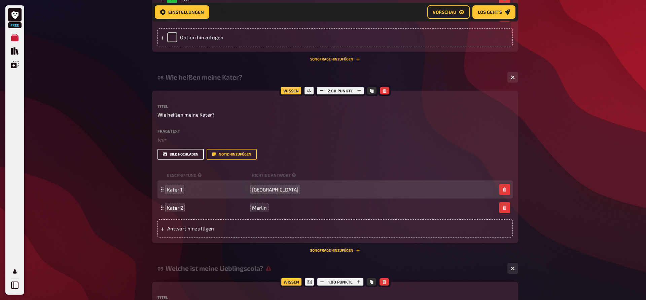
click at [192, 160] on button "Bild hochladen" at bounding box center [180, 154] width 46 height 11
click at [185, 160] on button "Bild hochladen" at bounding box center [180, 154] width 46 height 11
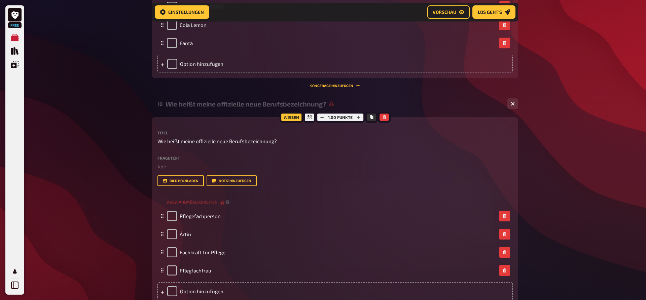
scroll to position [1499, 0]
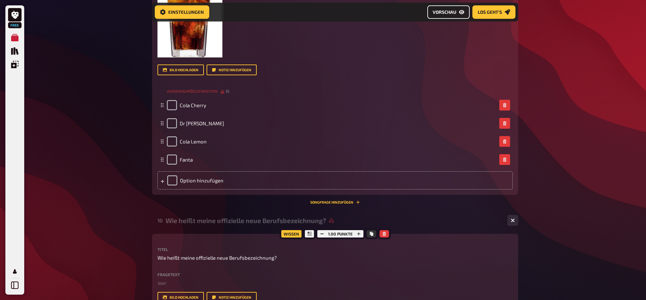
click at [459, 11] on icon "Vorschau" at bounding box center [461, 11] width 5 height 5
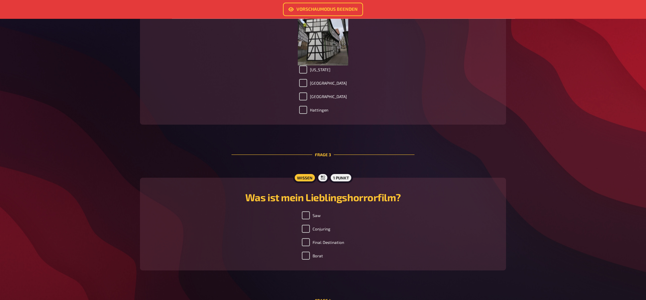
scroll to position [309, 0]
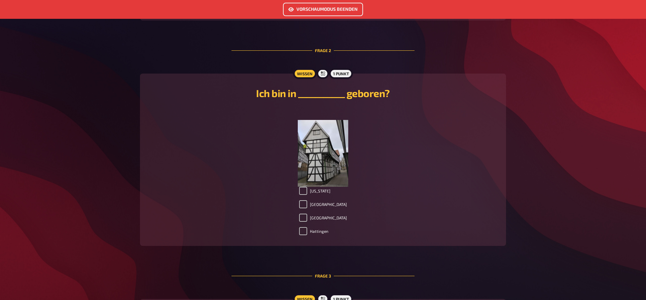
click at [288, 7] on link "Vorschaumodus beenden" at bounding box center [323, 9] width 80 height 13
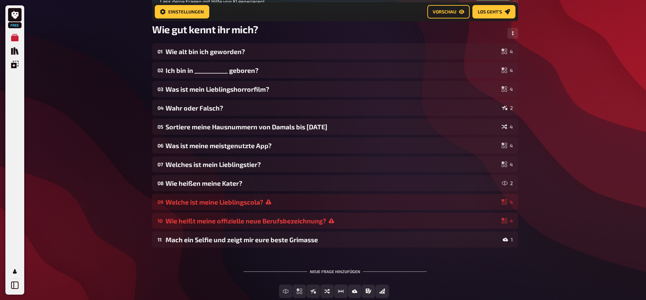
scroll to position [95, 0]
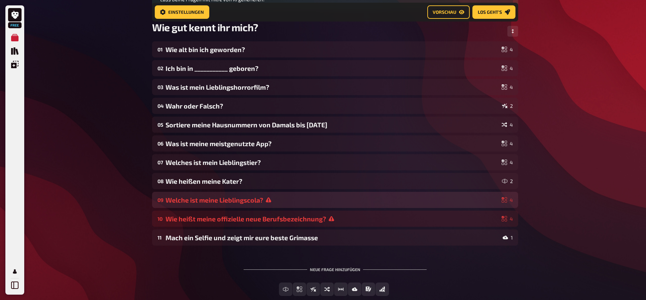
click at [225, 200] on div "Welche ist meine Lieblingscola?" at bounding box center [331, 200] width 333 height 8
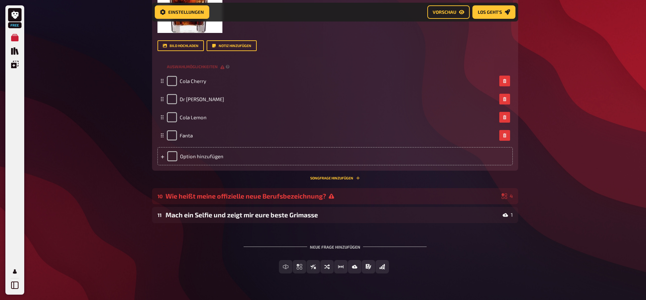
scroll to position [370, 0]
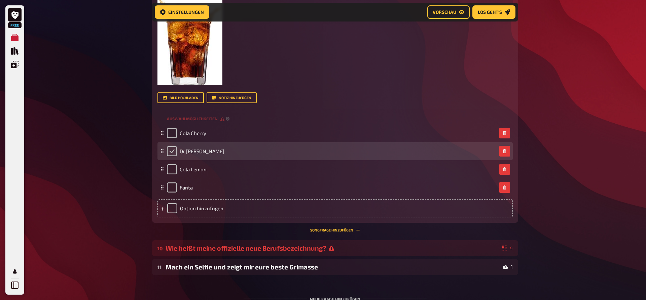
click at [170, 149] on input "checkbox" at bounding box center [172, 151] width 10 height 10
checkbox input "true"
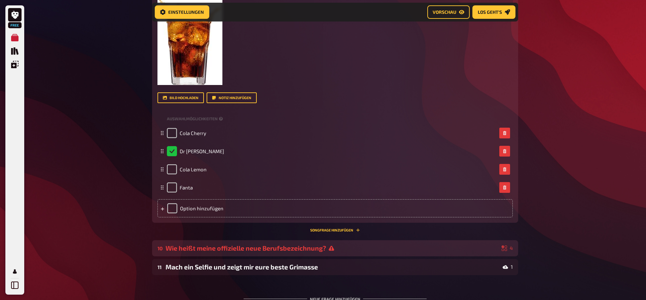
click at [225, 252] on div "Wie heißt meine offizielle neue Berufsbezeichnung?" at bounding box center [331, 248] width 333 height 8
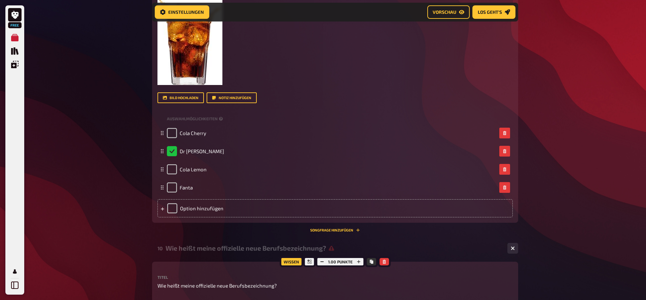
scroll to position [507, 0]
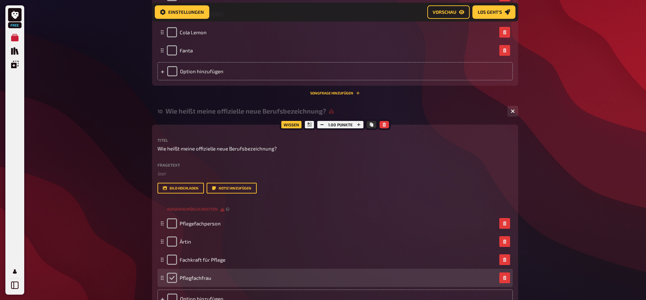
click at [176, 283] on input "checkbox" at bounding box center [172, 278] width 10 height 10
checkbox input "true"
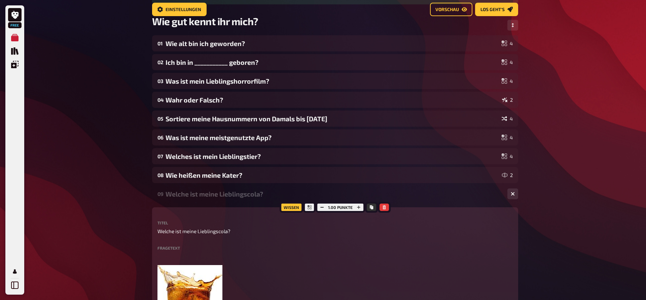
scroll to position [27, 0]
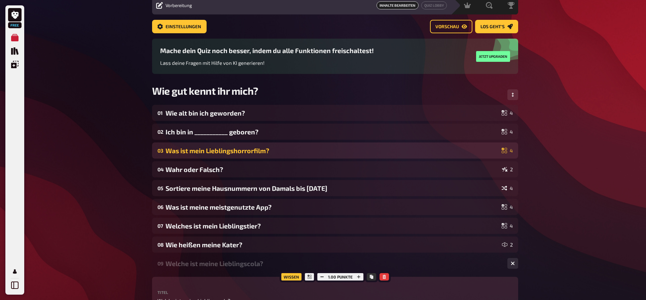
click at [210, 152] on div "Was ist mein Lieblingshorrorfilm?" at bounding box center [331, 151] width 333 height 8
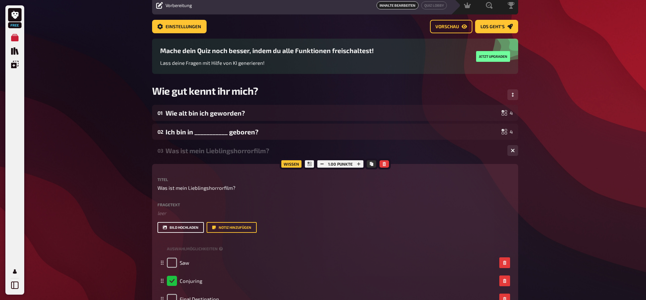
click at [186, 233] on button "Bild hochladen" at bounding box center [180, 227] width 46 height 11
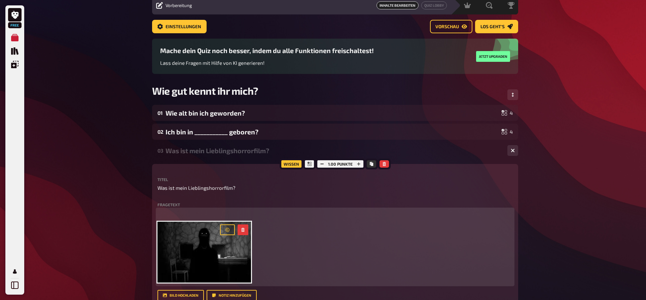
scroll to position [164, 0]
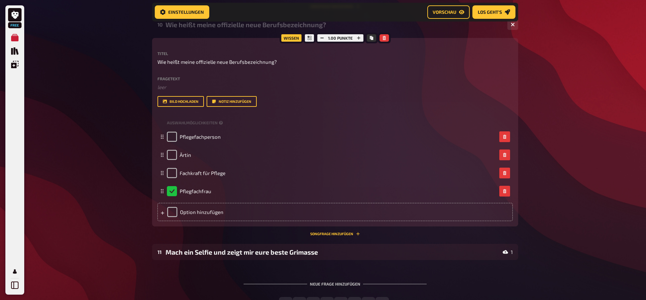
scroll to position [931, 0]
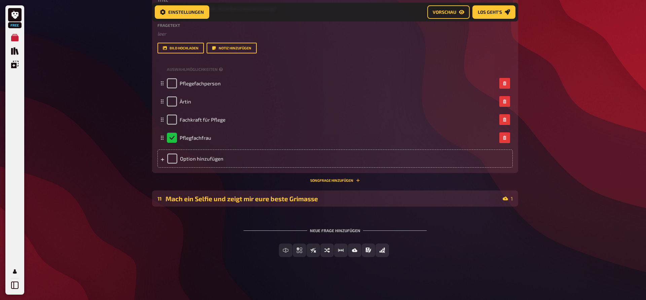
click at [191, 192] on div "11 Mach ein Selfie und zeigt mir eure beste Grimasse 1" at bounding box center [335, 199] width 366 height 16
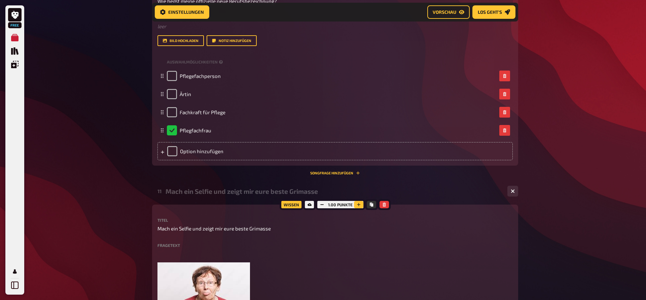
click at [361, 208] on button "button" at bounding box center [358, 204] width 9 height 7
click at [361, 208] on button "button" at bounding box center [357, 204] width 9 height 7
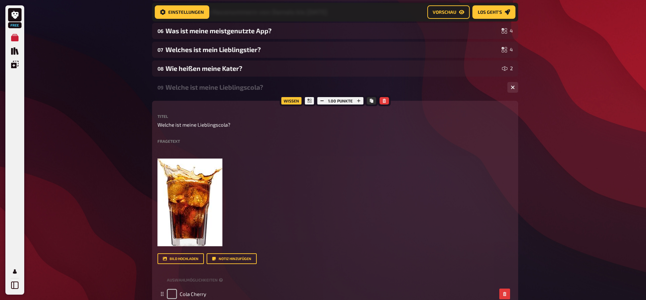
scroll to position [313, 0]
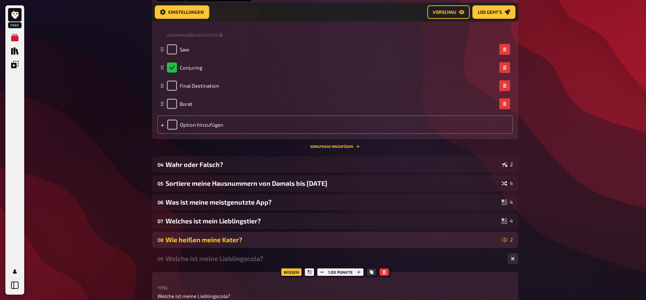
click at [163, 235] on div "08 Wie heißen meine Kater? 2" at bounding box center [335, 240] width 366 height 16
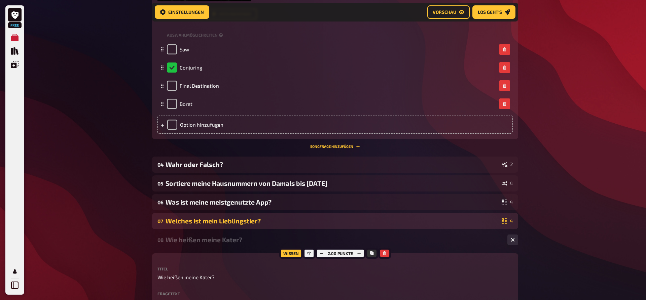
click at [197, 224] on div "Welches ist mein Lieblingstier?" at bounding box center [331, 221] width 333 height 8
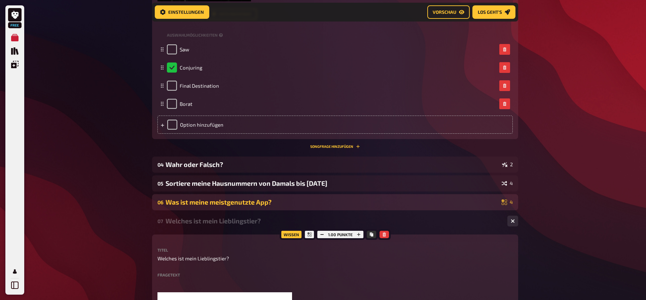
click at [211, 209] on div "06 Was ist meine meistgenutzte App? 4" at bounding box center [335, 202] width 366 height 16
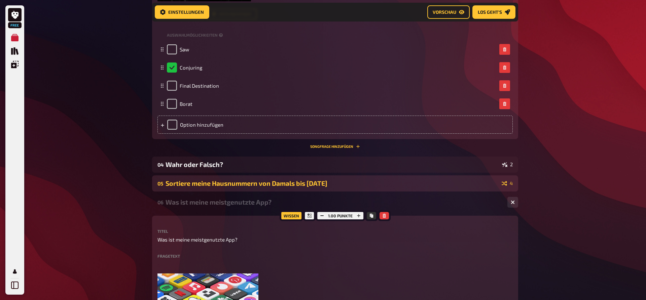
click at [211, 187] on div "Sortiere meine Hausnummern von Damals bis Heute" at bounding box center [331, 184] width 333 height 8
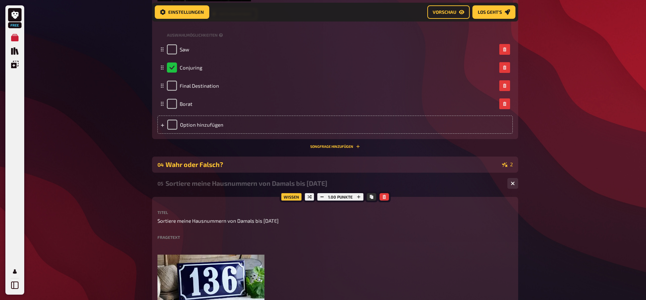
click at [207, 167] on div "Wahr oder Falsch?" at bounding box center [332, 165] width 334 height 8
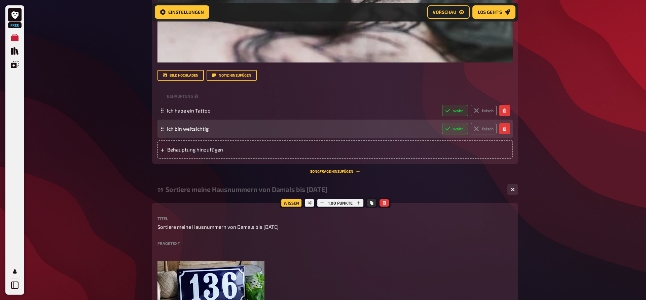
scroll to position [759, 0]
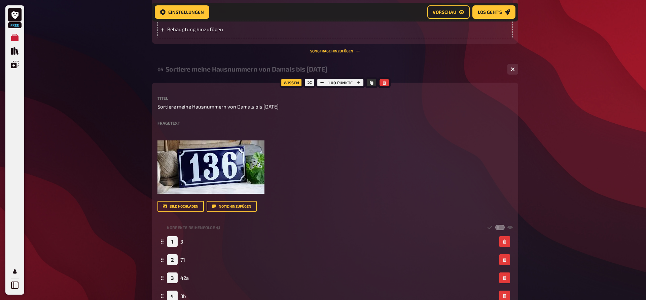
click at [238, 70] on div "Sortiere meine Hausnummern von Damals bis Heute" at bounding box center [333, 69] width 336 height 8
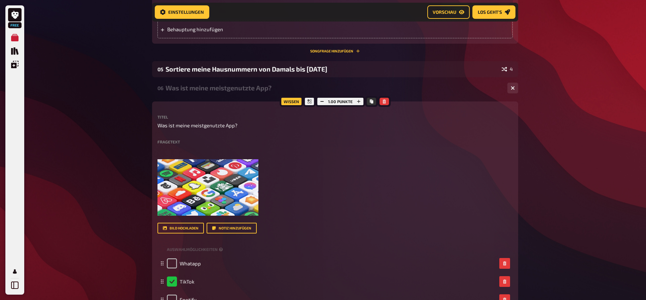
click at [171, 90] on div "Was ist meine meistgenutzte App?" at bounding box center [333, 88] width 336 height 8
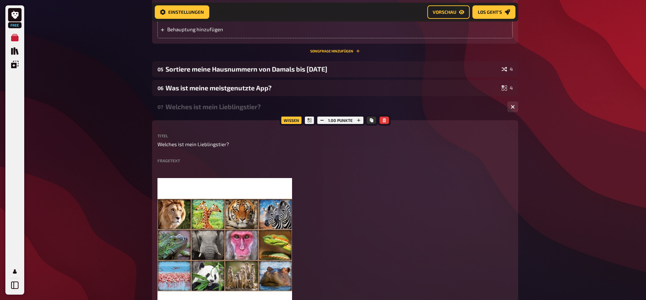
click at [176, 111] on div "07 Welches ist mein Lieblingstier? 4" at bounding box center [335, 107] width 366 height 16
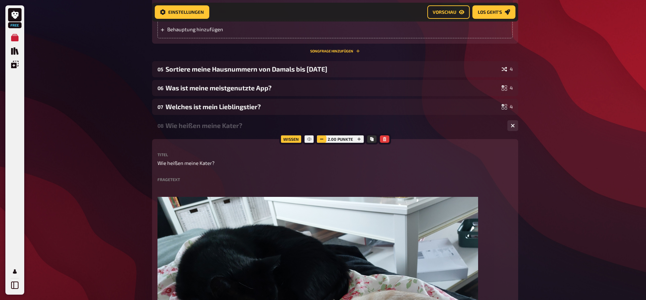
click at [318, 139] on button "button" at bounding box center [321, 139] width 9 height 7
click at [190, 126] on div "Wie heißen meine Kater?" at bounding box center [333, 126] width 336 height 8
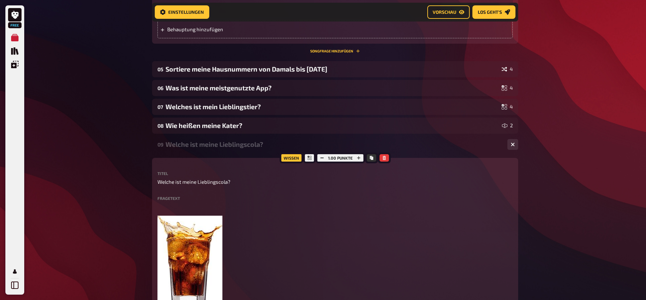
click at [196, 142] on div "Welche ist meine Lieblingscola?" at bounding box center [333, 145] width 336 height 8
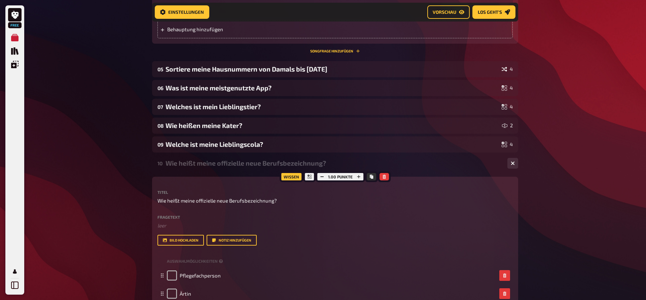
click at [202, 160] on div "Wie heißt meine offizielle neue Berufsbezeichnung?" at bounding box center [333, 163] width 336 height 8
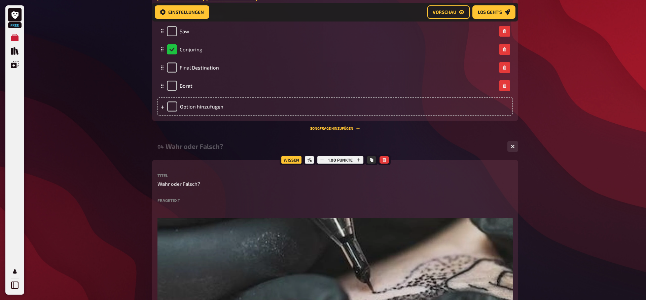
scroll to position [245, 0]
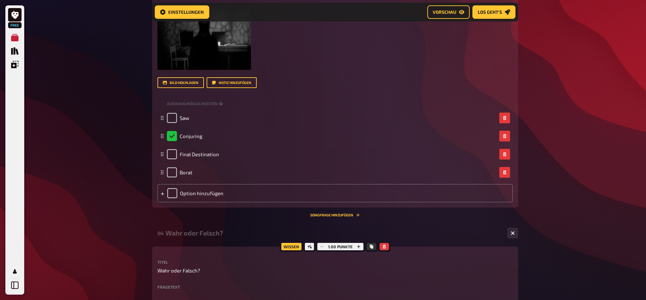
click at [192, 230] on div "Wahr oder Falsch?" at bounding box center [333, 233] width 336 height 8
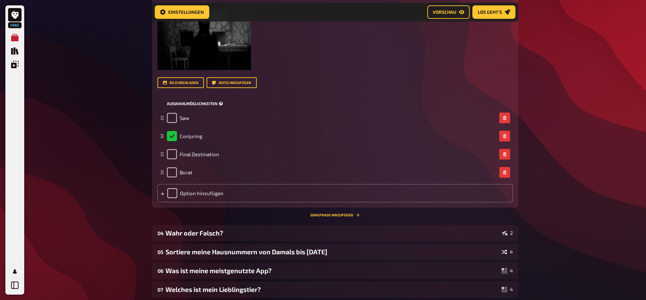
scroll to position [73, 0]
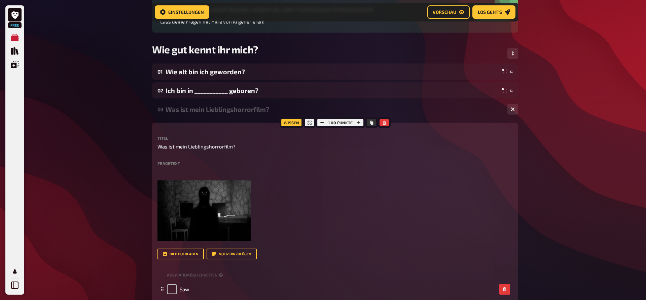
click at [207, 109] on div "Was ist mein Lieblingshorrorfilm?" at bounding box center [333, 110] width 336 height 8
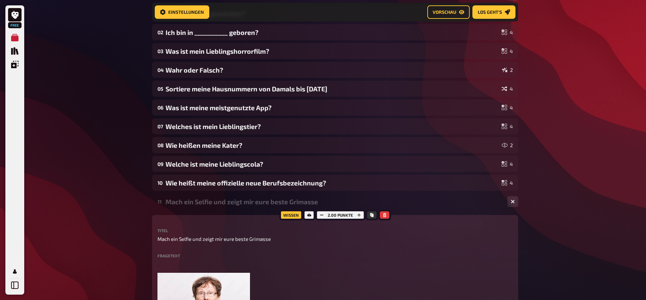
scroll to position [210, 0]
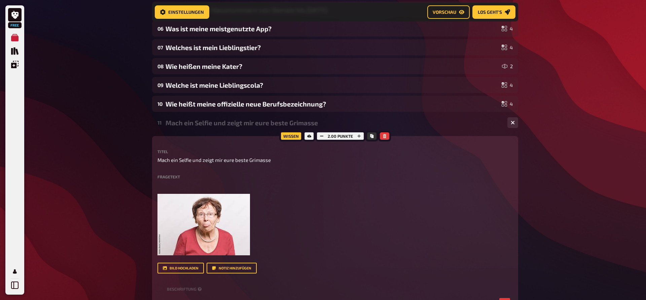
click at [188, 123] on div "Mach ein Selfie und zeigt mir eure beste Grimasse" at bounding box center [333, 123] width 336 height 8
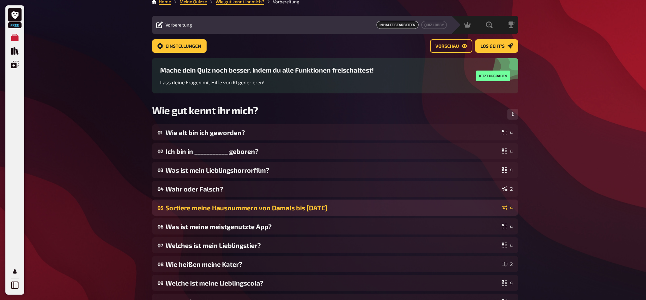
scroll to position [0, 0]
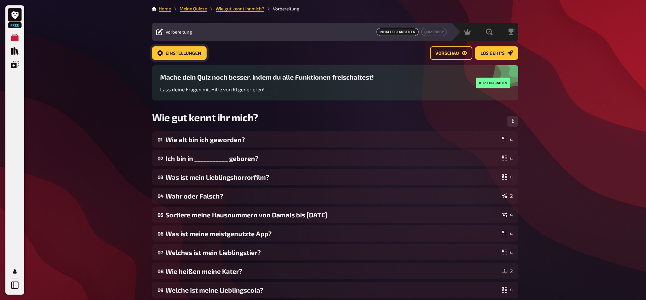
click at [190, 52] on span "Einstellungen" at bounding box center [183, 53] width 36 height 5
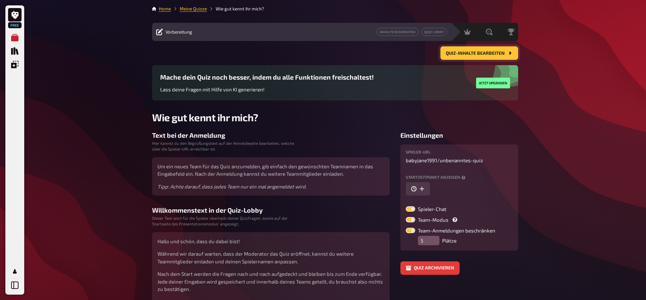
click at [458, 53] on span "Quiz-Inhalte bearbeiten" at bounding box center [475, 53] width 59 height 5
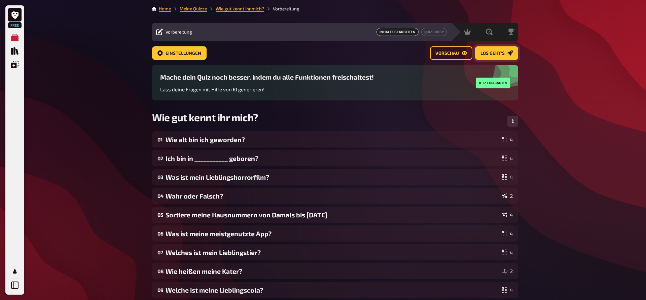
click at [496, 53] on span "Los geht's" at bounding box center [492, 53] width 24 height 5
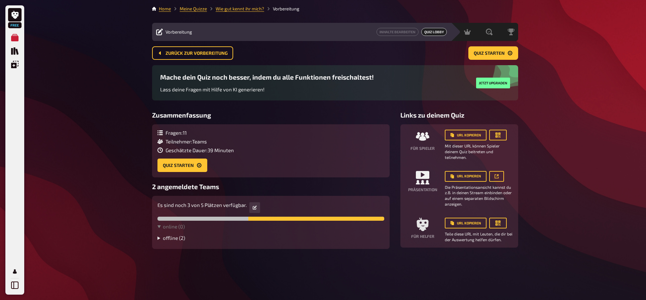
click at [173, 239] on summary "offline ( 2 )" at bounding box center [270, 238] width 227 height 6
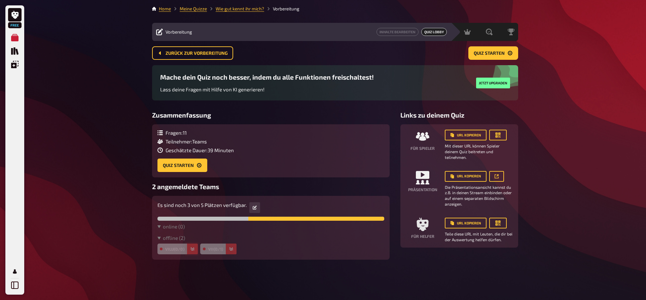
click at [195, 250] on button "button" at bounding box center [192, 249] width 11 height 11
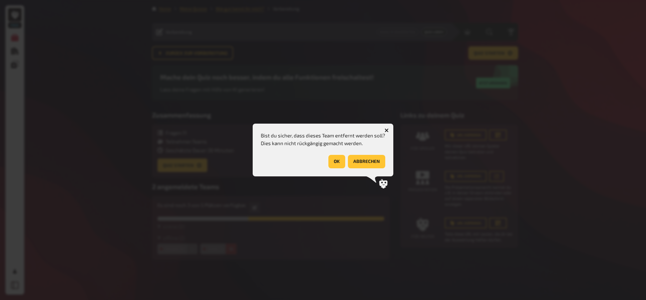
click at [336, 161] on button "OK" at bounding box center [336, 161] width 17 height 13
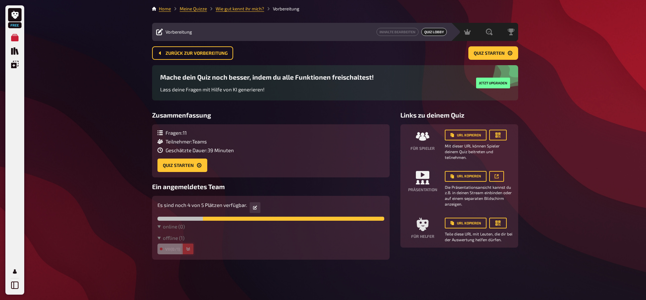
click at [188, 250] on icon "button" at bounding box center [188, 249] width 4 height 4
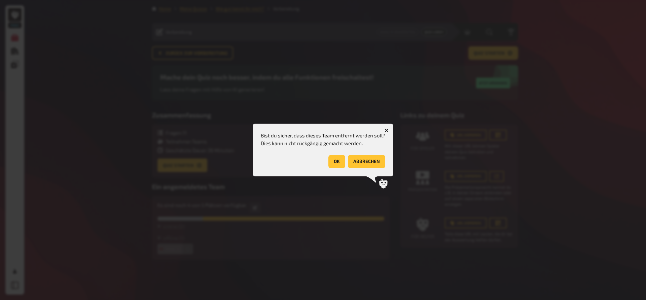
click at [187, 250] on div at bounding box center [323, 150] width 646 height 300
click at [336, 162] on button "OK" at bounding box center [336, 161] width 17 height 13
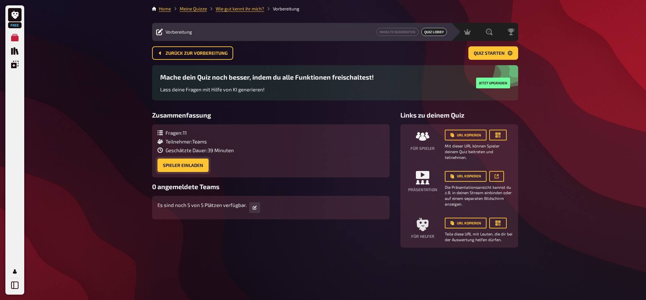
click at [187, 164] on button "Spieler einladen" at bounding box center [182, 165] width 51 height 13
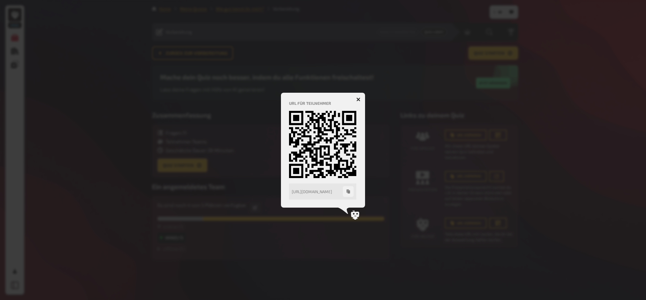
click at [358, 96] on button "button" at bounding box center [358, 99] width 11 height 11
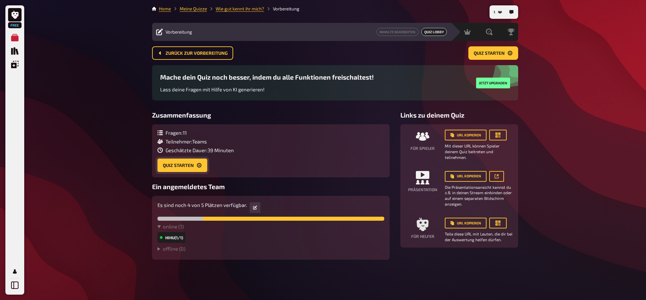
click at [177, 167] on button "Quiz starten" at bounding box center [182, 165] width 50 height 13
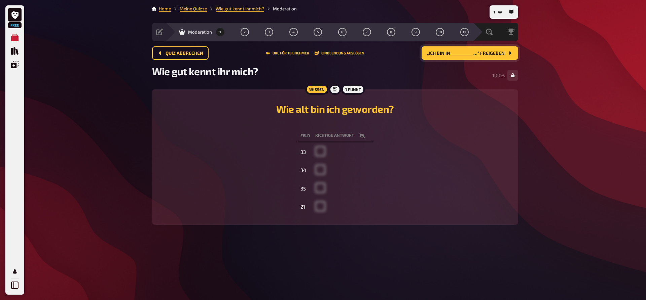
click at [505, 55] on button "„Ich bin in ___________…“ freigeben" at bounding box center [469, 52] width 97 height 13
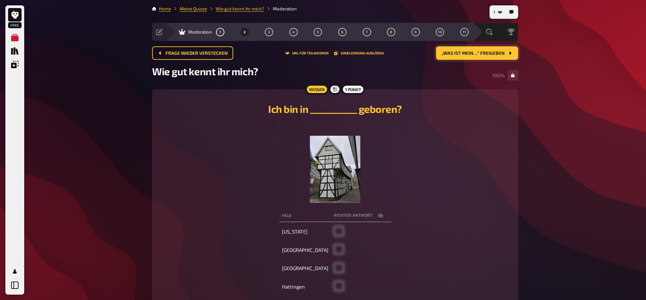
click at [505, 55] on button "„Was ist mein…“ freigeben" at bounding box center [477, 52] width 82 height 13
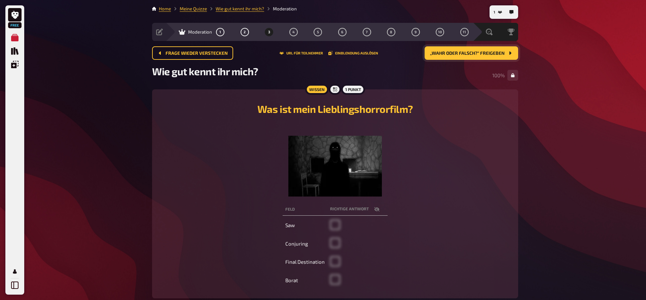
click at [505, 55] on button "„Wahr oder Falsch?“ freigeben" at bounding box center [470, 52] width 93 height 13
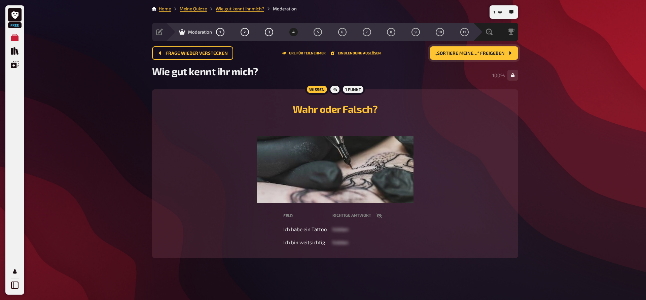
click at [505, 55] on button "„Sortiere meine…“ freigeben" at bounding box center [474, 52] width 88 height 13
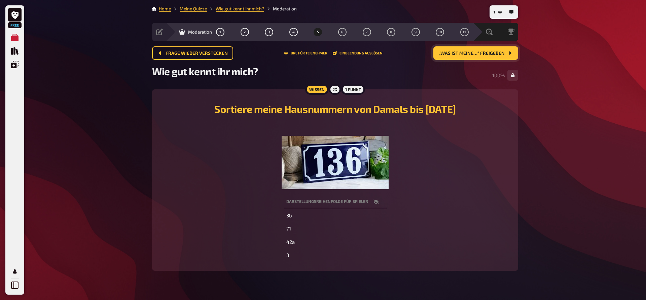
click at [505, 55] on button "„Was ist meine…“ freigeben" at bounding box center [475, 52] width 85 height 13
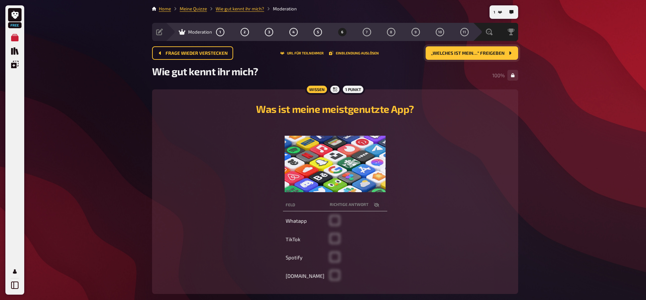
click at [505, 55] on button "„Welches ist mein…“ freigeben" at bounding box center [471, 52] width 92 height 13
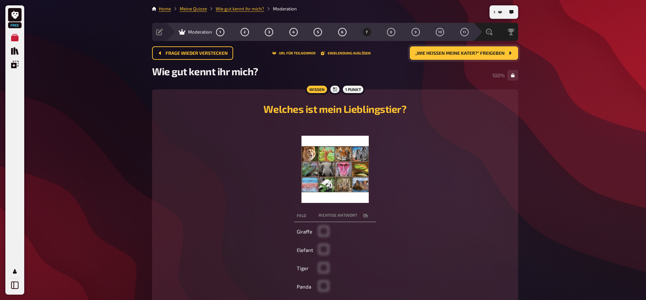
click at [505, 55] on button "„Wie heißen meine Kater?“ freigeben" at bounding box center [464, 52] width 108 height 13
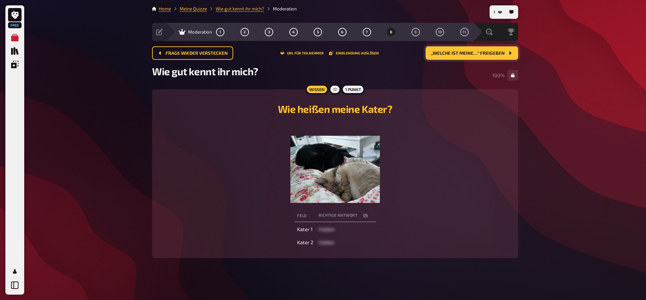
click at [505, 55] on button "„Welche ist meine…“ freigeben" at bounding box center [471, 52] width 92 height 13
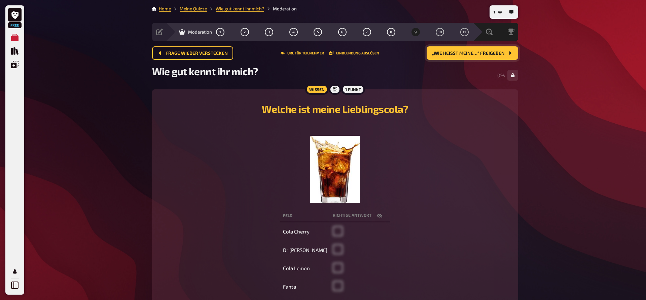
click at [505, 55] on button "„Wie heißt meine…“ freigeben" at bounding box center [471, 52] width 91 height 13
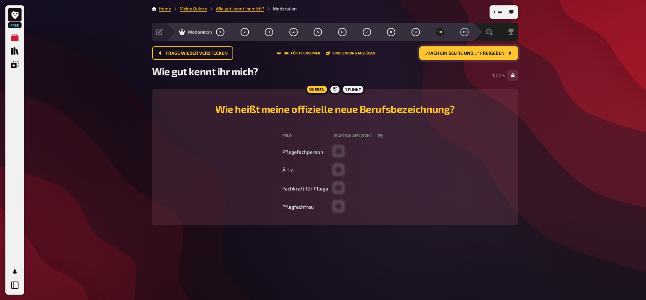
click at [505, 55] on button "„Mach ein Selfie und…“ freigeben" at bounding box center [468, 52] width 99 height 13
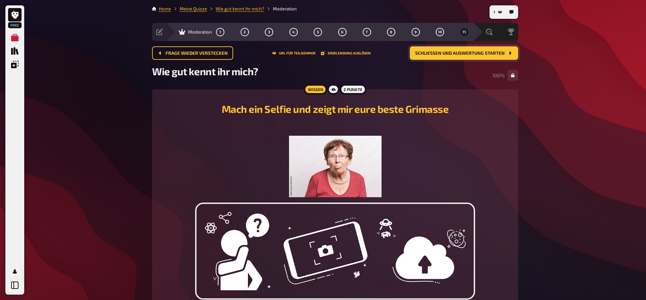
click at [505, 55] on button "Schließen und Auswertung starten" at bounding box center [464, 52] width 108 height 13
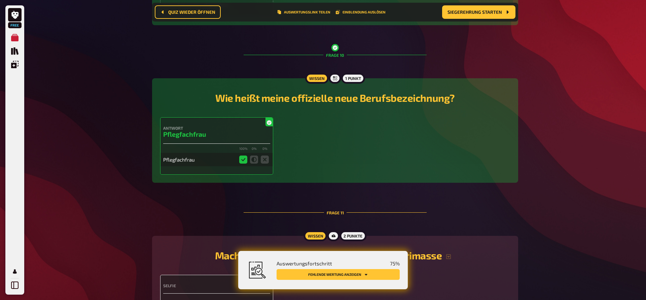
scroll to position [1612, 0]
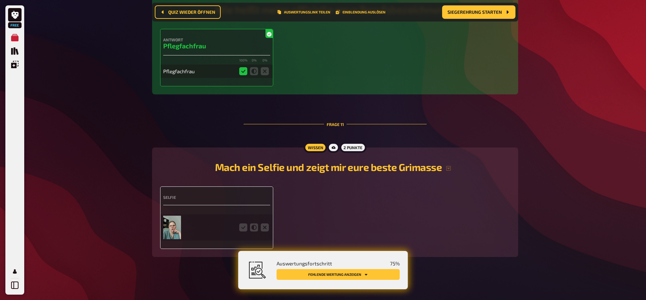
click at [230, 223] on div at bounding box center [199, 228] width 72 height 24
click at [231, 202] on div "Selfie" at bounding box center [216, 200] width 107 height 10
click at [449, 169] on icon "button" at bounding box center [448, 168] width 5 height 5
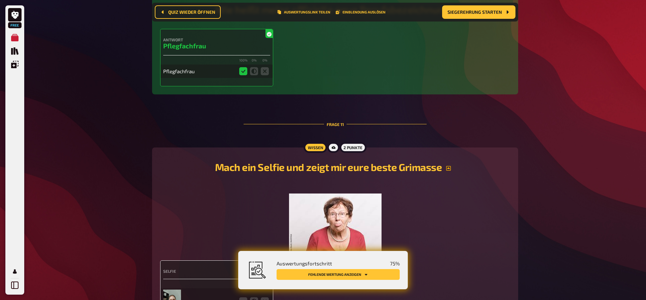
click at [453, 169] on button "button" at bounding box center [447, 168] width 13 height 5
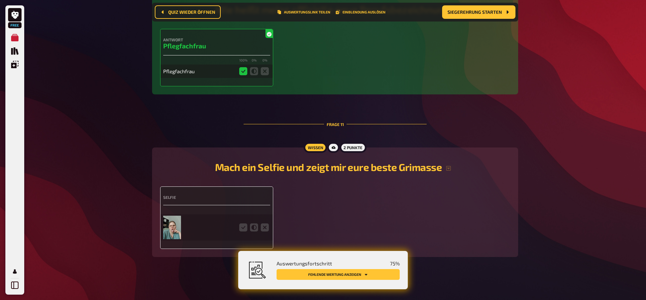
click at [174, 226] on img at bounding box center [172, 228] width 18 height 24
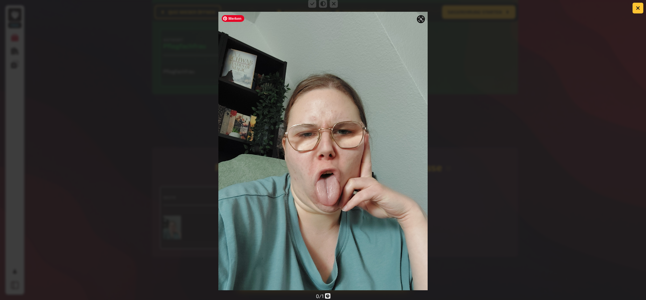
click at [358, 163] on img at bounding box center [322, 151] width 209 height 279
click at [539, 83] on div at bounding box center [323, 144] width 646 height 292
click at [639, 5] on button "button" at bounding box center [637, 8] width 11 height 11
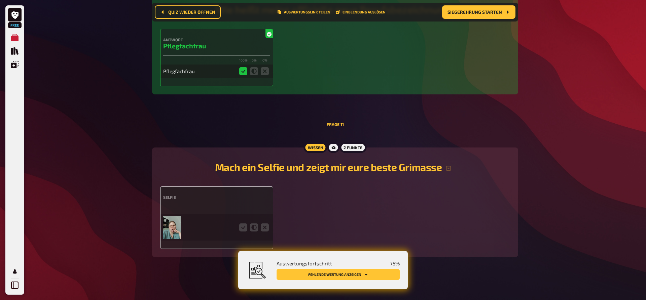
click at [322, 276] on button "Fehlende Wertung anzeigen" at bounding box center [337, 274] width 123 height 11
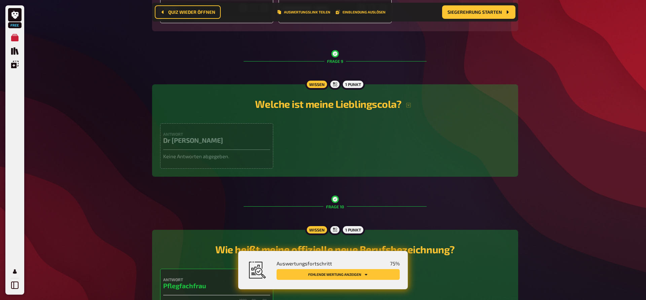
scroll to position [1131, 0]
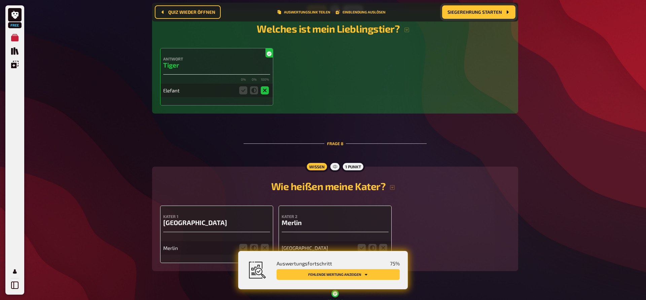
click at [491, 16] on button "Siegerehrung starten" at bounding box center [478, 11] width 73 height 13
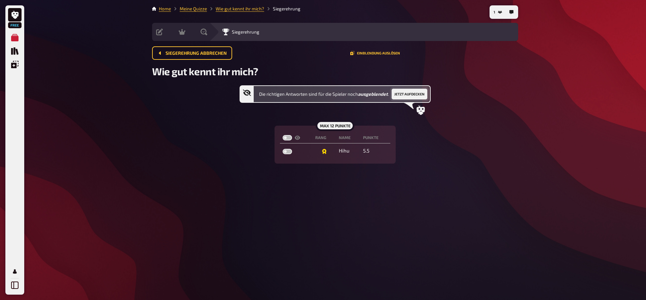
click at [402, 95] on button "Jetzt aufdecken" at bounding box center [409, 94] width 36 height 11
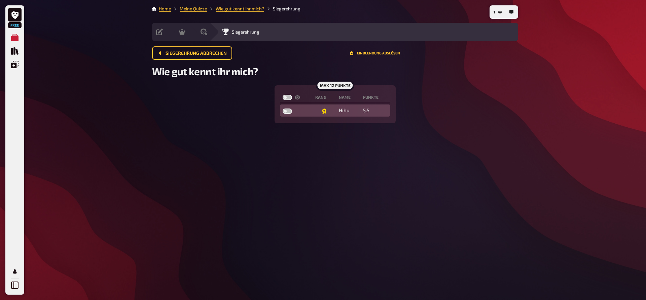
click at [284, 111] on label at bounding box center [286, 111] width 9 height 5
click at [282, 109] on input "checkbox" at bounding box center [282, 108] width 0 height 0
checkbox input "true"
click at [286, 112] on label at bounding box center [286, 111] width 9 height 5
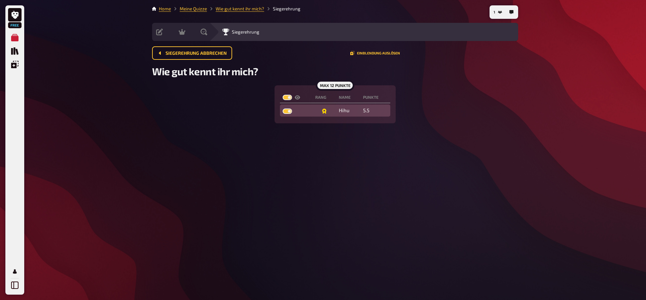
click at [282, 109] on input "checkbox" at bounding box center [282, 108] width 0 height 0
checkbox input "false"
click at [286, 112] on label at bounding box center [286, 111] width 9 height 5
click at [282, 109] on input "checkbox" at bounding box center [282, 108] width 0 height 0
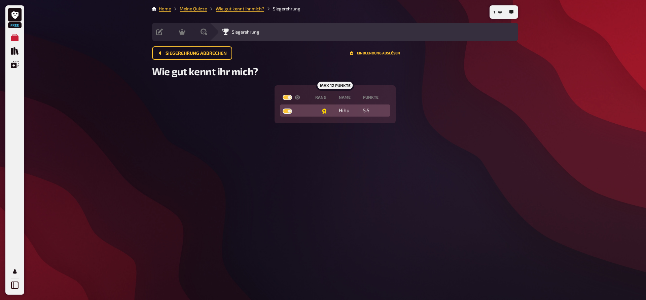
checkbox input "true"
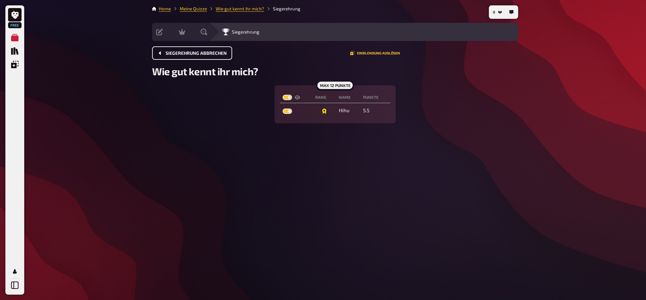
click at [200, 51] on span "Siegerehrung abbrechen" at bounding box center [195, 53] width 61 height 5
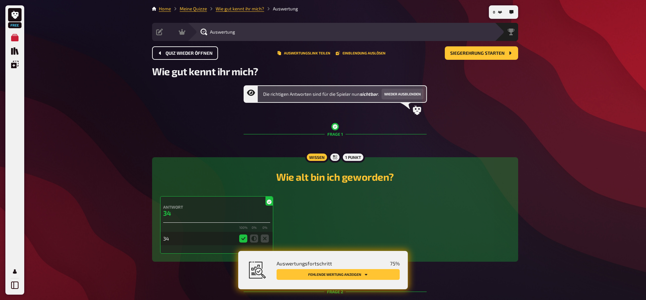
click at [180, 54] on span "Quiz wieder öffnen" at bounding box center [188, 53] width 47 height 5
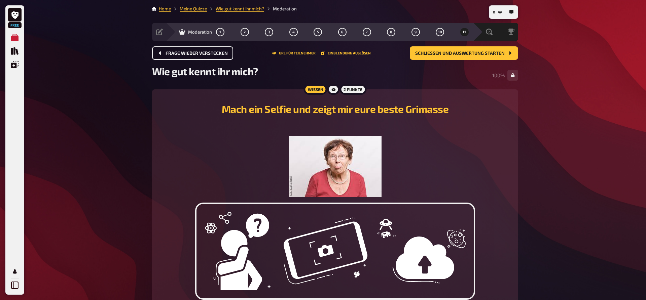
click at [196, 51] on span "Frage wieder verstecken" at bounding box center [196, 53] width 62 height 5
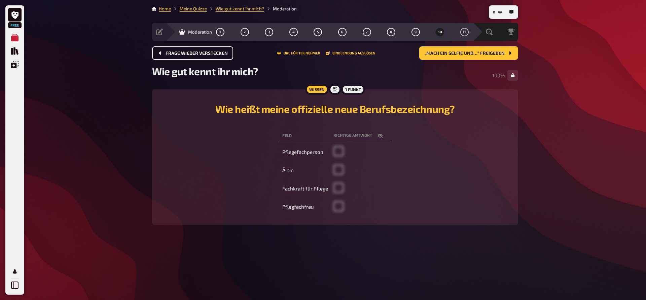
click at [196, 51] on span "Frage wieder verstecken" at bounding box center [196, 53] width 62 height 5
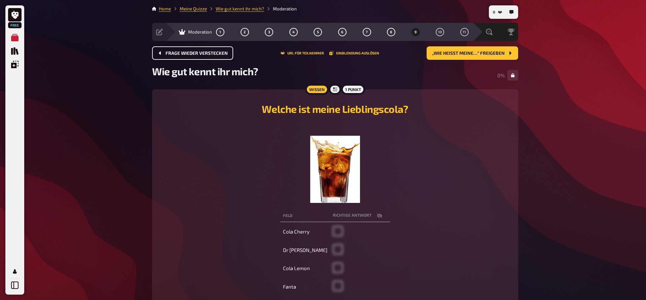
click at [196, 51] on span "Frage wieder verstecken" at bounding box center [196, 53] width 62 height 5
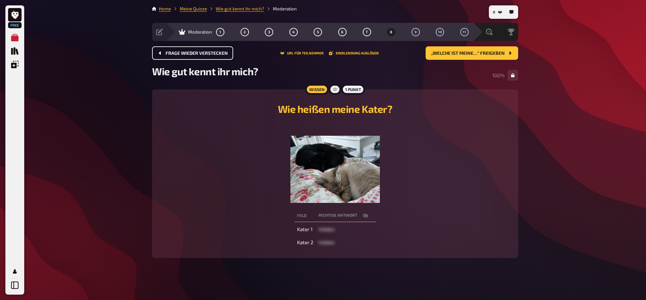
click at [196, 51] on span "Frage wieder verstecken" at bounding box center [196, 53] width 62 height 5
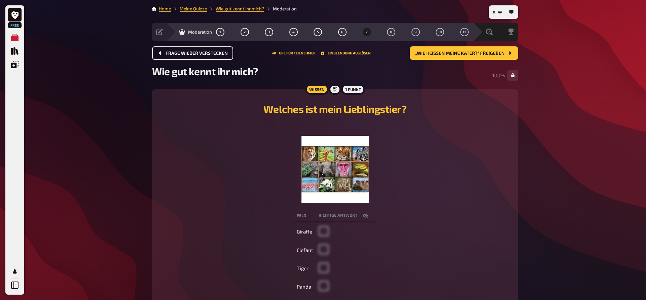
click at [196, 51] on span "Frage wieder verstecken" at bounding box center [196, 53] width 62 height 5
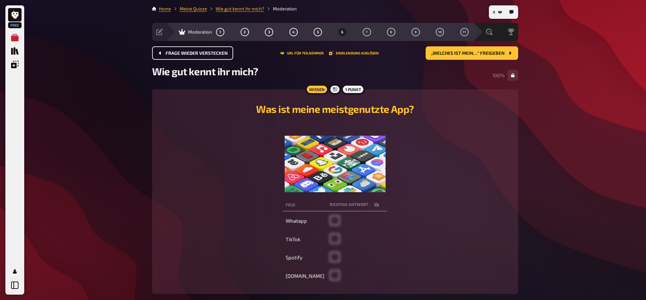
click at [196, 51] on span "Frage wieder verstecken" at bounding box center [196, 53] width 62 height 5
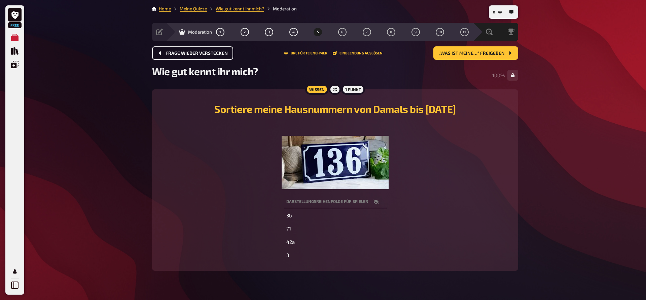
click at [196, 51] on span "Frage wieder verstecken" at bounding box center [196, 53] width 62 height 5
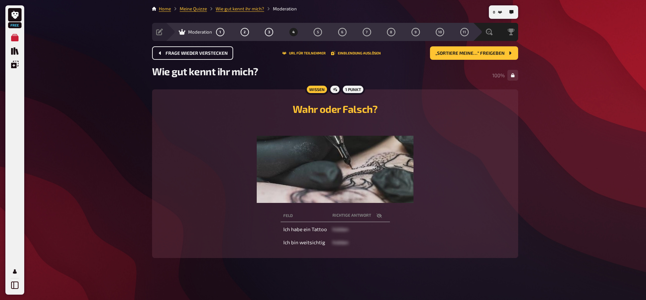
click at [196, 51] on span "Frage wieder verstecken" at bounding box center [196, 53] width 62 height 5
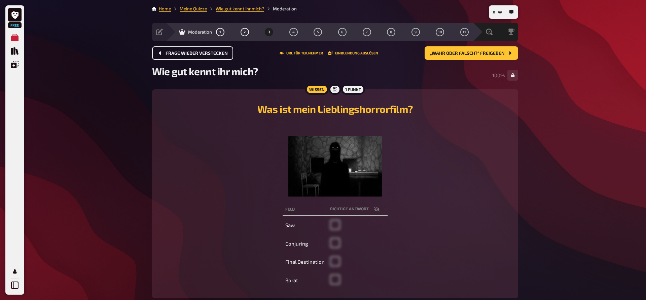
click at [196, 51] on span "Frage wieder verstecken" at bounding box center [196, 53] width 62 height 5
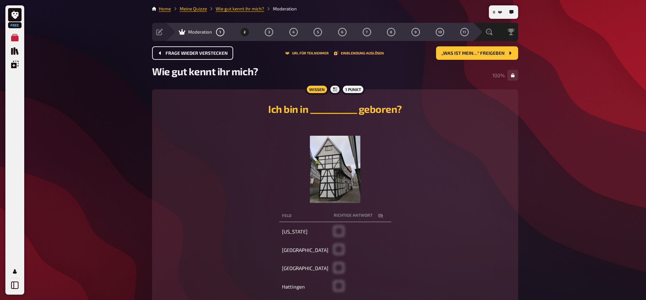
click at [195, 51] on span "Frage wieder verstecken" at bounding box center [196, 53] width 62 height 5
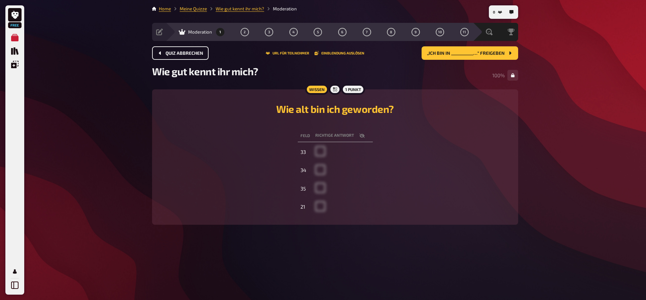
click at [195, 51] on span "Quiz abbrechen" at bounding box center [184, 53] width 38 height 5
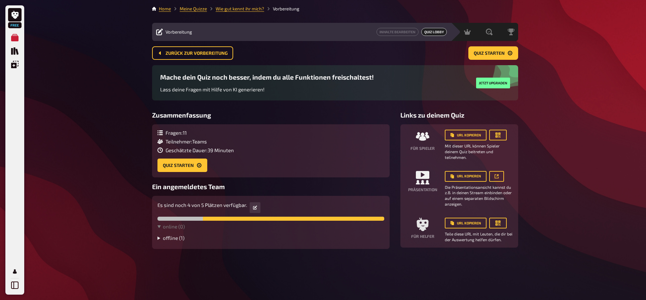
click at [182, 240] on summary "offline ( 1 )" at bounding box center [270, 238] width 227 height 6
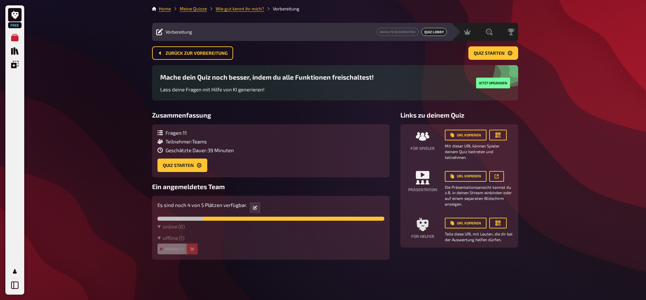
click at [196, 249] on button "button" at bounding box center [192, 249] width 11 height 11
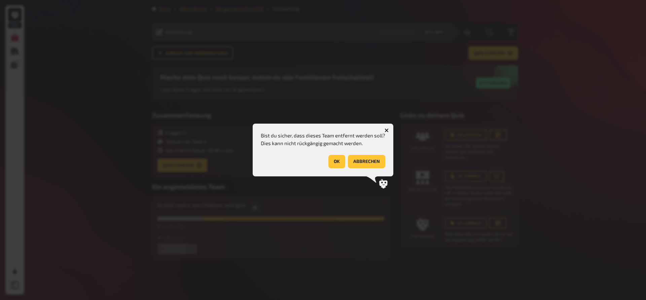
click at [333, 165] on button "OK" at bounding box center [336, 161] width 17 height 13
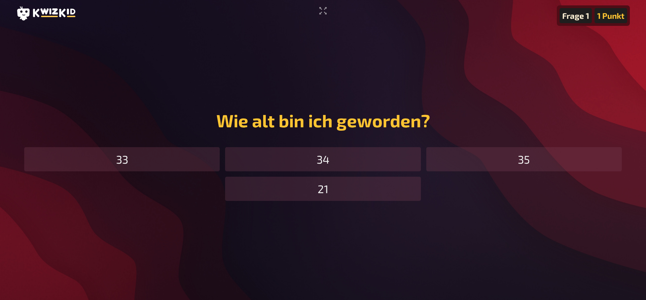
click at [323, 161] on div "34" at bounding box center [322, 159] width 195 height 24
click at [336, 161] on div "34" at bounding box center [322, 159] width 195 height 24
click at [320, 160] on div "34" at bounding box center [322, 159] width 195 height 24
click at [320, 159] on div "34" at bounding box center [322, 159] width 195 height 24
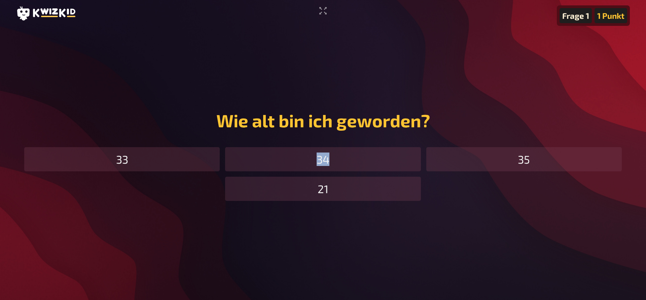
click at [320, 159] on div "34" at bounding box center [322, 159] width 195 height 24
click at [336, 161] on div "34" at bounding box center [322, 159] width 195 height 24
click at [577, 14] on div "Frage 1" at bounding box center [575, 15] width 32 height 15
click at [601, 15] on div "1 Punkt" at bounding box center [610, 15] width 33 height 15
click at [276, 162] on div "34" at bounding box center [322, 159] width 195 height 24
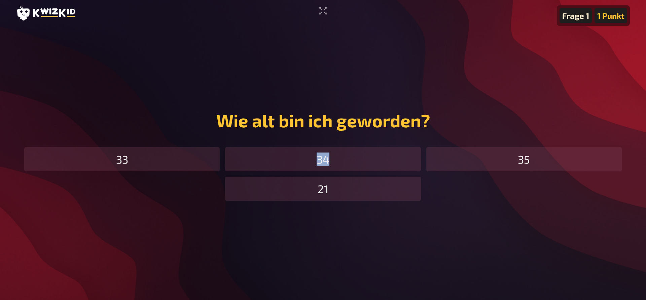
click at [276, 162] on div "34" at bounding box center [322, 159] width 195 height 24
click at [320, 159] on div "34" at bounding box center [322, 159] width 195 height 24
